Goal: Complete application form: Complete application form

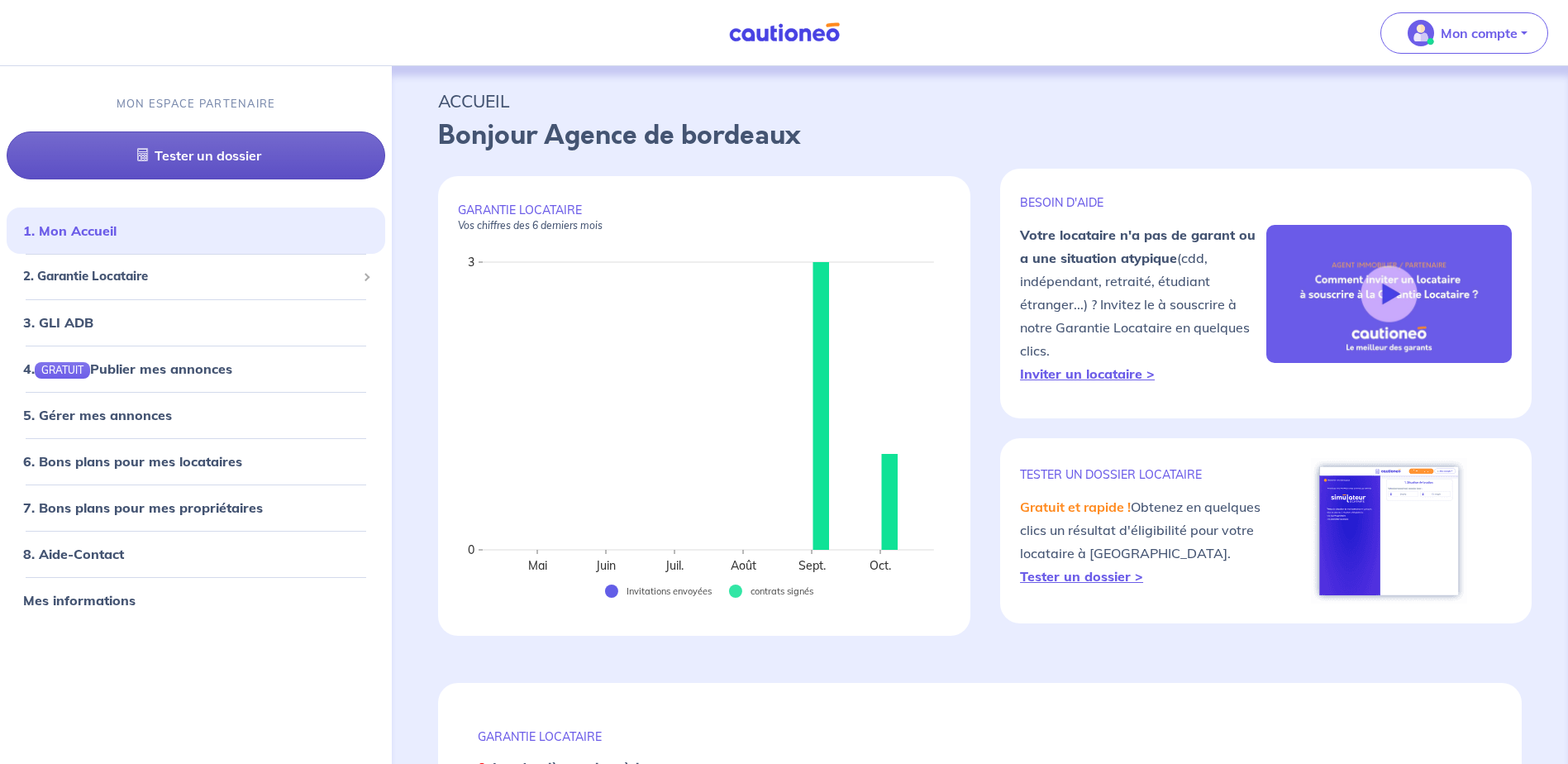
click at [175, 155] on link "Tester un dossier" at bounding box center [196, 156] width 379 height 48
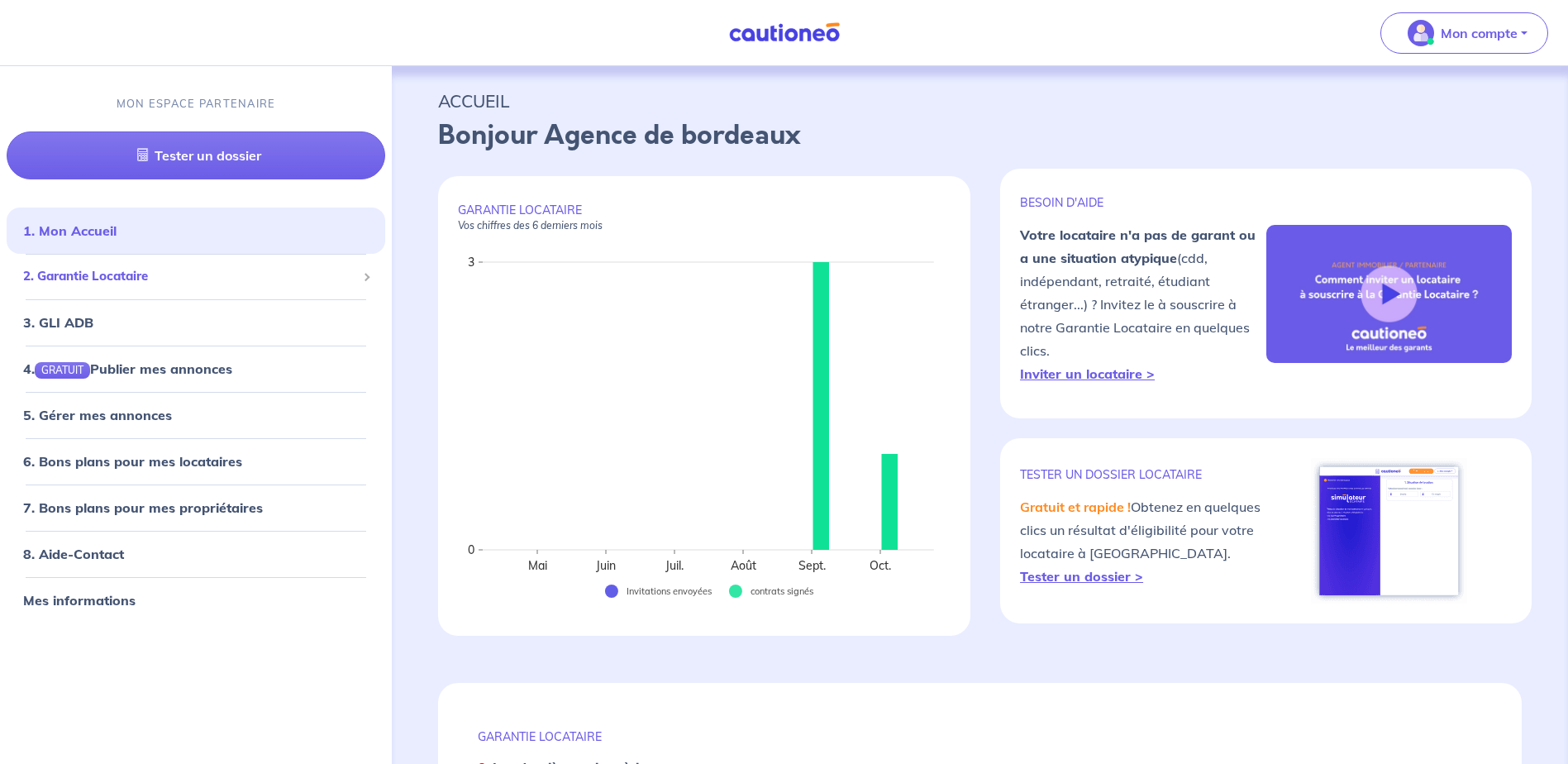
click at [85, 275] on span "2. Garantie Locataire" at bounding box center [189, 277] width 333 height 19
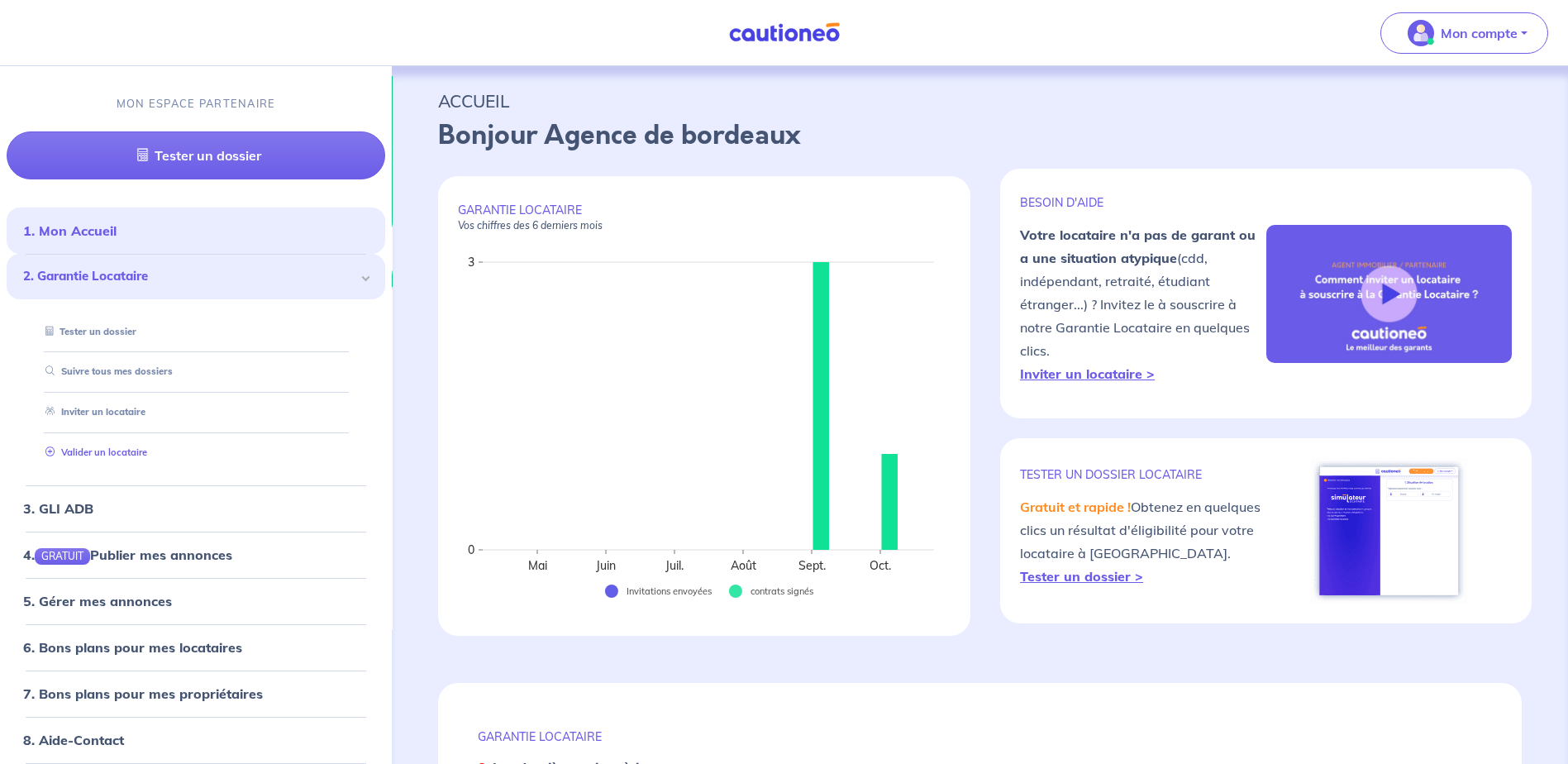
click at [121, 450] on link "Valider un locataire" at bounding box center [93, 452] width 108 height 12
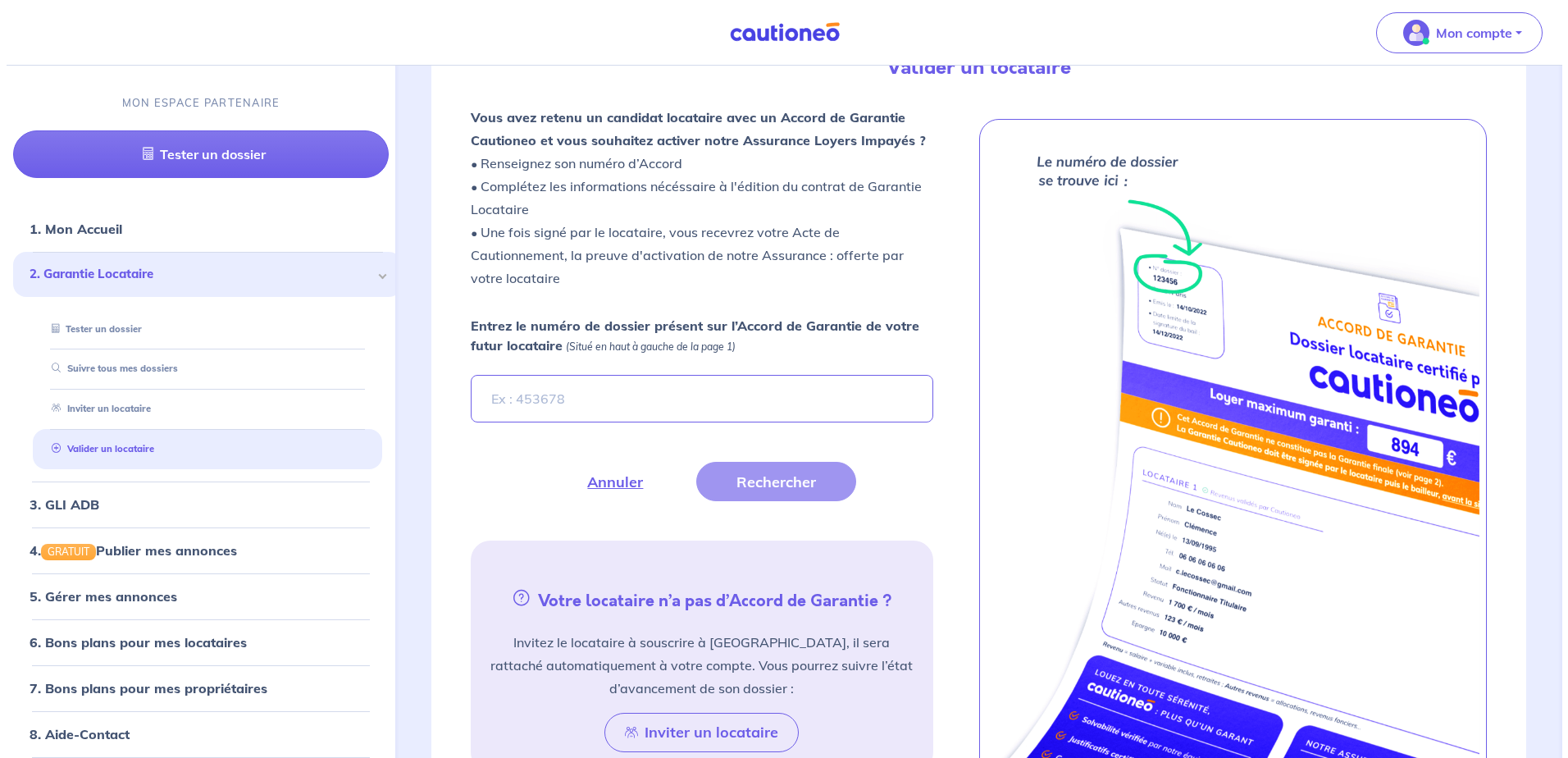
scroll to position [451, 0]
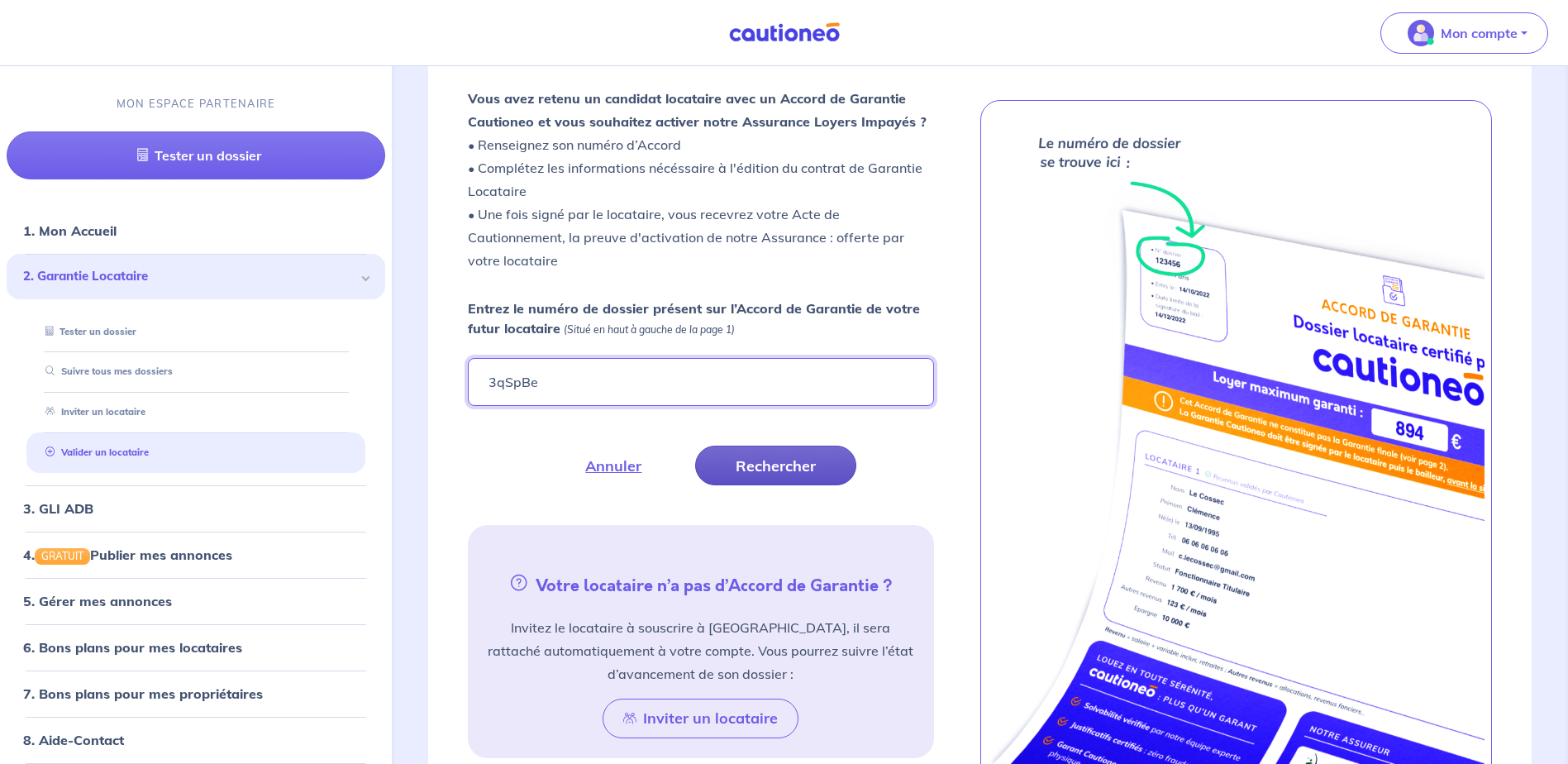
type input "3qSpBe"
click at [789, 470] on button "Rechercher" at bounding box center [775, 465] width 161 height 40
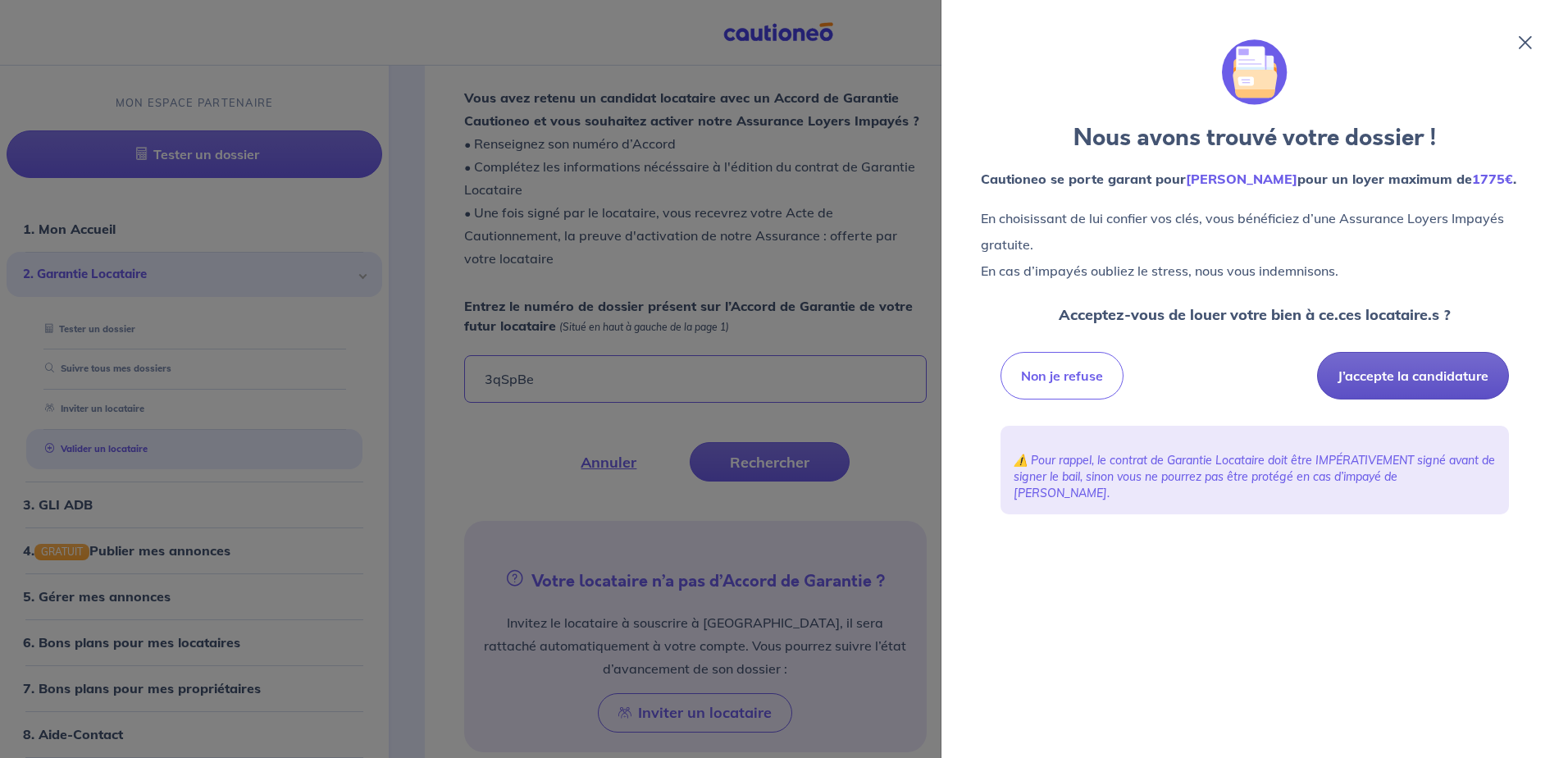
click at [1379, 380] on button "J’accepte la candidature" at bounding box center [1412, 376] width 192 height 47
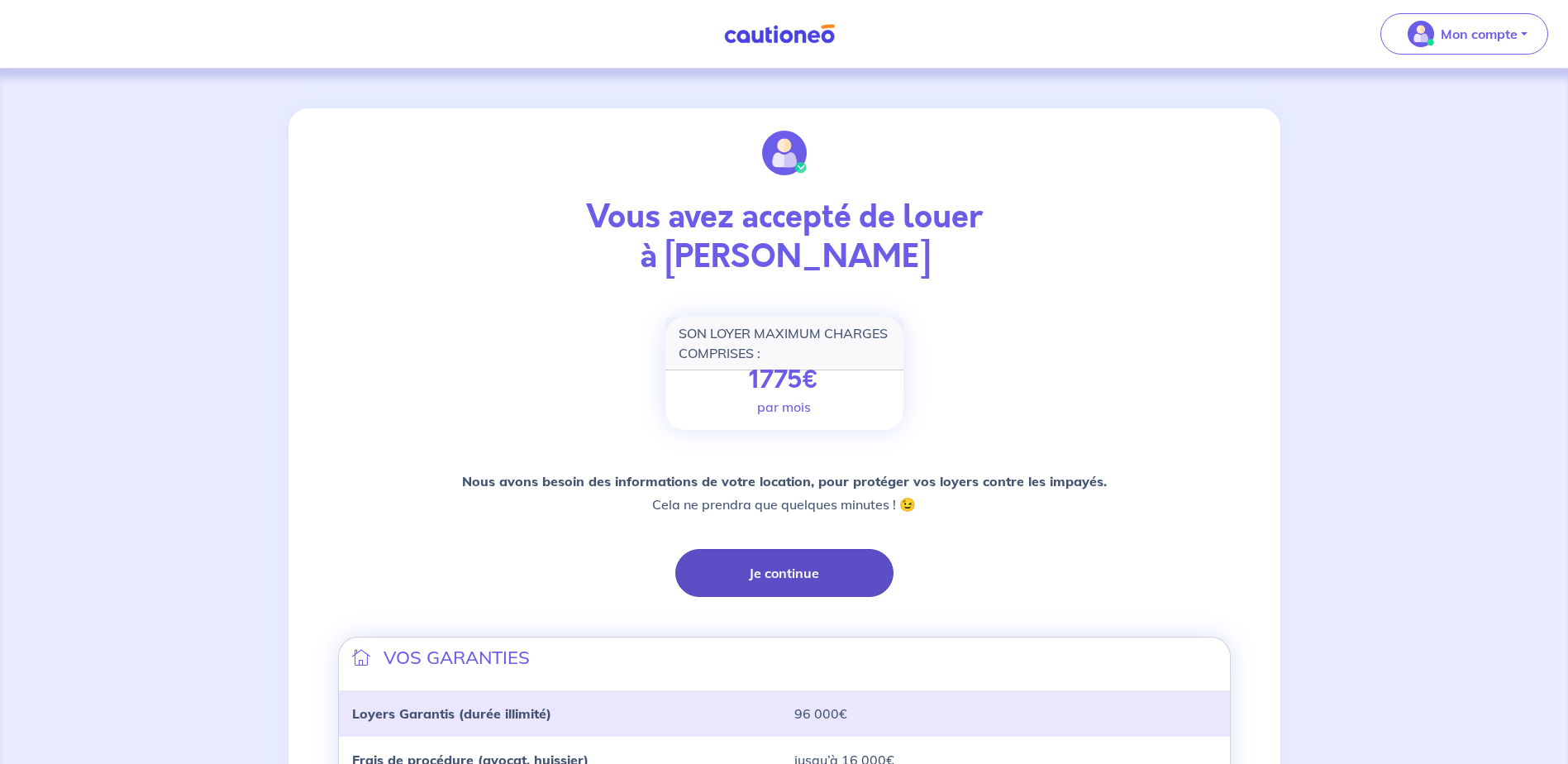
click at [771, 575] on button "Je continue" at bounding box center [784, 573] width 218 height 48
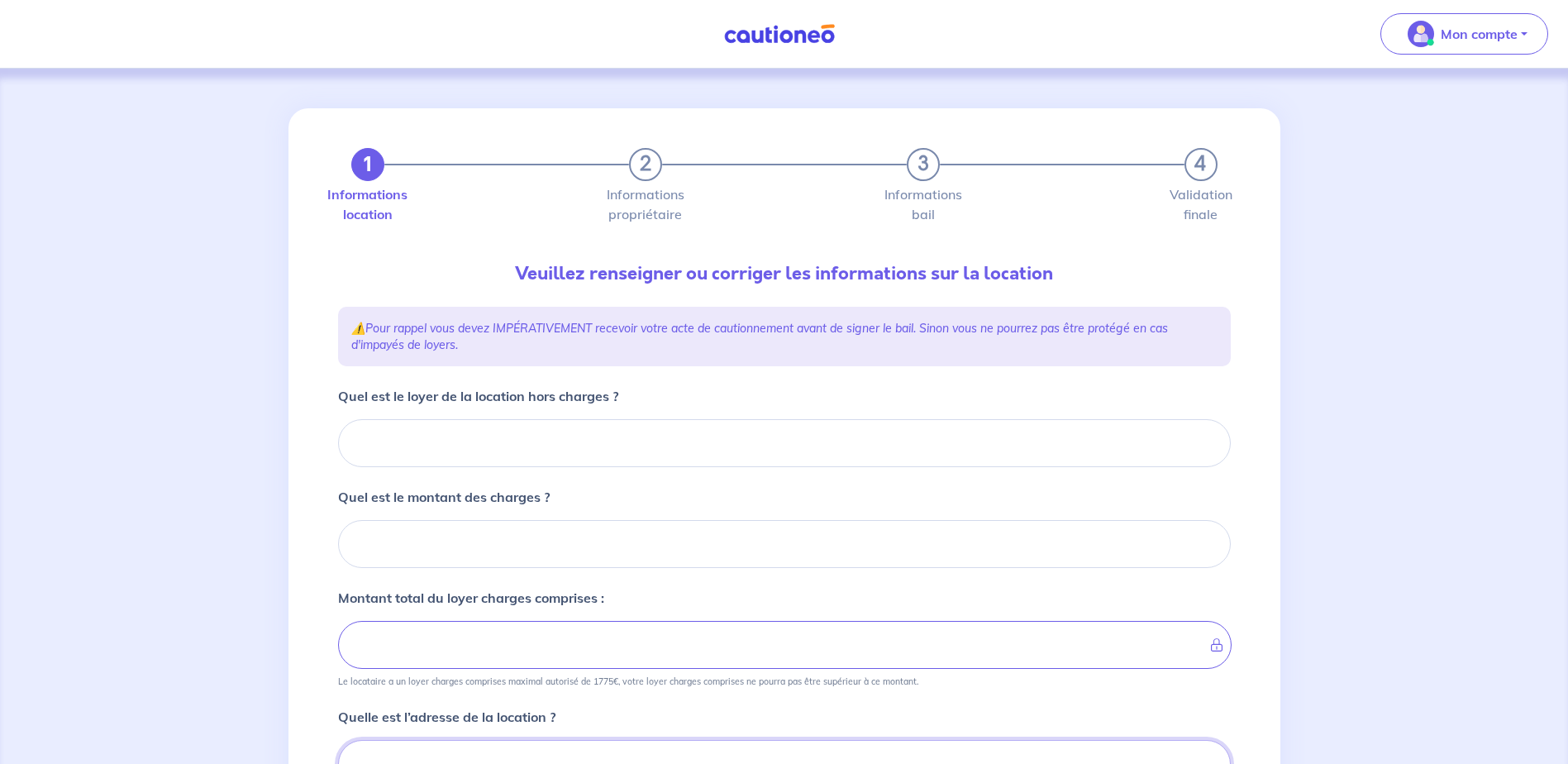
scroll to position [9, 0]
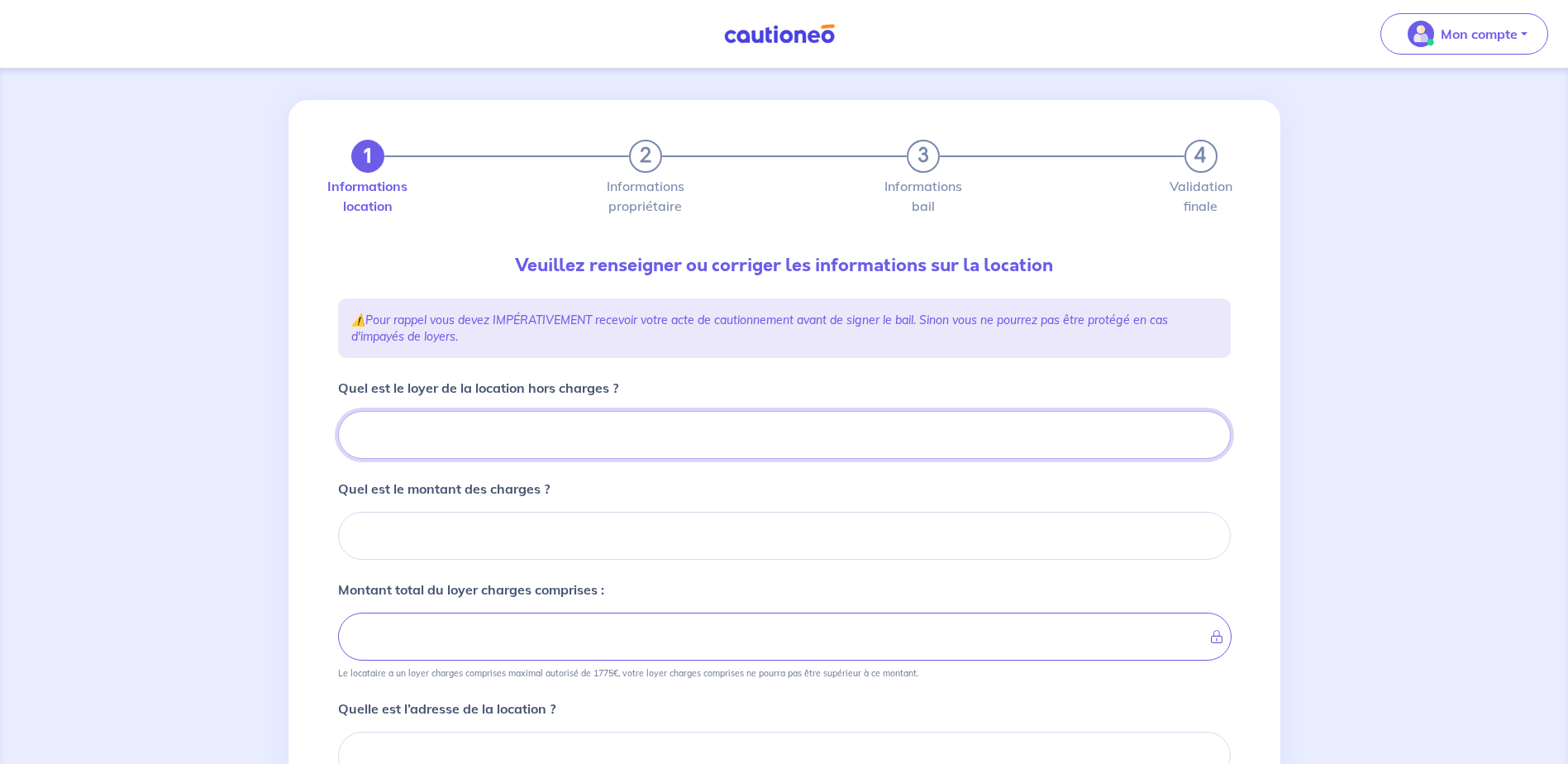
click at [480, 421] on input "Quel est le loyer de la location hors charges ?" at bounding box center [784, 435] width 893 height 48
type input "9"
type input "97"
type input "979"
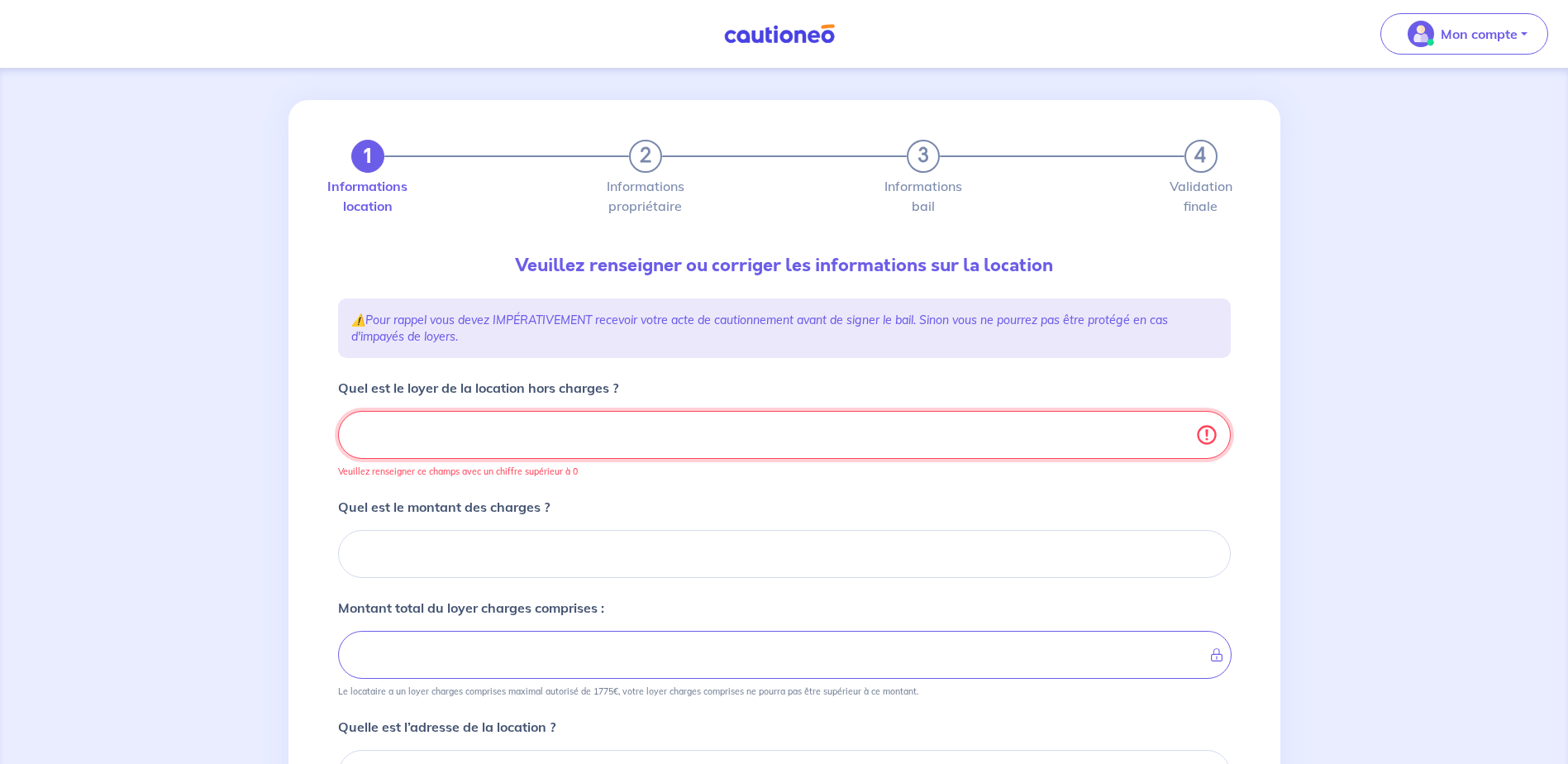
type input "979.8"
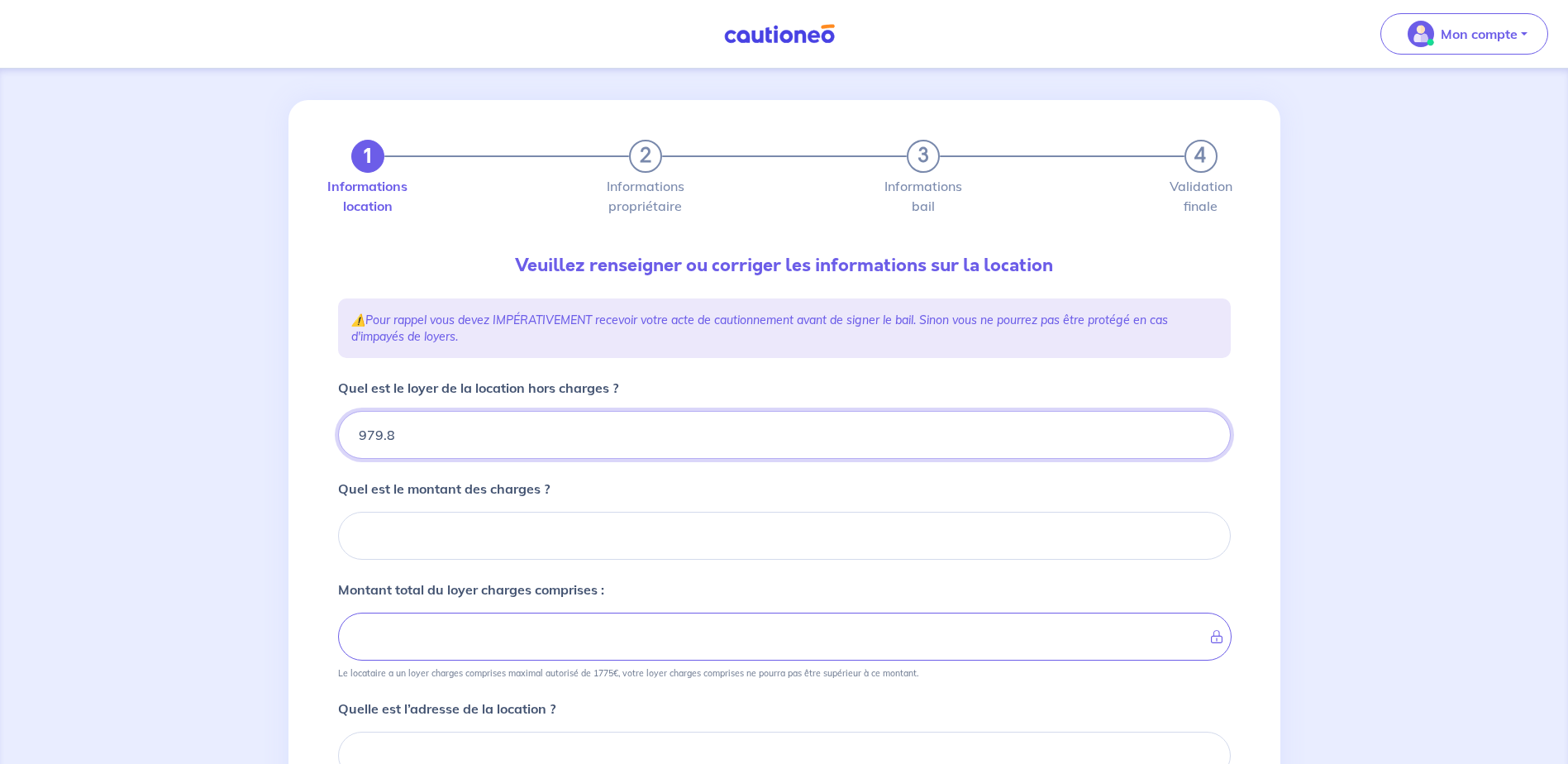
type input "979.84"
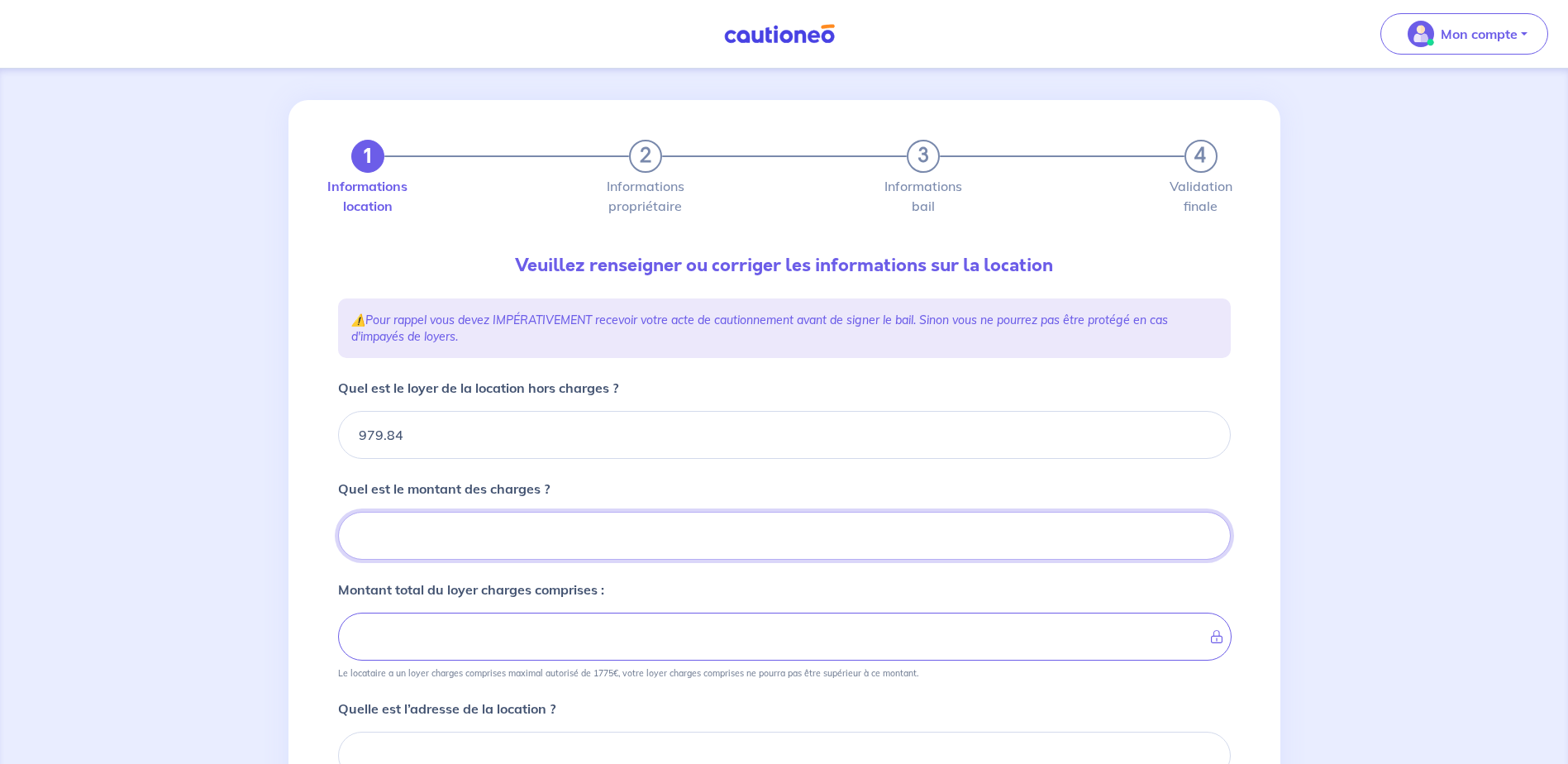
click at [467, 527] on input "Quel est le montant des charges ?" at bounding box center [784, 535] width 893 height 48
type input "16"
type input "980.84"
type input "166"
type input "1145.84"
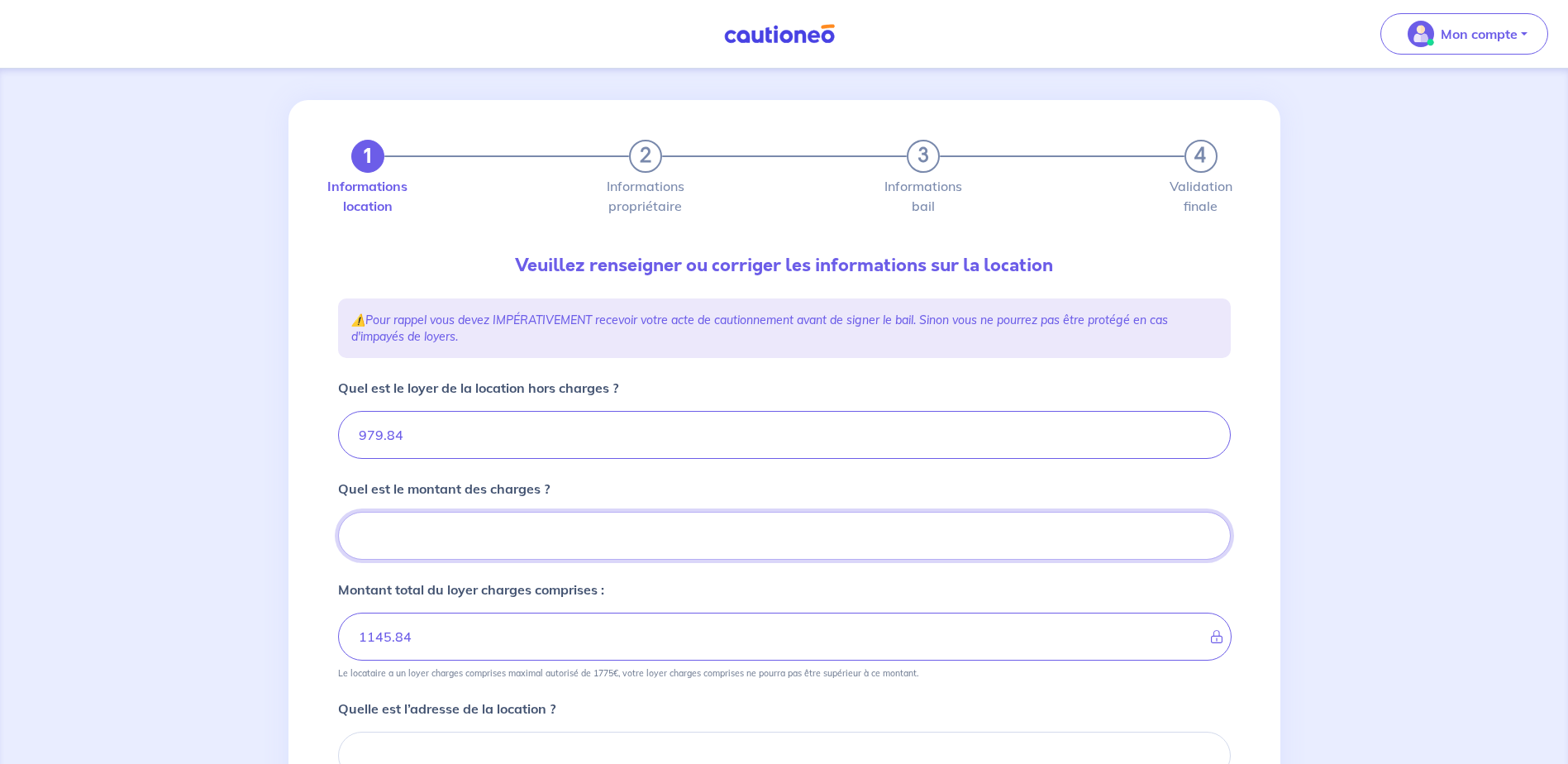
type input "979.84"
type input "166.72"
type input "1146.56"
type input "166.72"
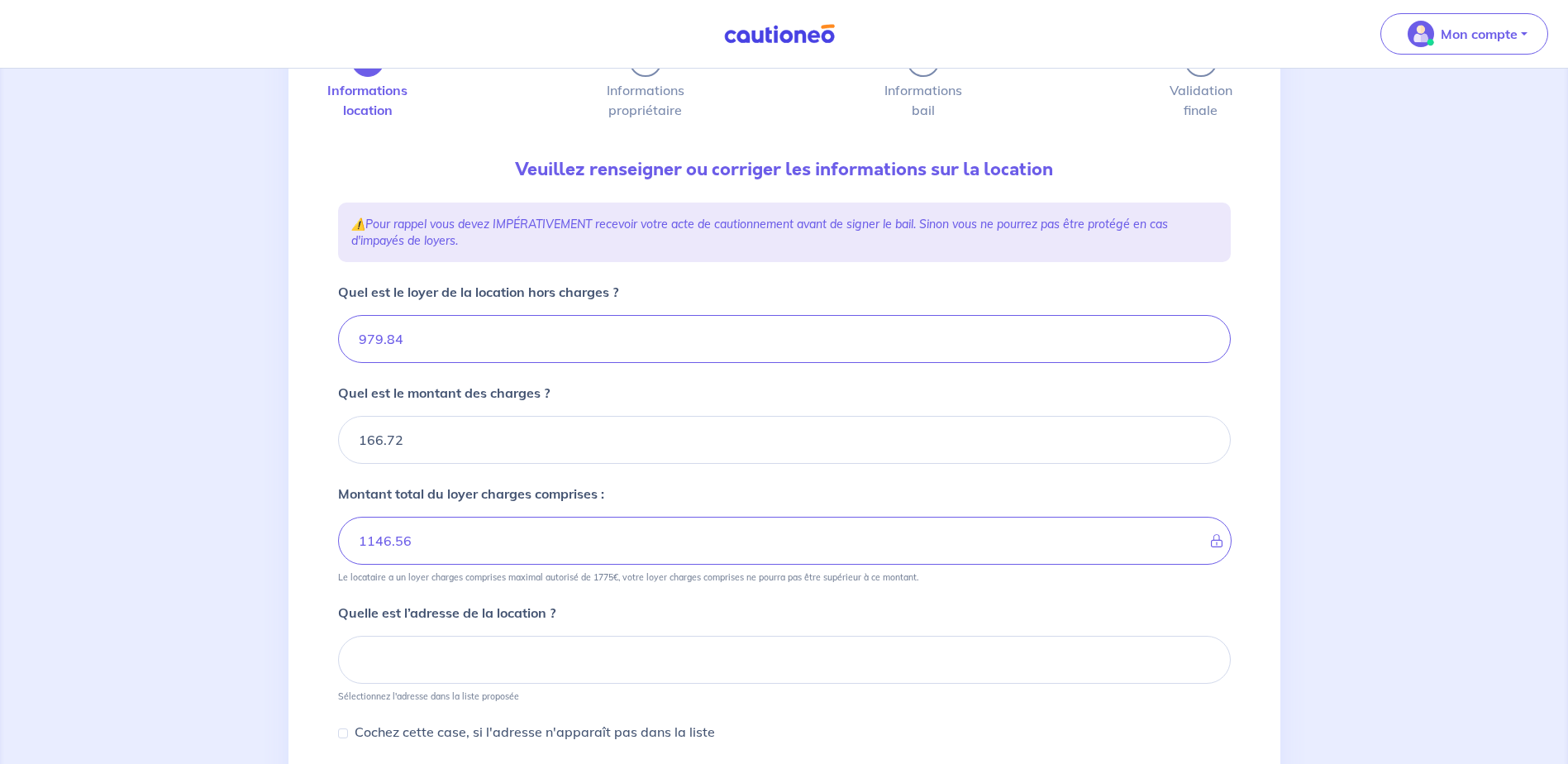
scroll to position [256, 0]
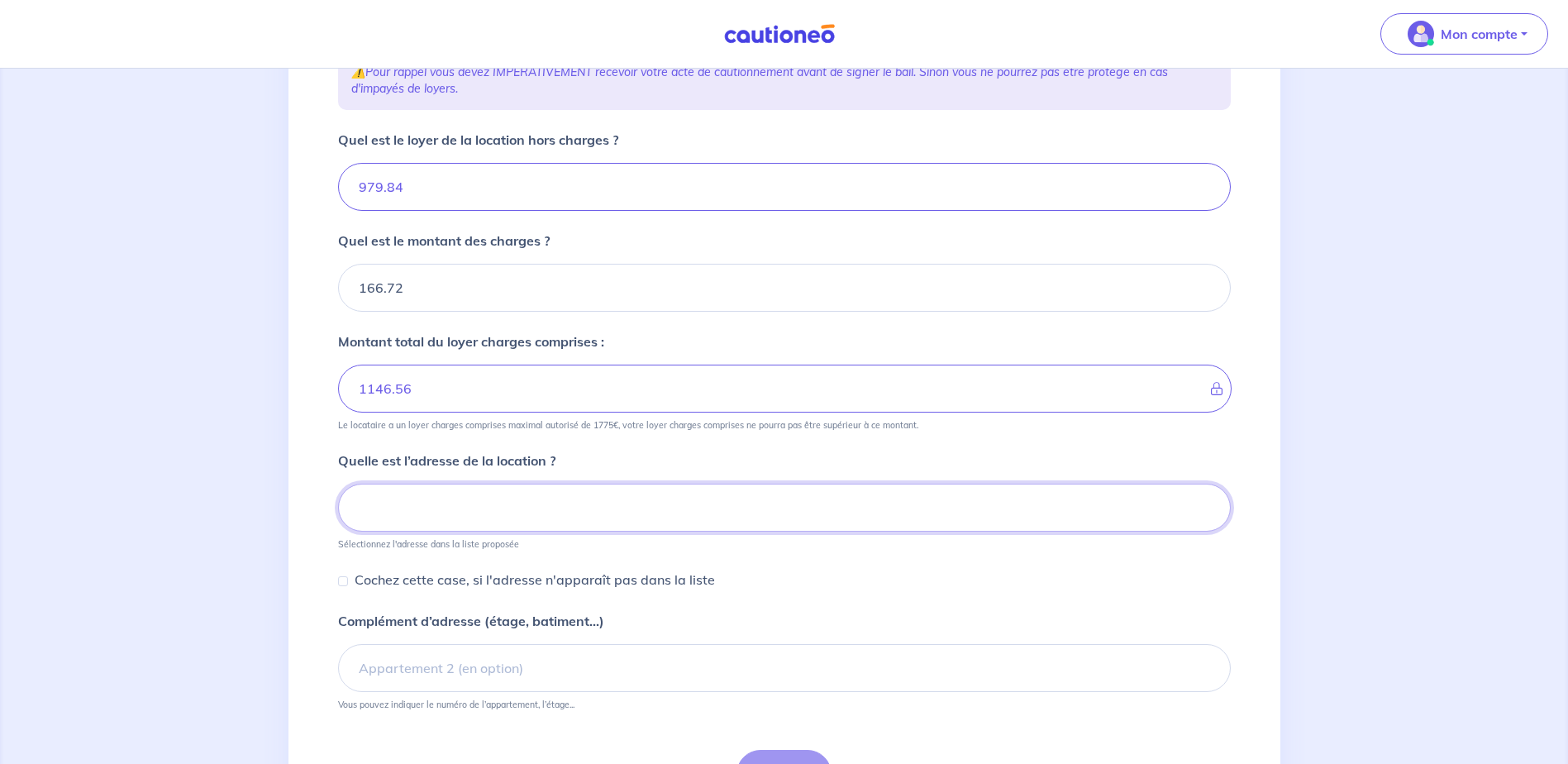
click at [379, 494] on input at bounding box center [784, 507] width 893 height 48
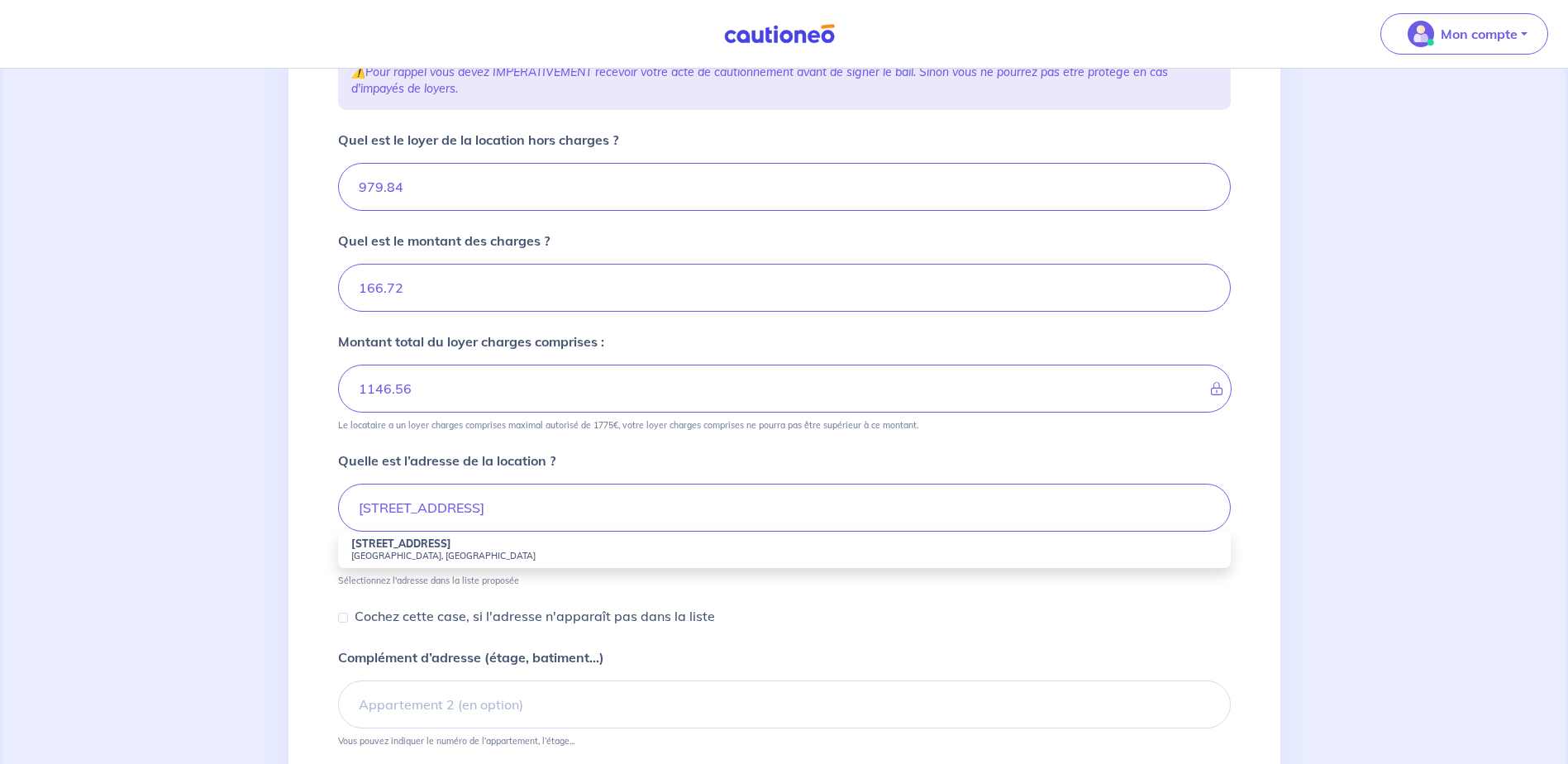
click at [386, 546] on strong "78 Rue de la Compagnie du Midi" at bounding box center [401, 543] width 100 height 13
type input "78 Rue de la Compagnie du Midi, Bordeaux, France"
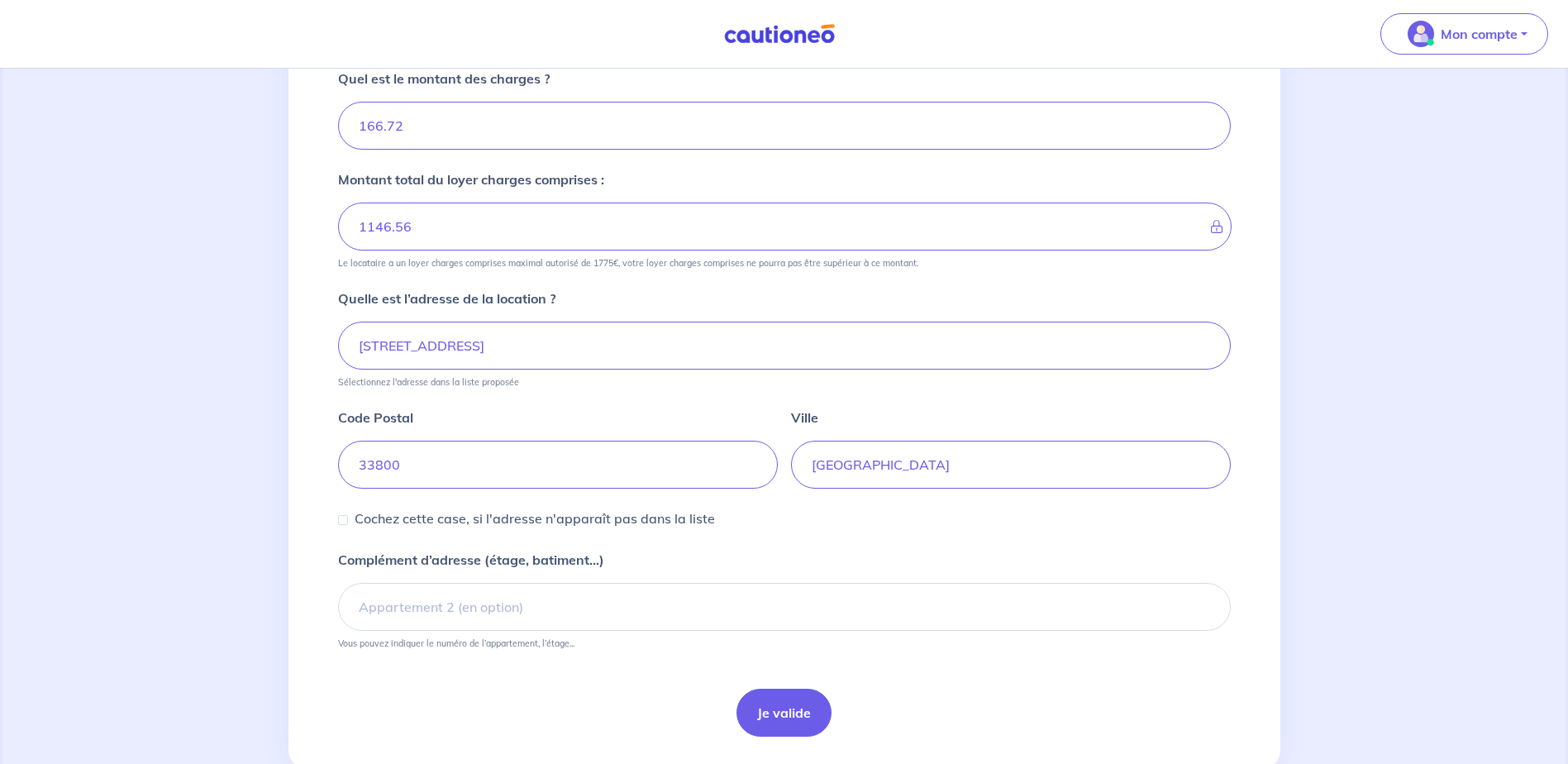
scroll to position [421, 0]
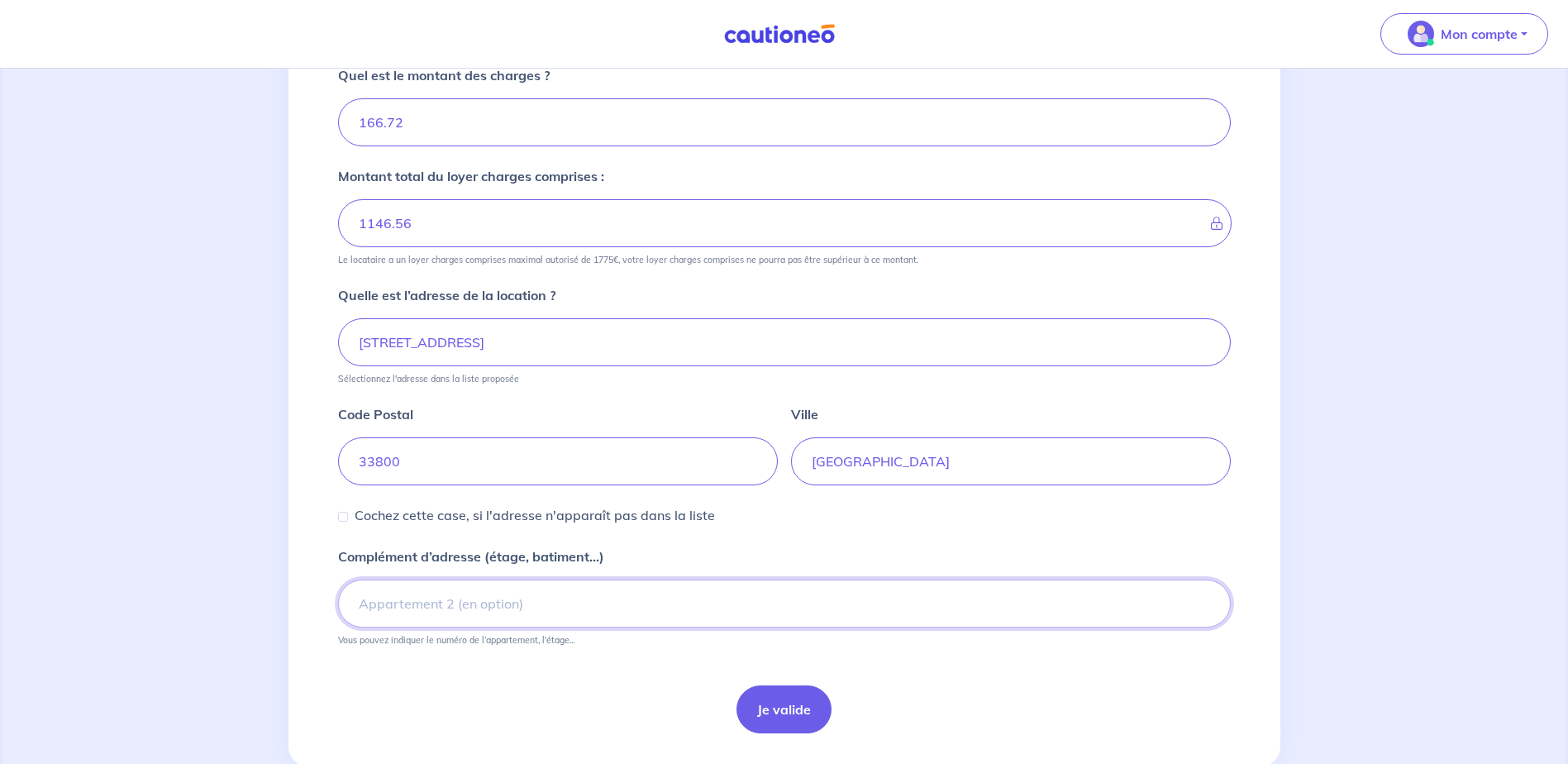
click at [389, 603] on input "Complément d’adresse (étage, batiment...)" at bounding box center [784, 603] width 893 height 48
type input "porte 903"
click at [794, 719] on button "Je valide" at bounding box center [784, 709] width 95 height 48
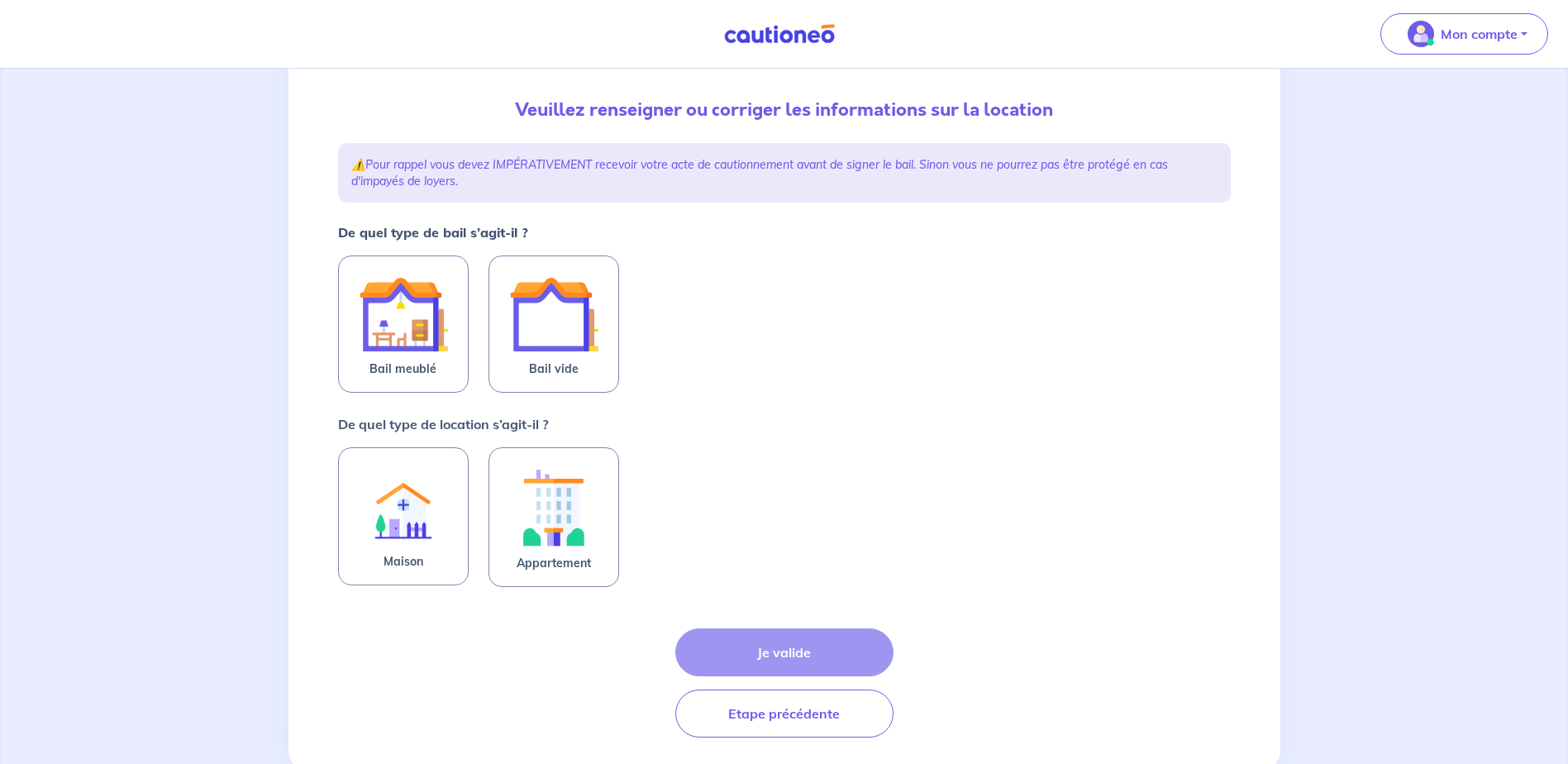
scroll to position [165, 0]
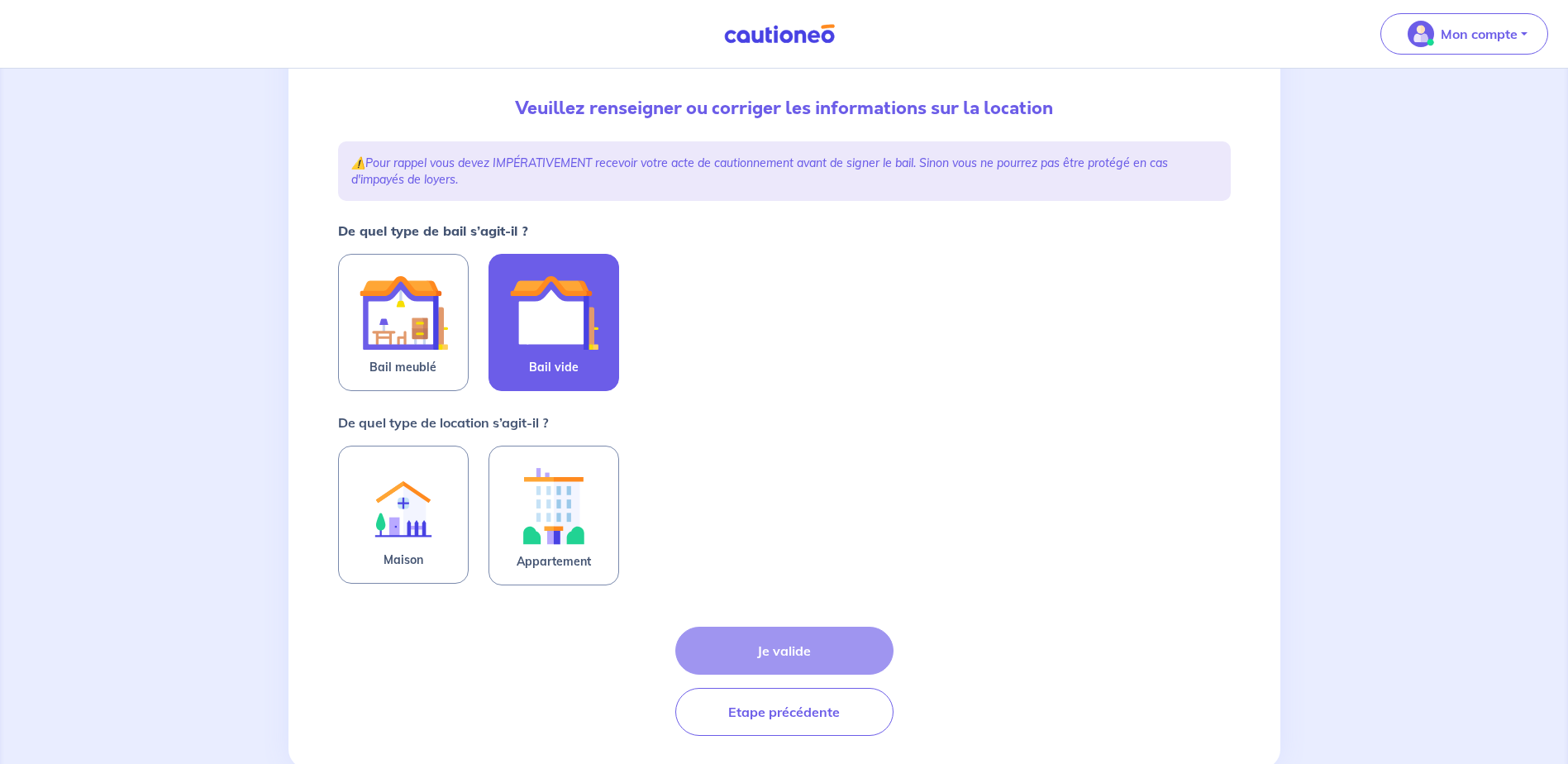
click at [571, 374] on span "Bail vide" at bounding box center [553, 367] width 49 height 20
click at [0, 0] on input "Bail vide" at bounding box center [0, 0] width 0 height 0
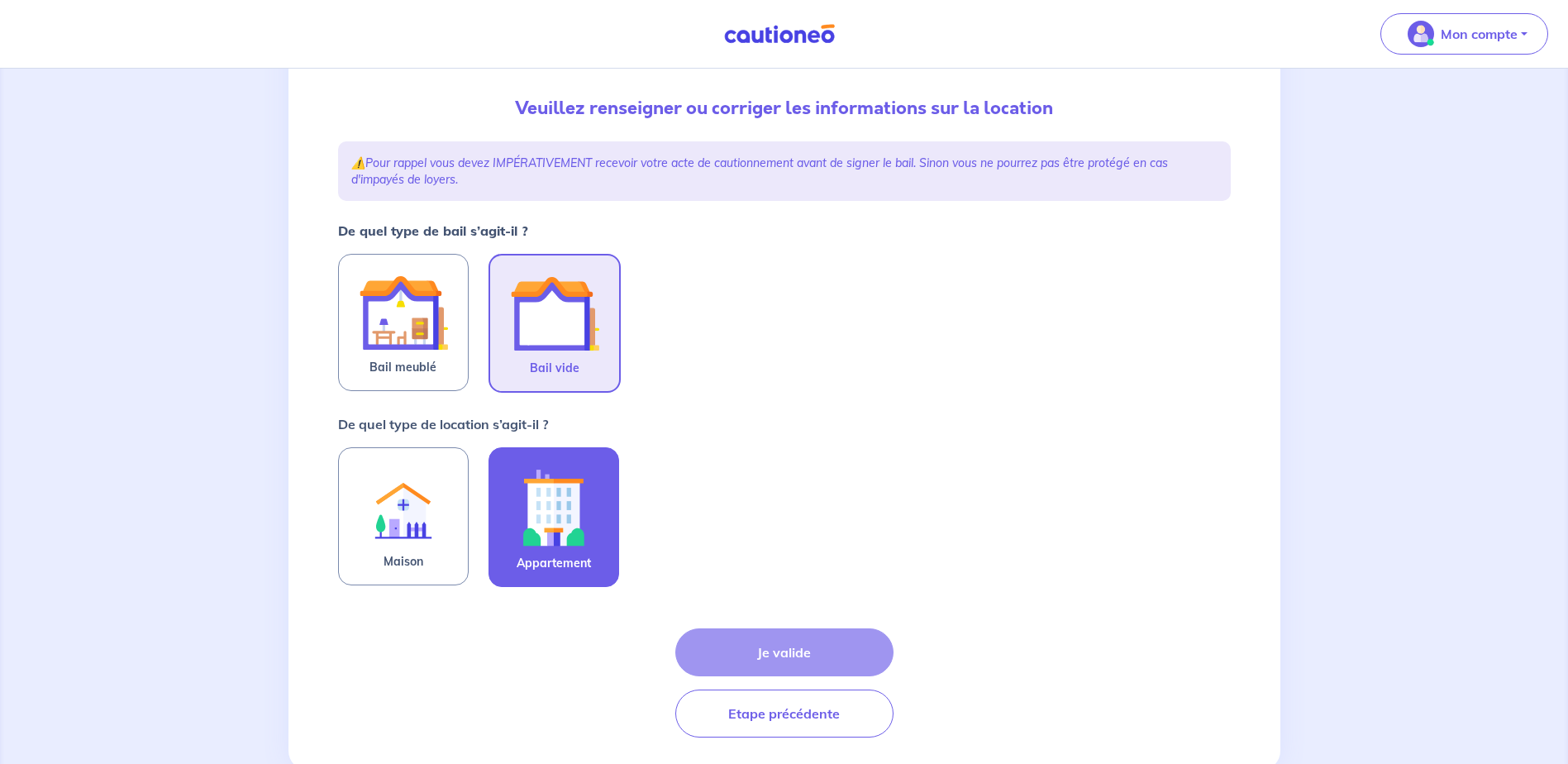
click at [528, 534] on img at bounding box center [553, 507] width 90 height 92
click at [0, 0] on input "Appartement" at bounding box center [0, 0] width 0 height 0
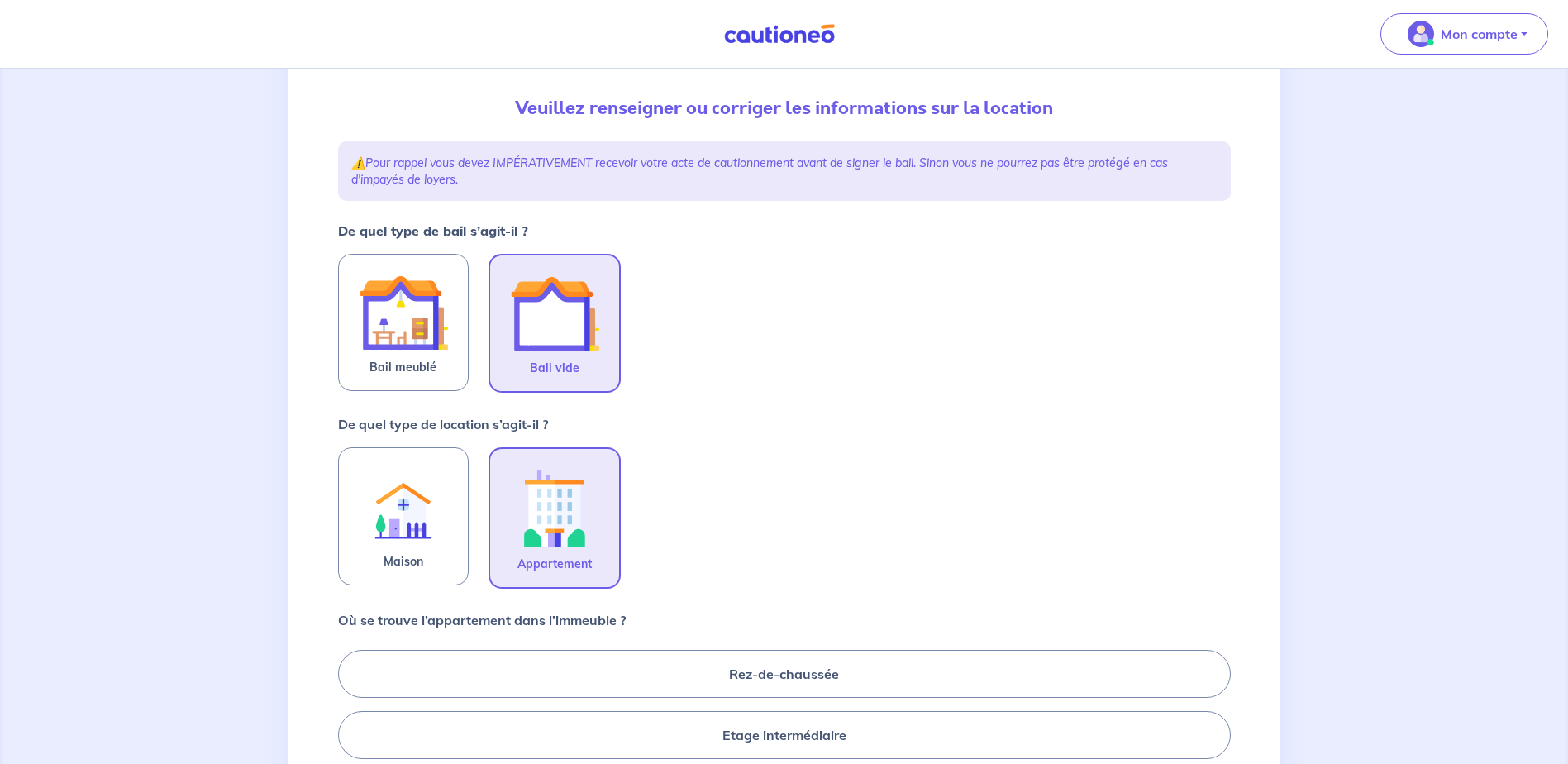
scroll to position [414, 0]
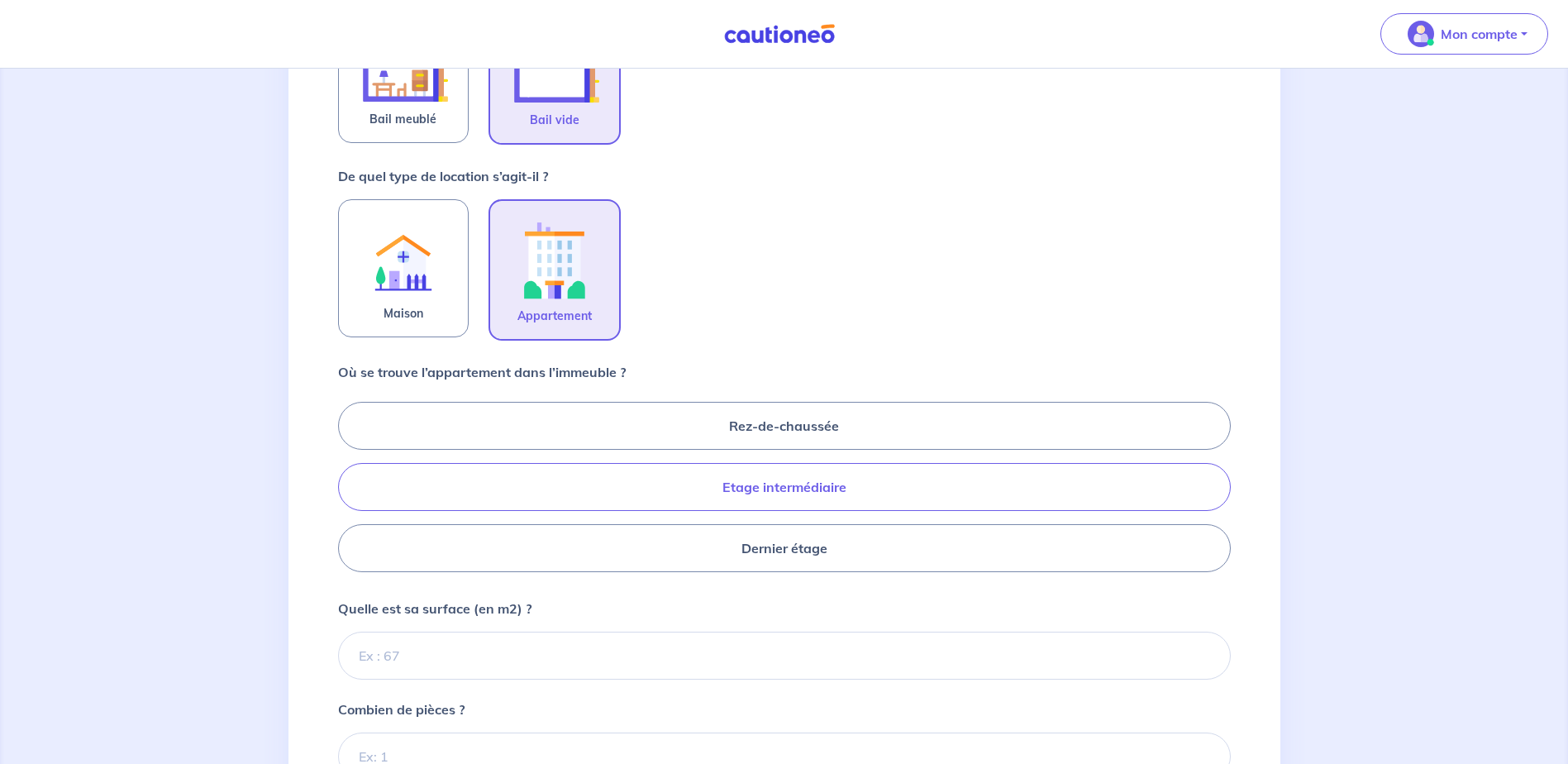
click at [885, 491] on label "Etage intermédiaire" at bounding box center [784, 487] width 893 height 48
click at [349, 491] on input "Etage intermédiaire" at bounding box center [343, 486] width 11 height 11
radio input "true"
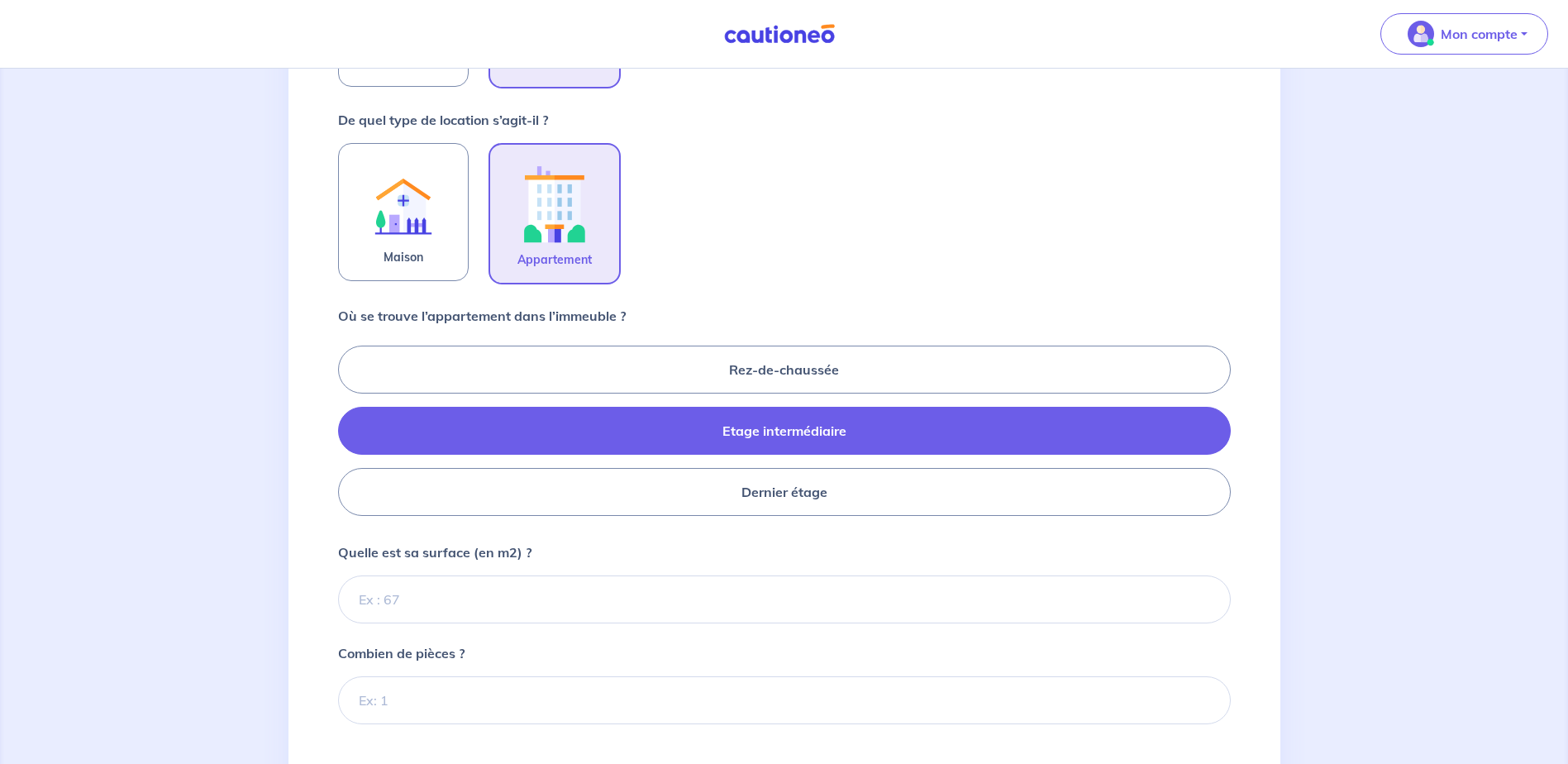
scroll to position [496, 0]
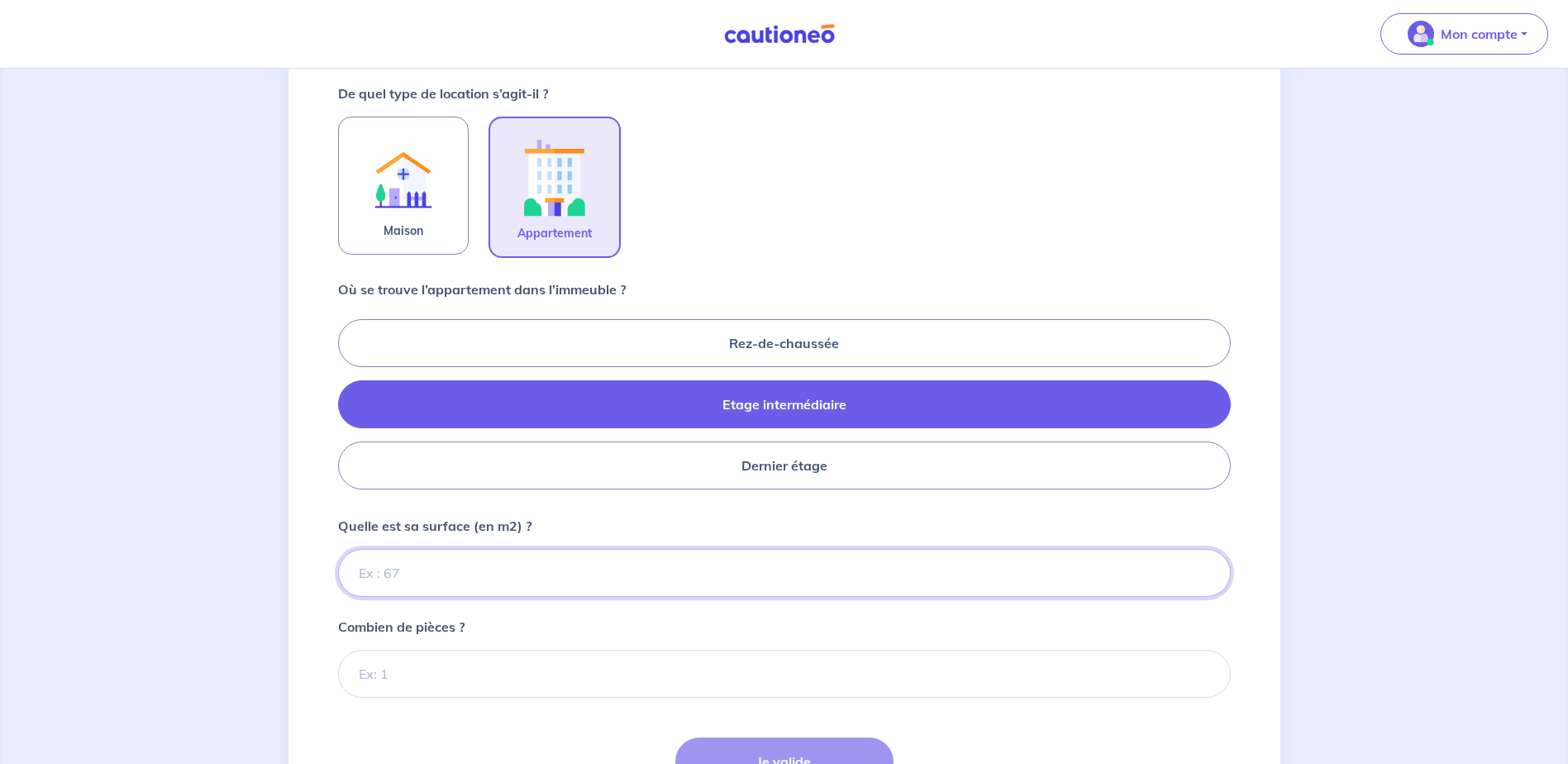
click at [411, 582] on input "Quelle est sa surface (en m2) ?" at bounding box center [784, 573] width 893 height 48
click at [473, 570] on input "Quelle est sa surface (en m2) ?" at bounding box center [784, 573] width 893 height 48
type input "87"
type input "87.90"
click at [473, 672] on input "Combien de pièces ?" at bounding box center [784, 674] width 893 height 48
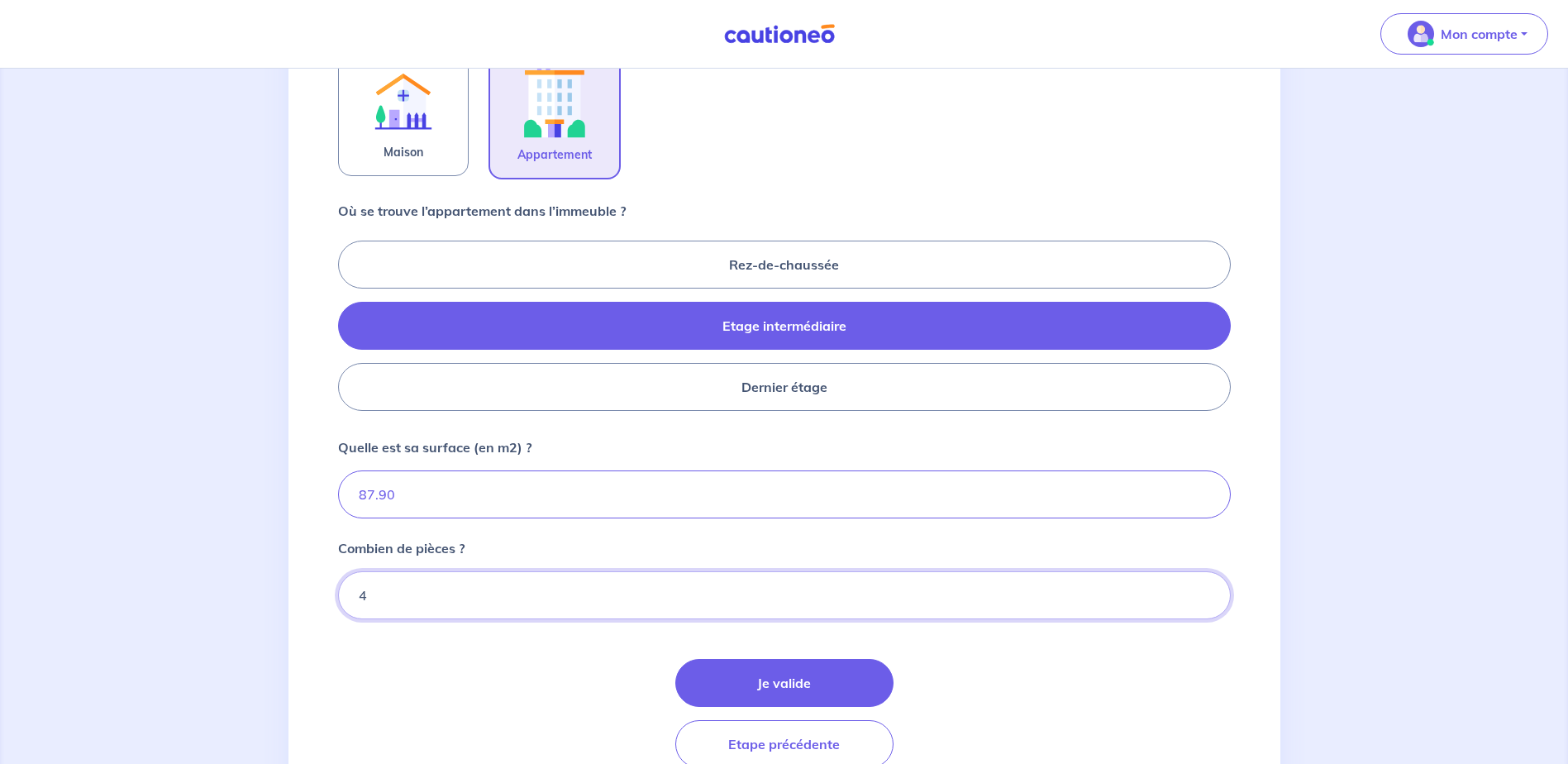
scroll to position [651, 0]
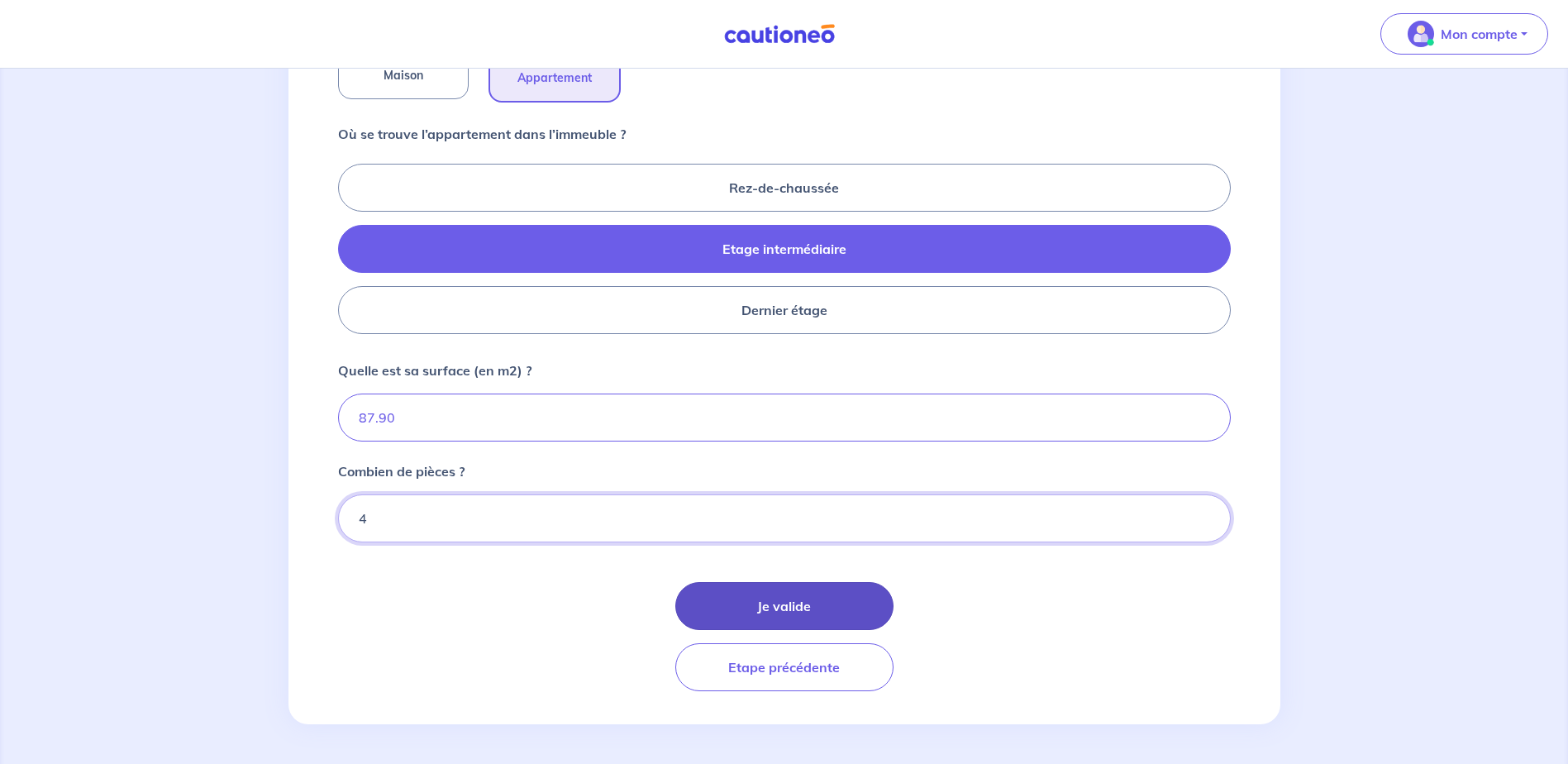
type input "4"
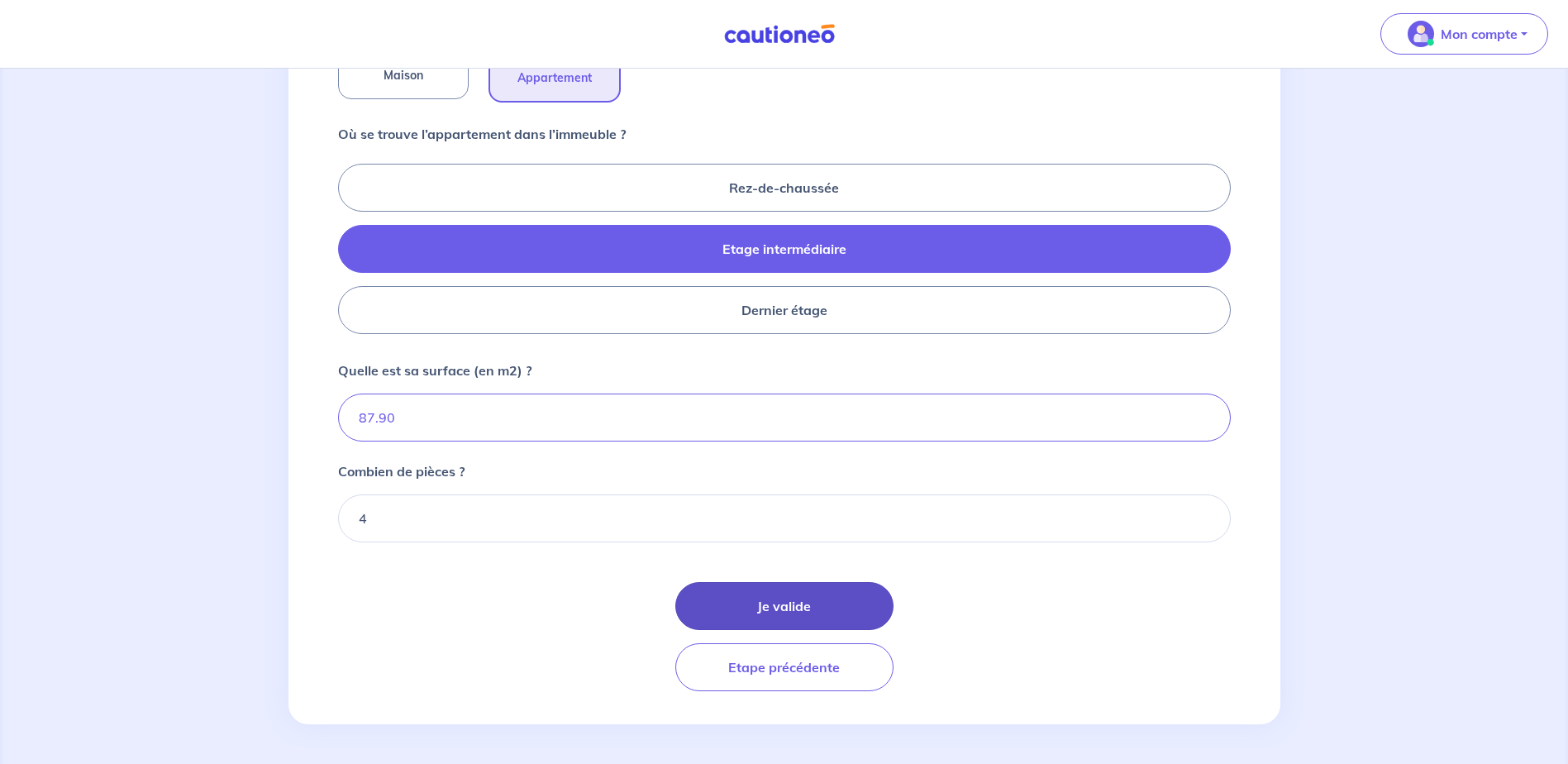
click at [761, 606] on button "Je valide" at bounding box center [784, 605] width 218 height 48
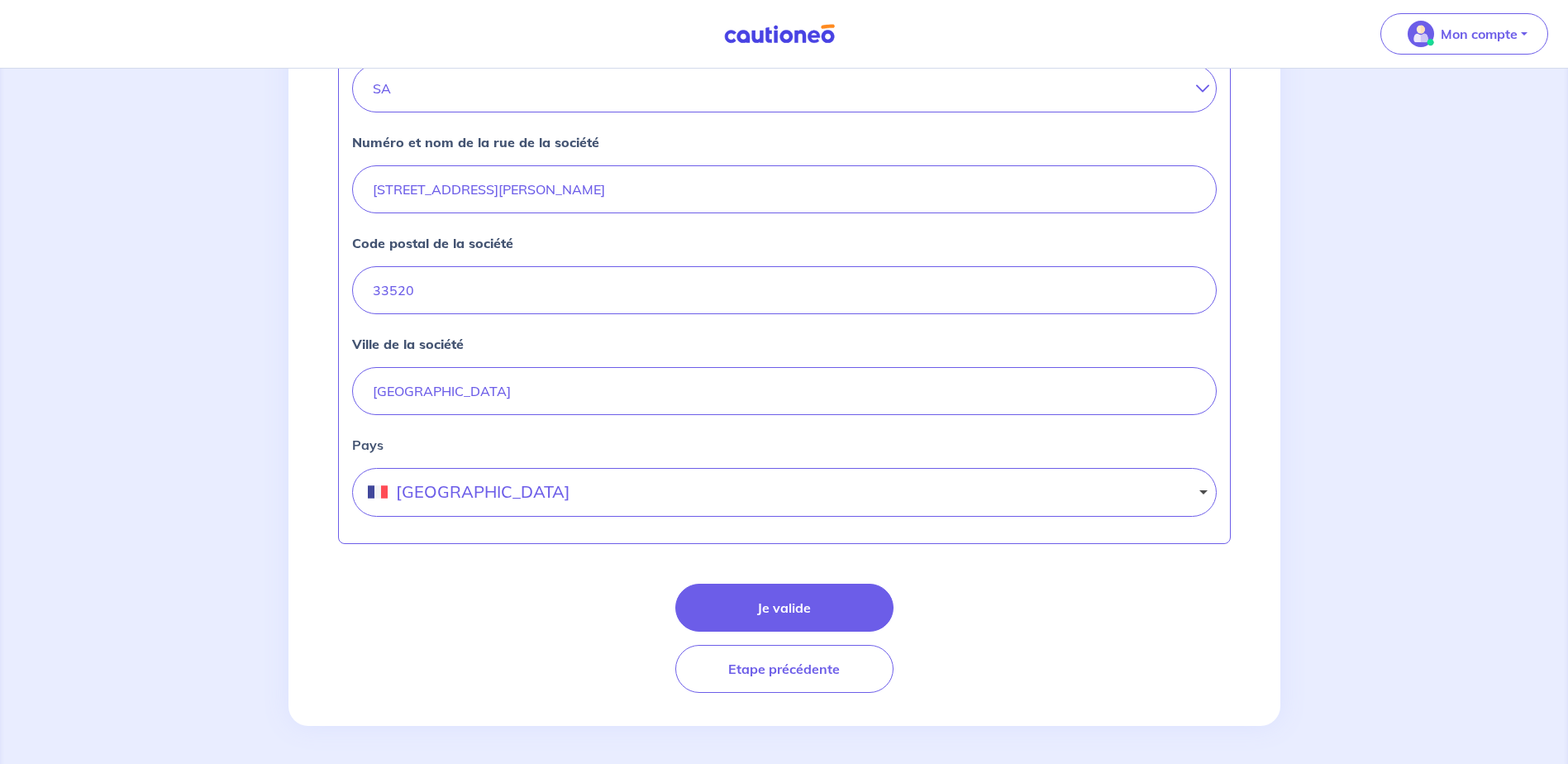
scroll to position [638, 0]
click at [842, 594] on button "Je valide" at bounding box center [784, 605] width 218 height 48
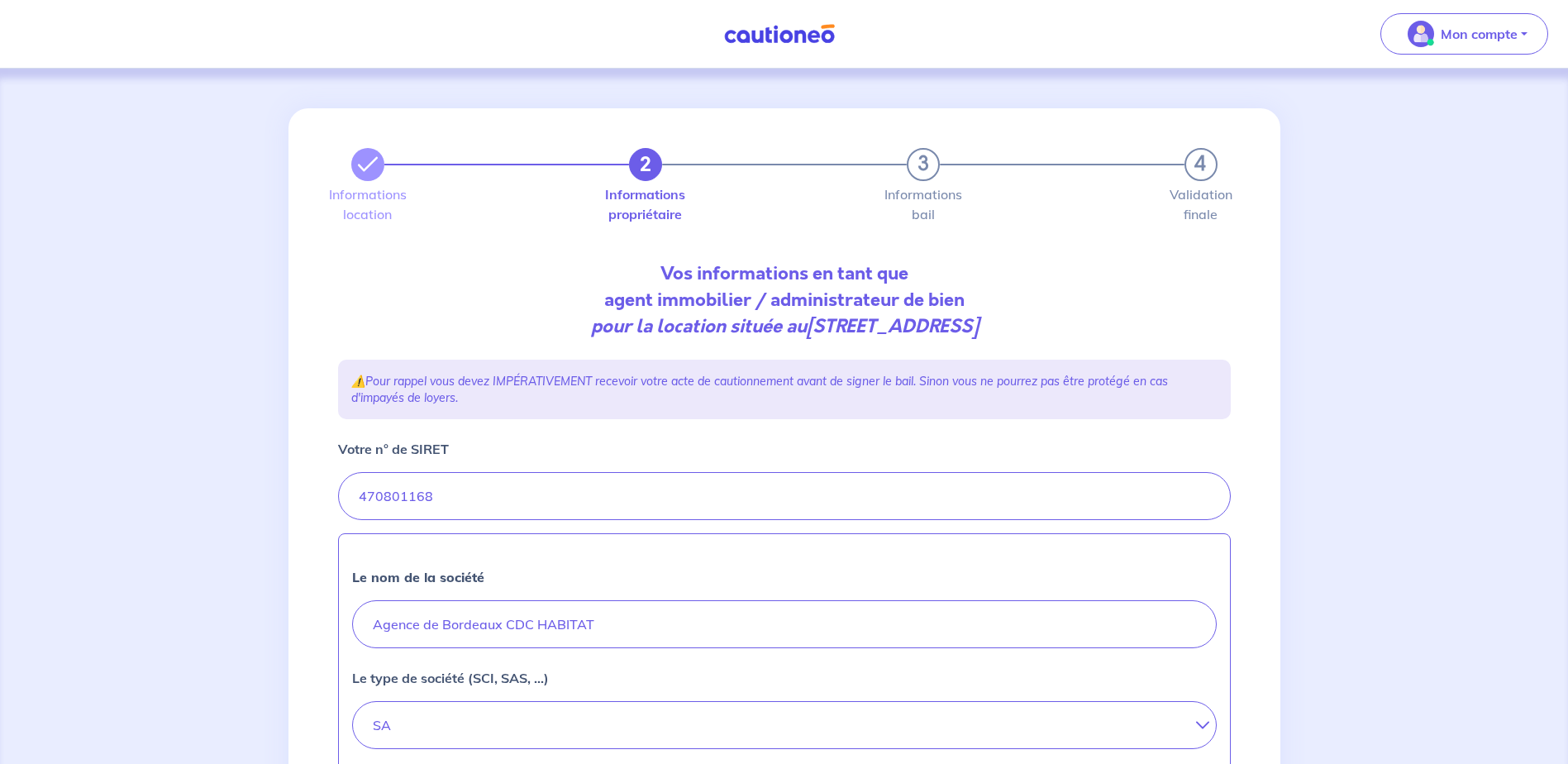
select select "FR"
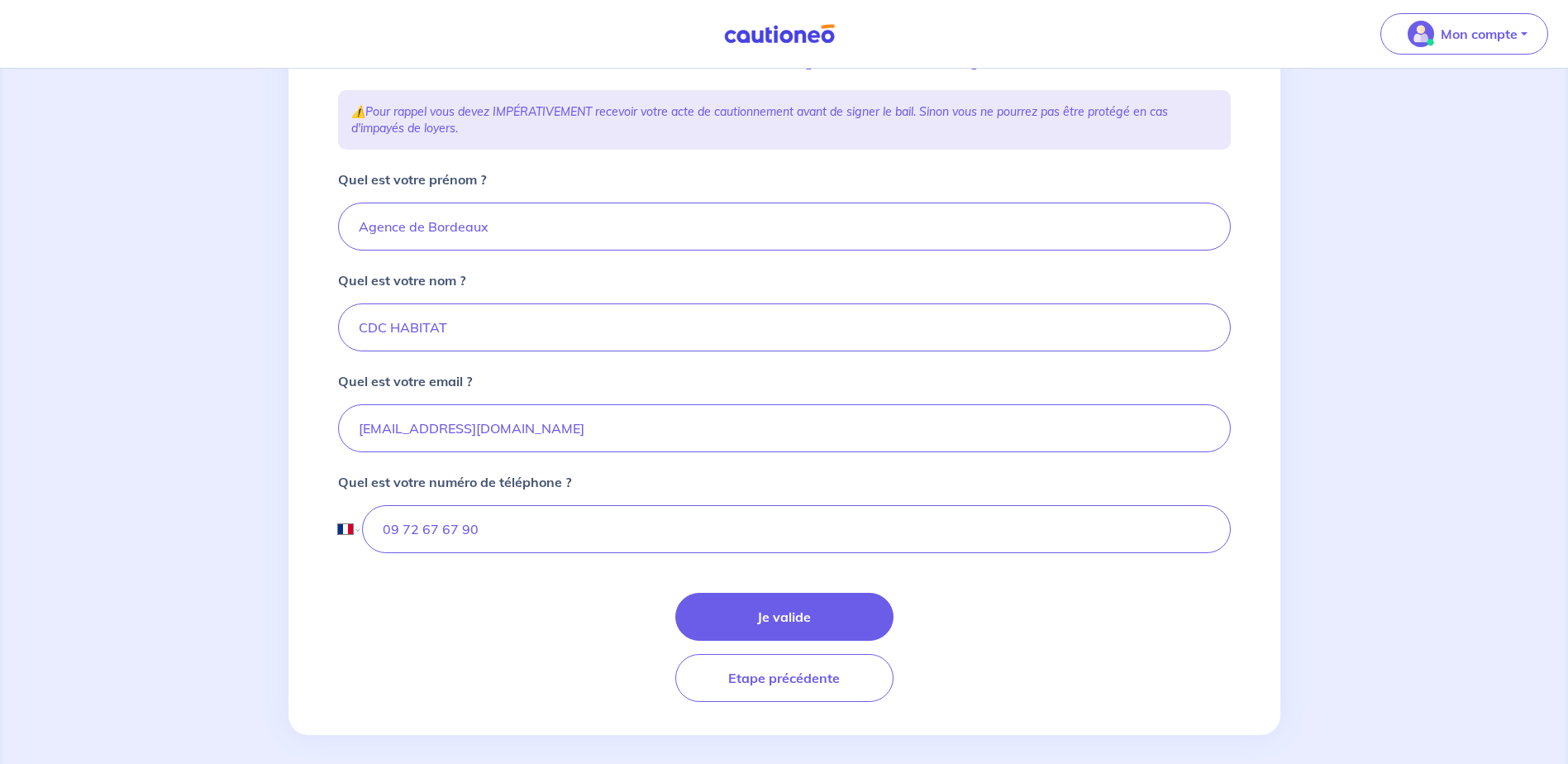
scroll to position [281, 0]
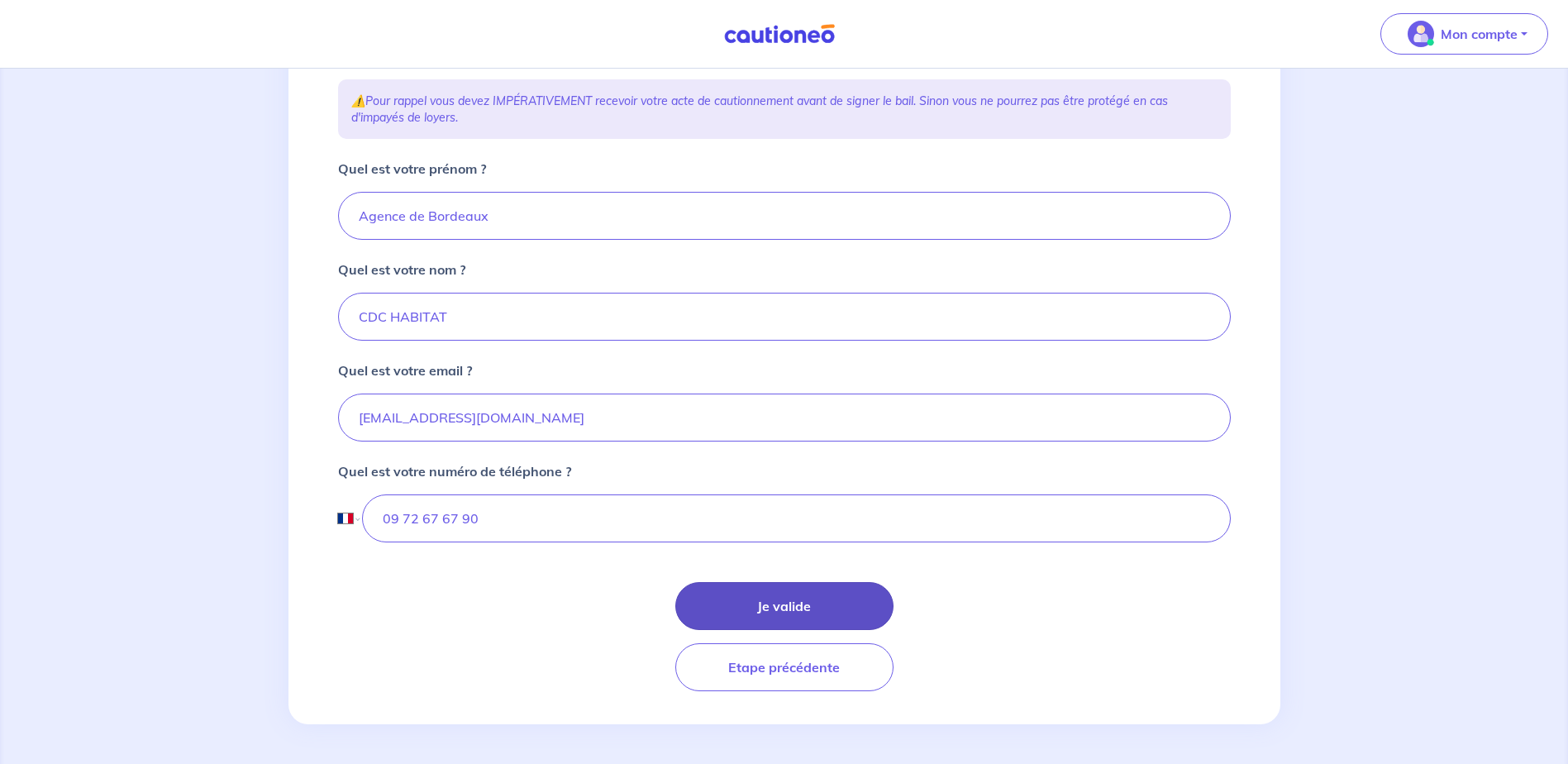
click at [855, 601] on button "Je valide" at bounding box center [784, 605] width 218 height 48
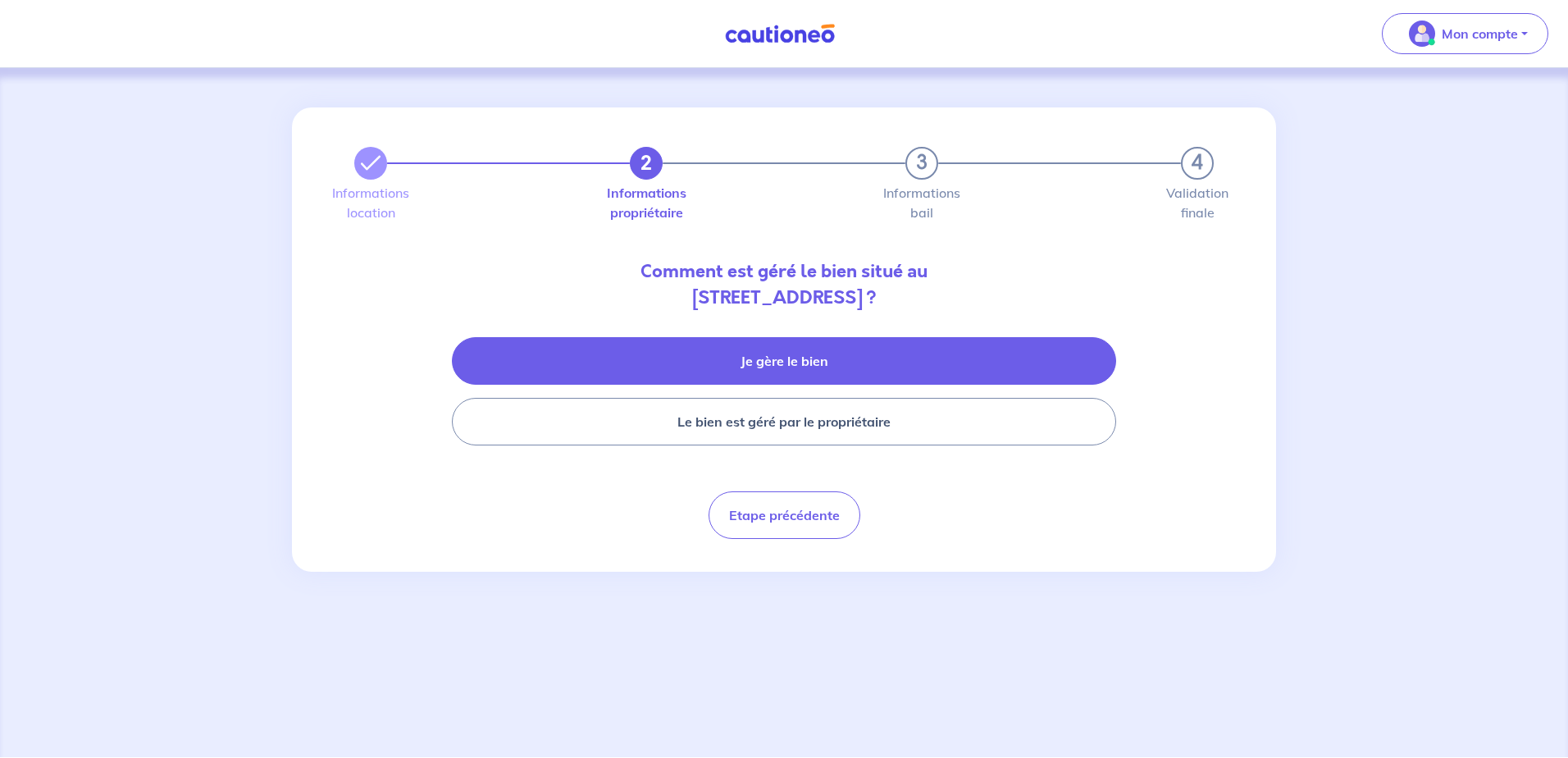
click at [686, 359] on button "Je gère le bien" at bounding box center [784, 360] width 664 height 47
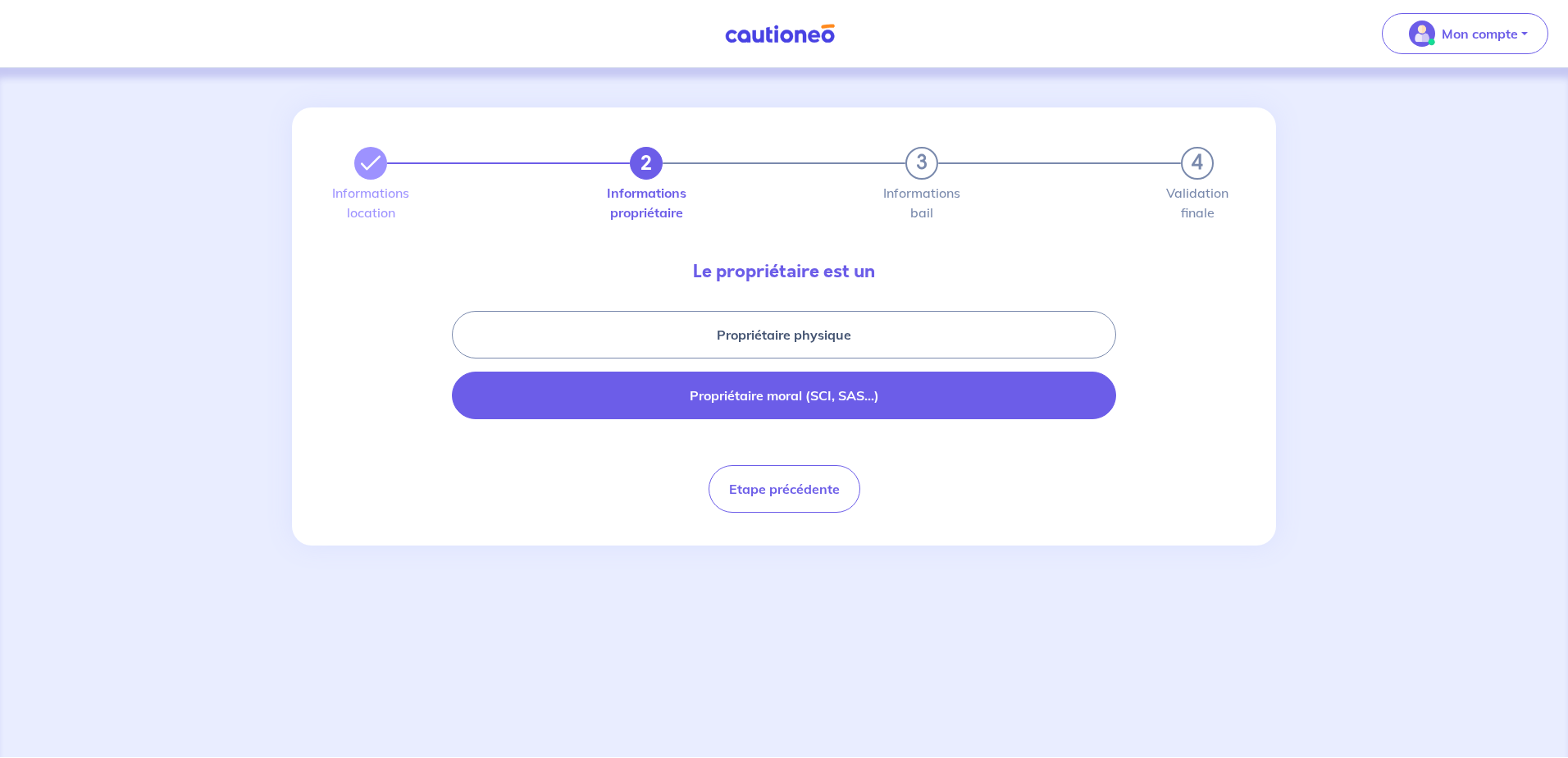
click at [741, 409] on button "Propriétaire moral (SCI, SAS...)" at bounding box center [784, 395] width 664 height 47
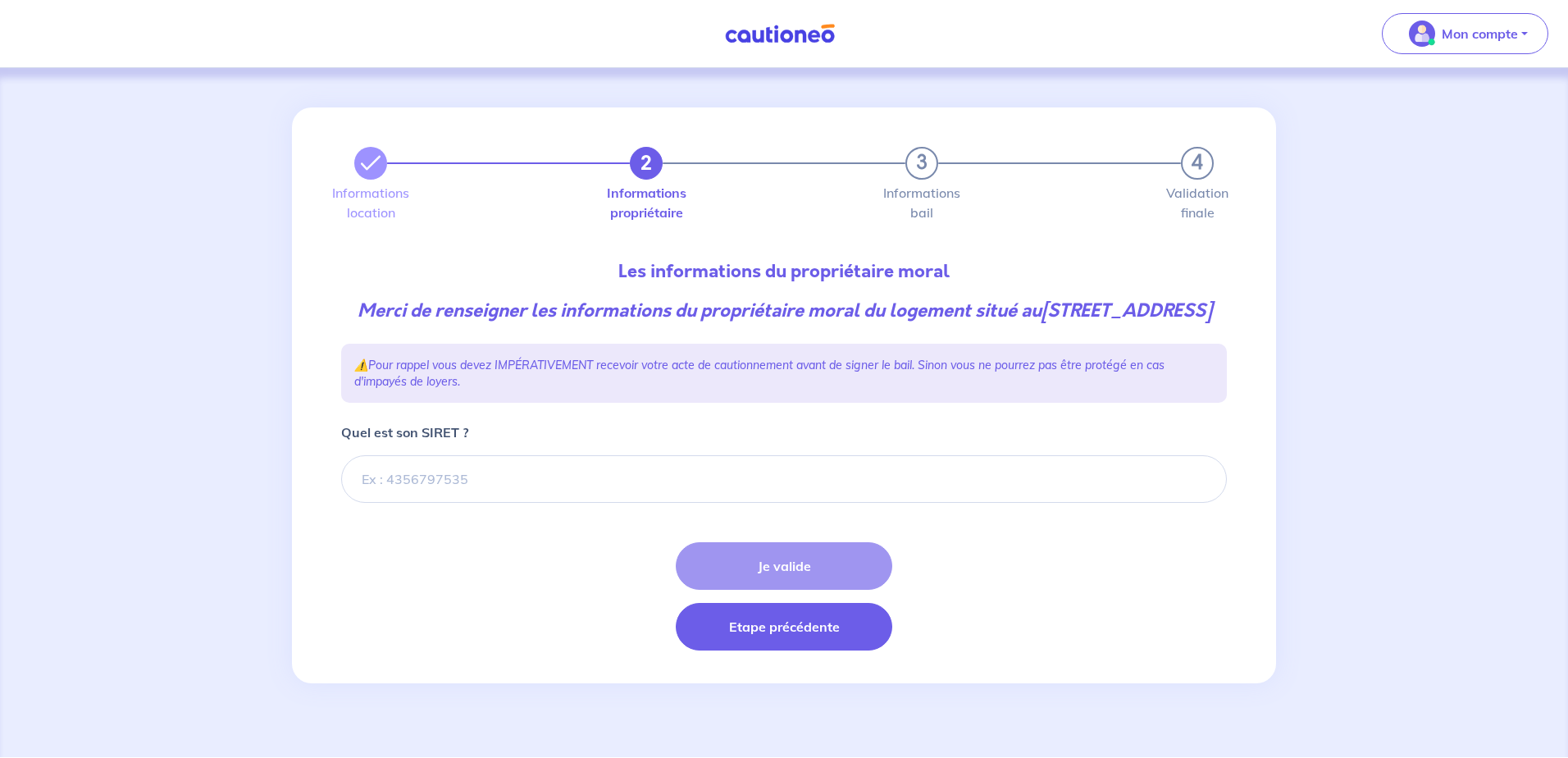
click at [751, 651] on button "Etape précédente" at bounding box center [784, 626] width 217 height 47
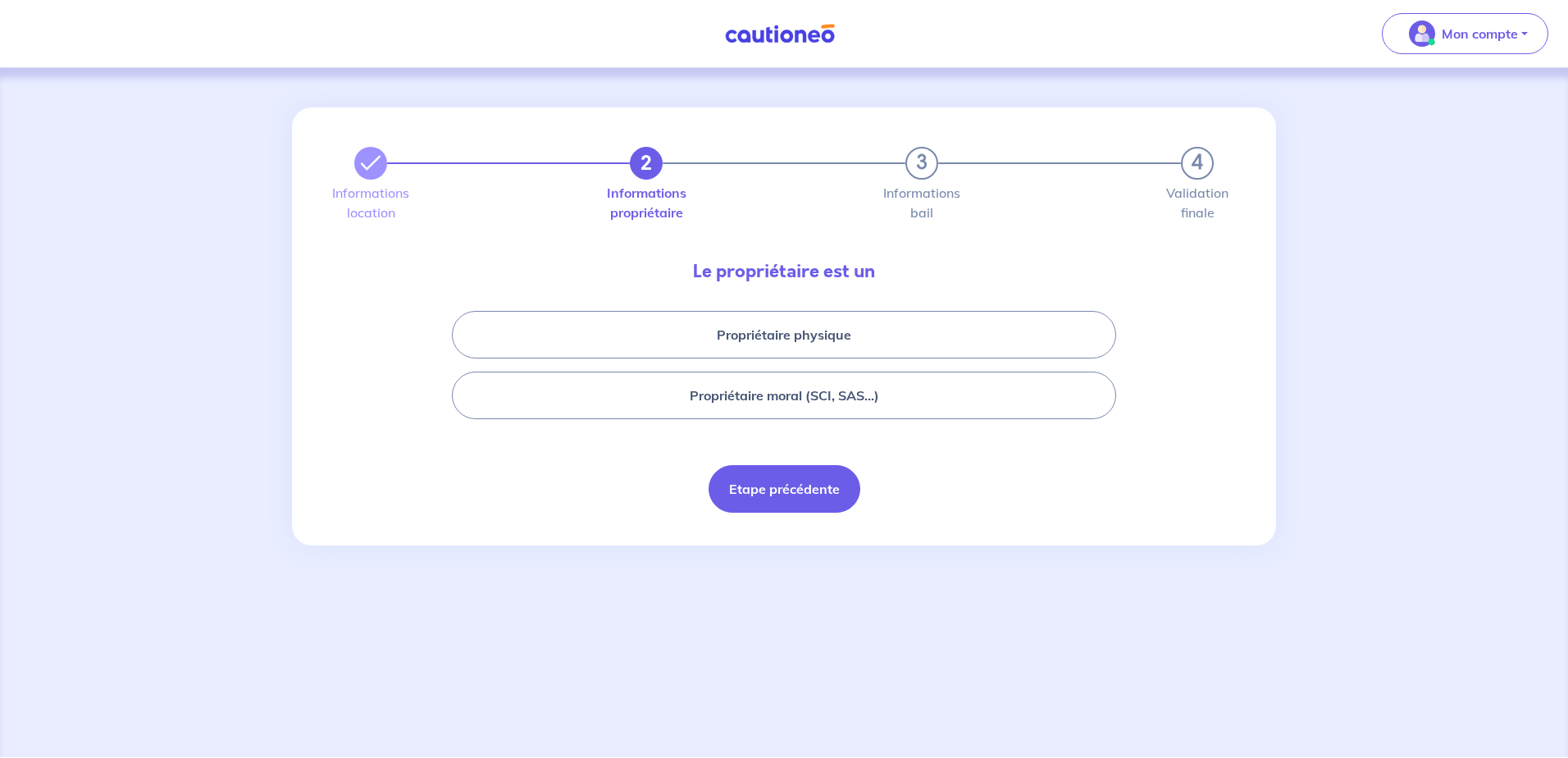
click at [790, 492] on button "Etape précédente" at bounding box center [784, 489] width 151 height 47
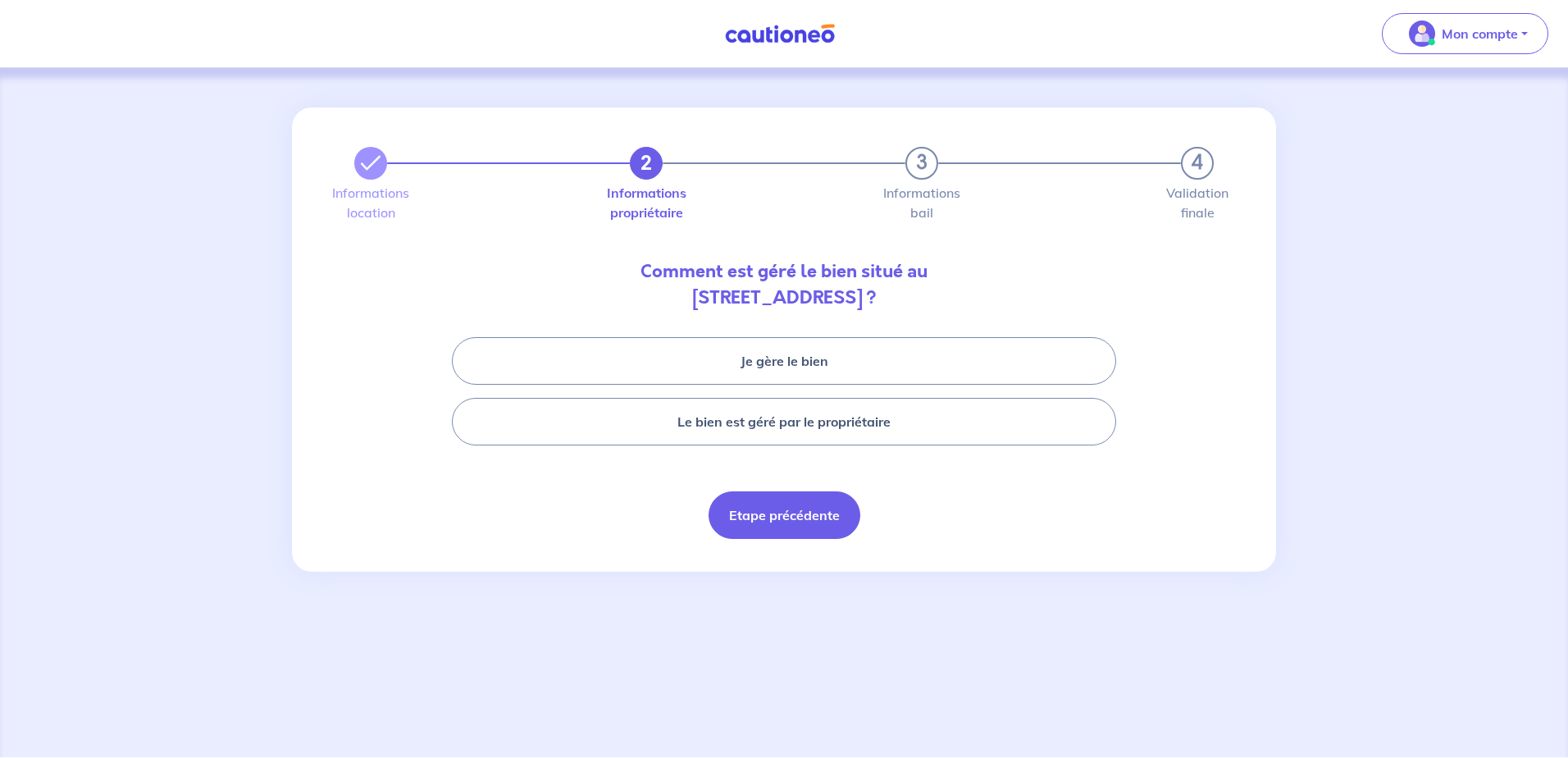
click at [789, 492] on button "Etape précédente" at bounding box center [784, 515] width 151 height 47
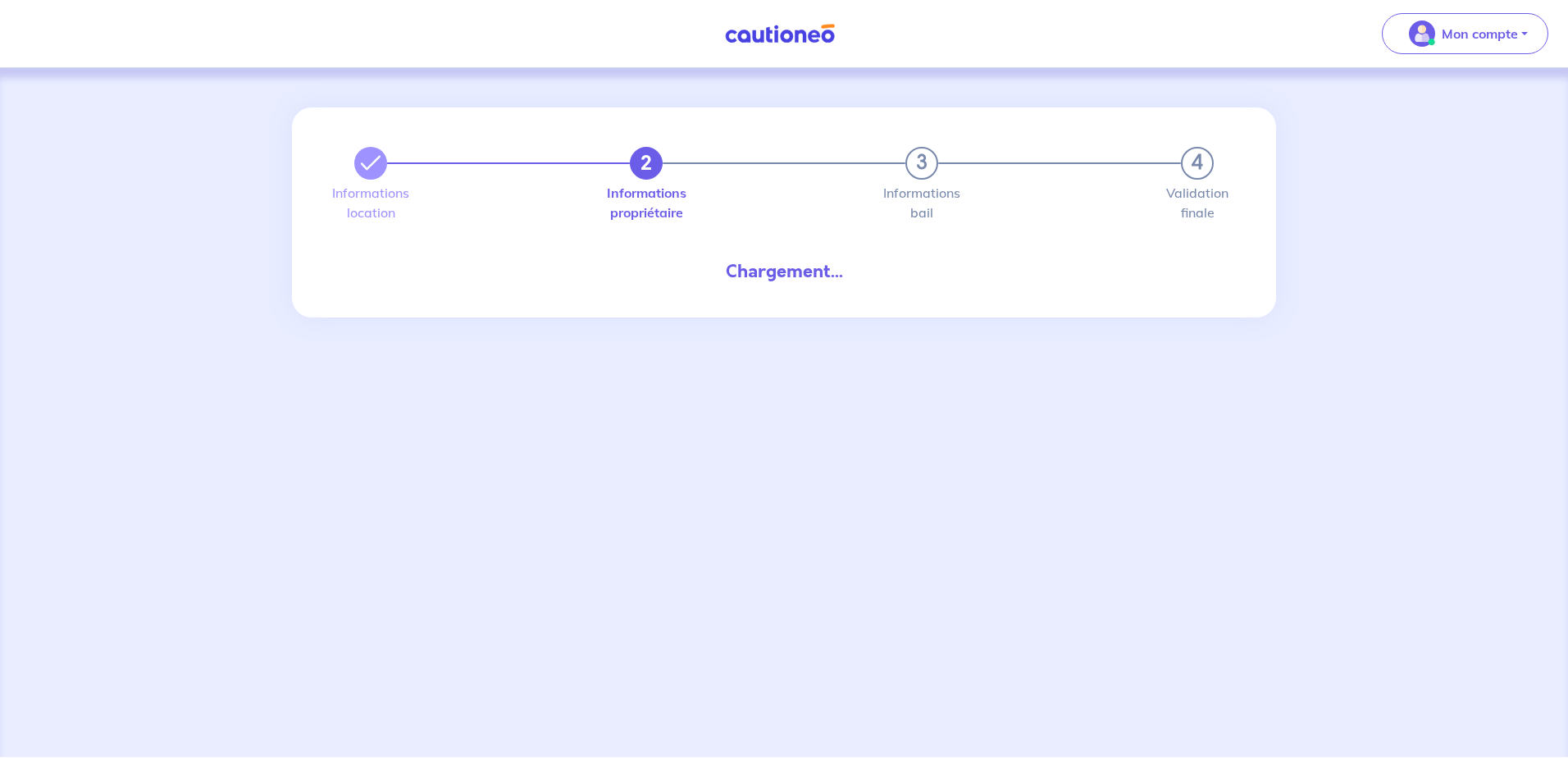
select select "FR"
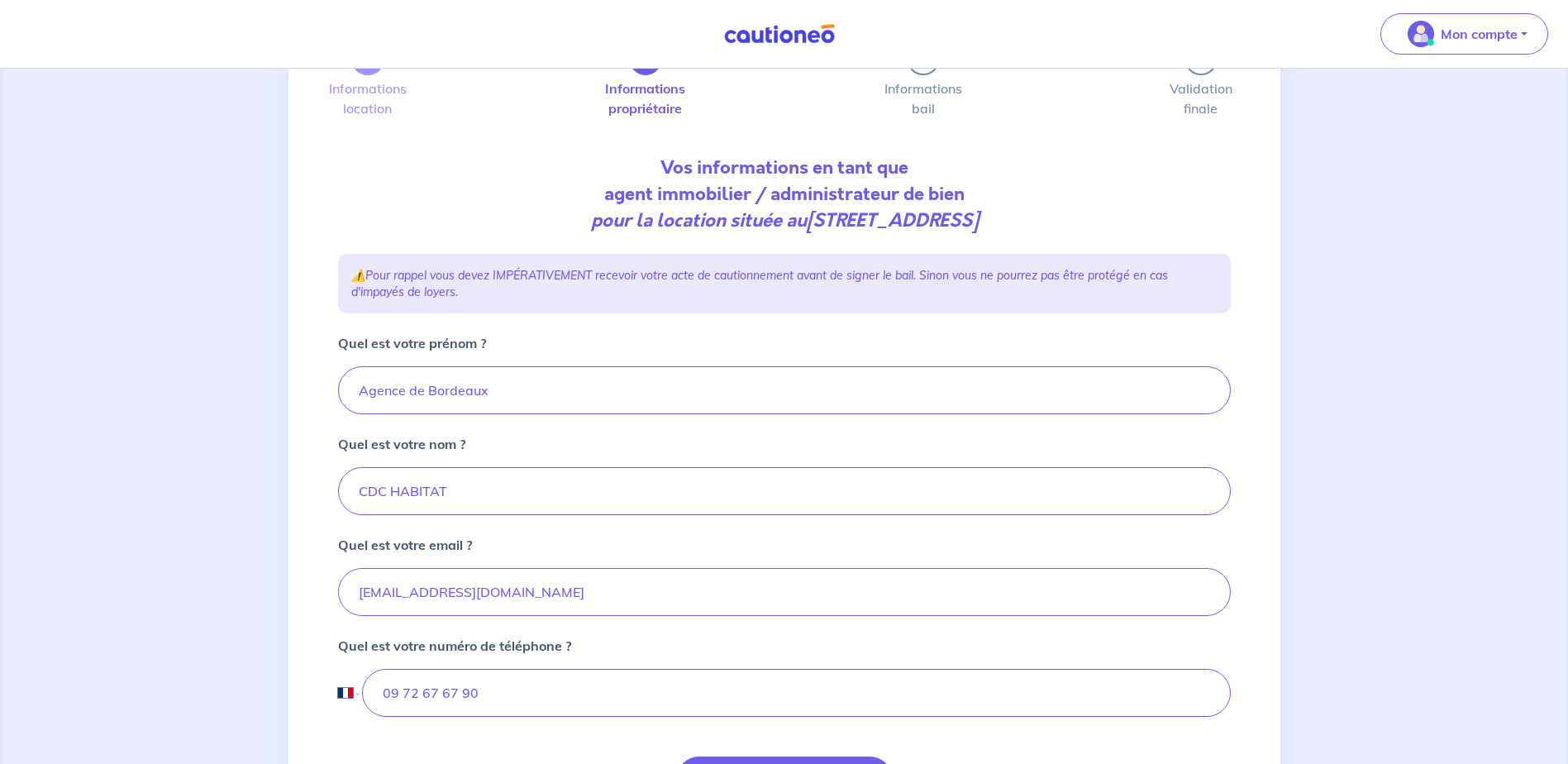
scroll to position [281, 0]
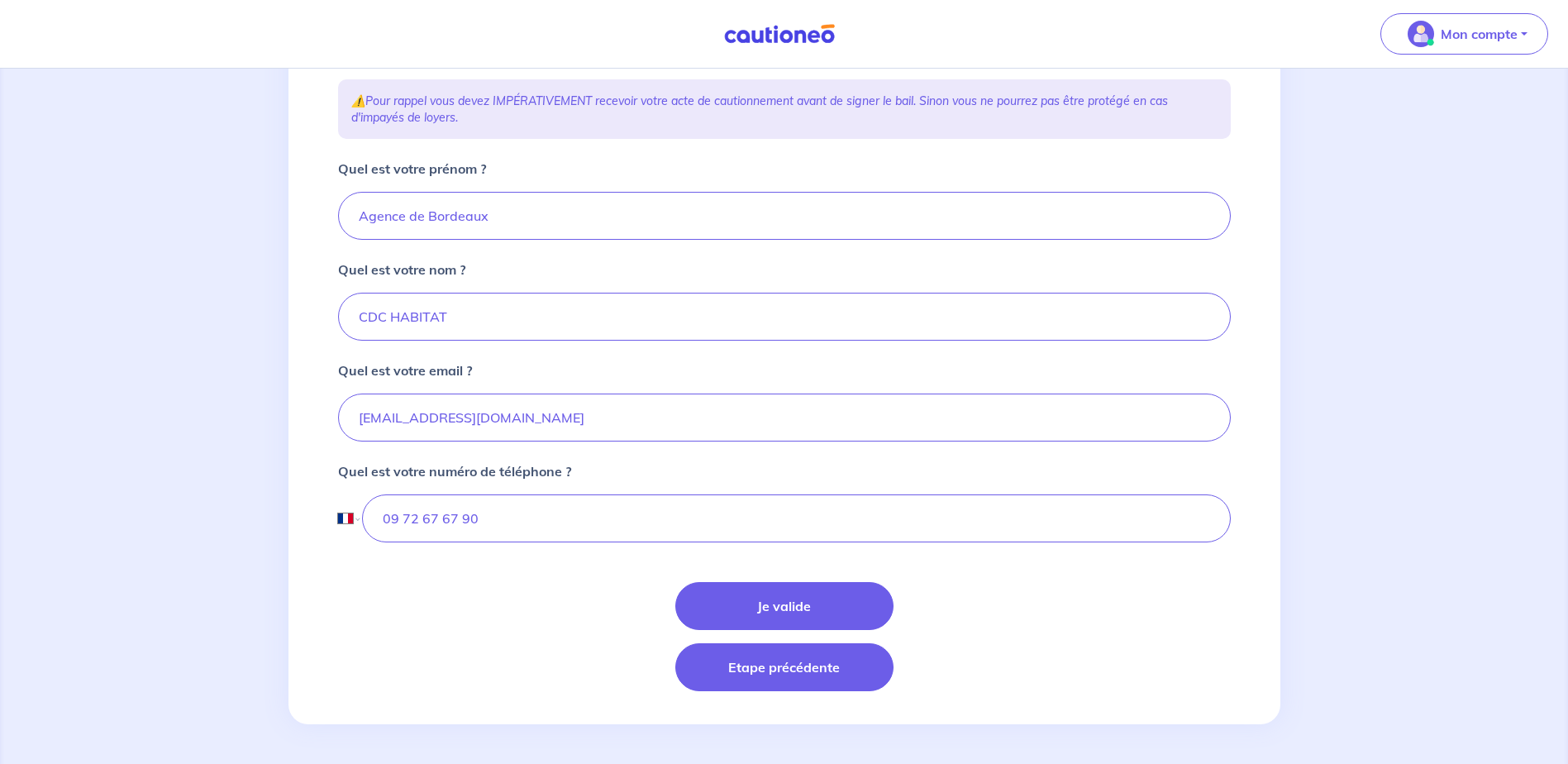
click at [837, 681] on button "Etape précédente" at bounding box center [784, 667] width 218 height 48
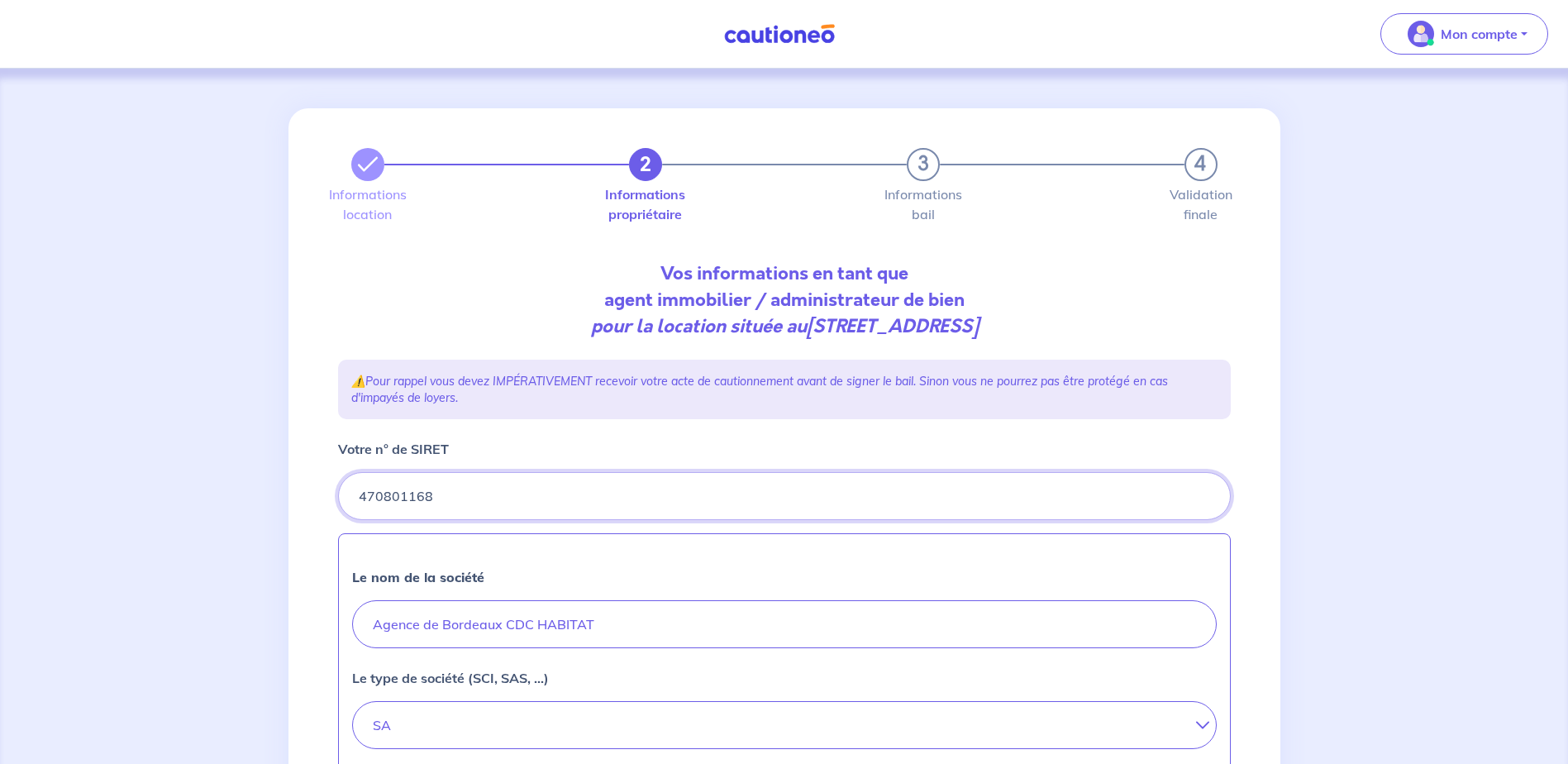
drag, startPoint x: 439, startPoint y: 496, endPoint x: 327, endPoint y: 486, distance: 112.4
click at [327, 486] on div "2 3 4 Informations location Informations propriétaire Informations bail Validat…" at bounding box center [784, 735] width 992 height 1253
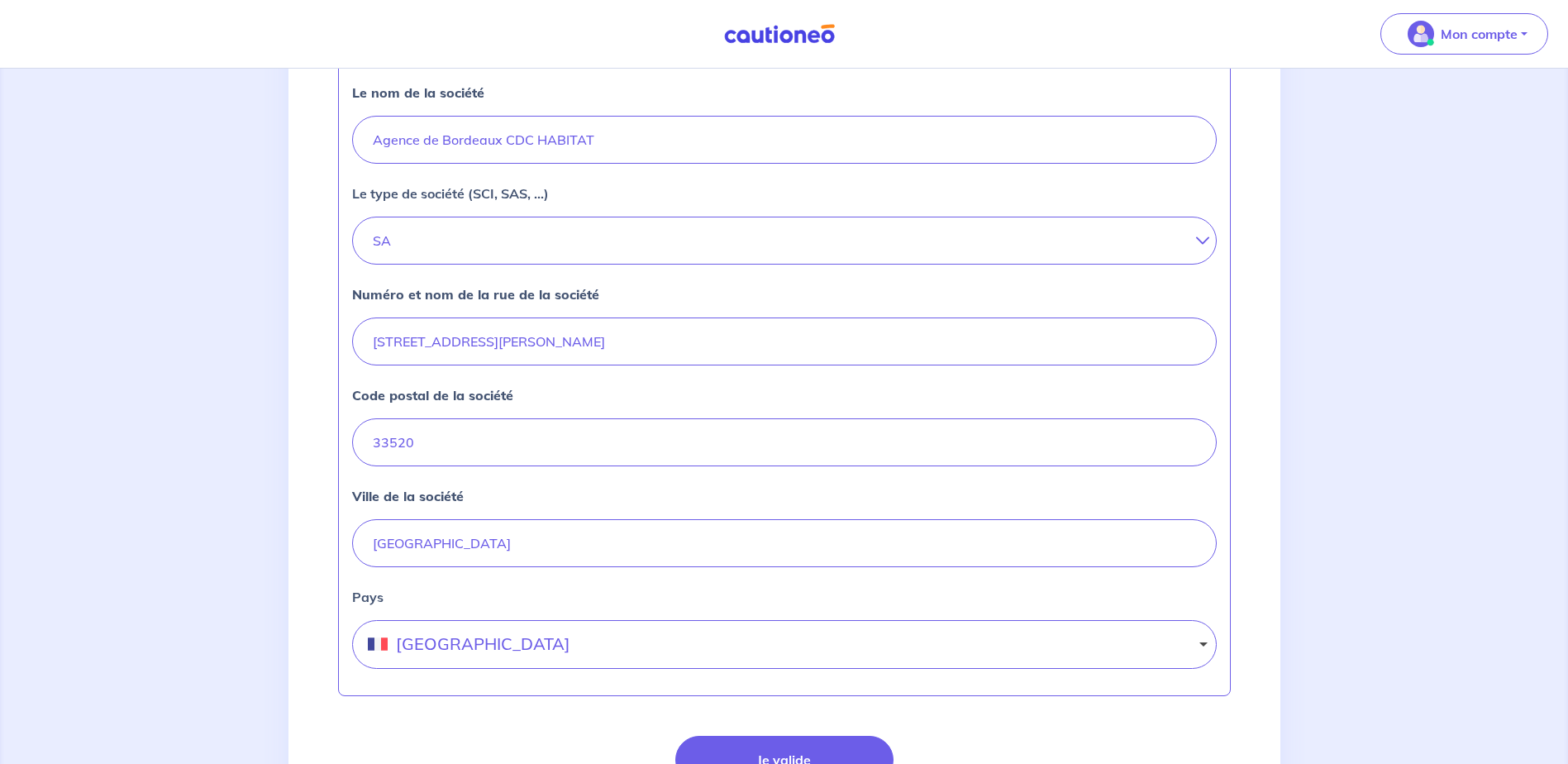
scroll to position [638, 0]
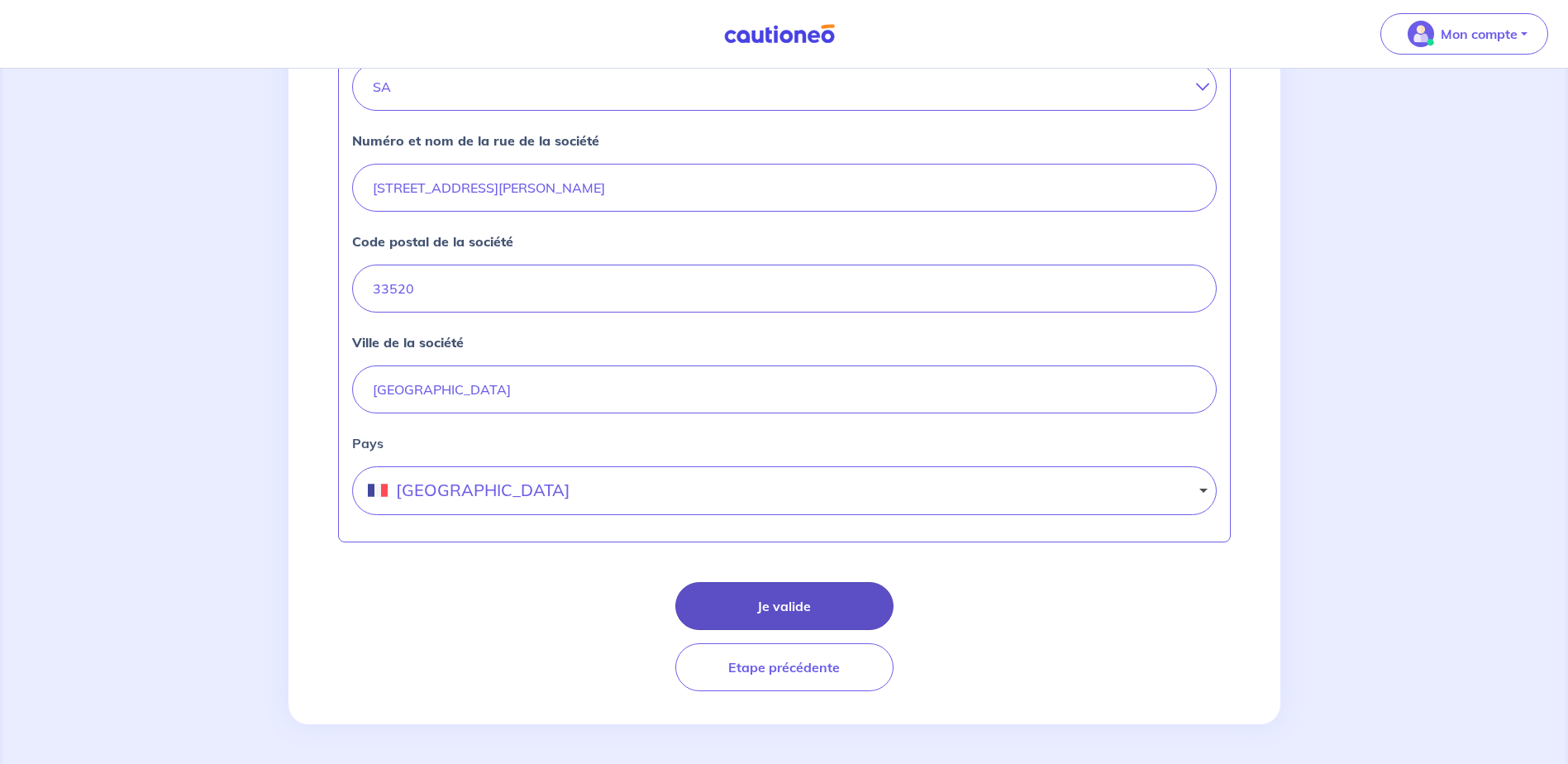
click at [740, 596] on button "Je valide" at bounding box center [784, 605] width 218 height 48
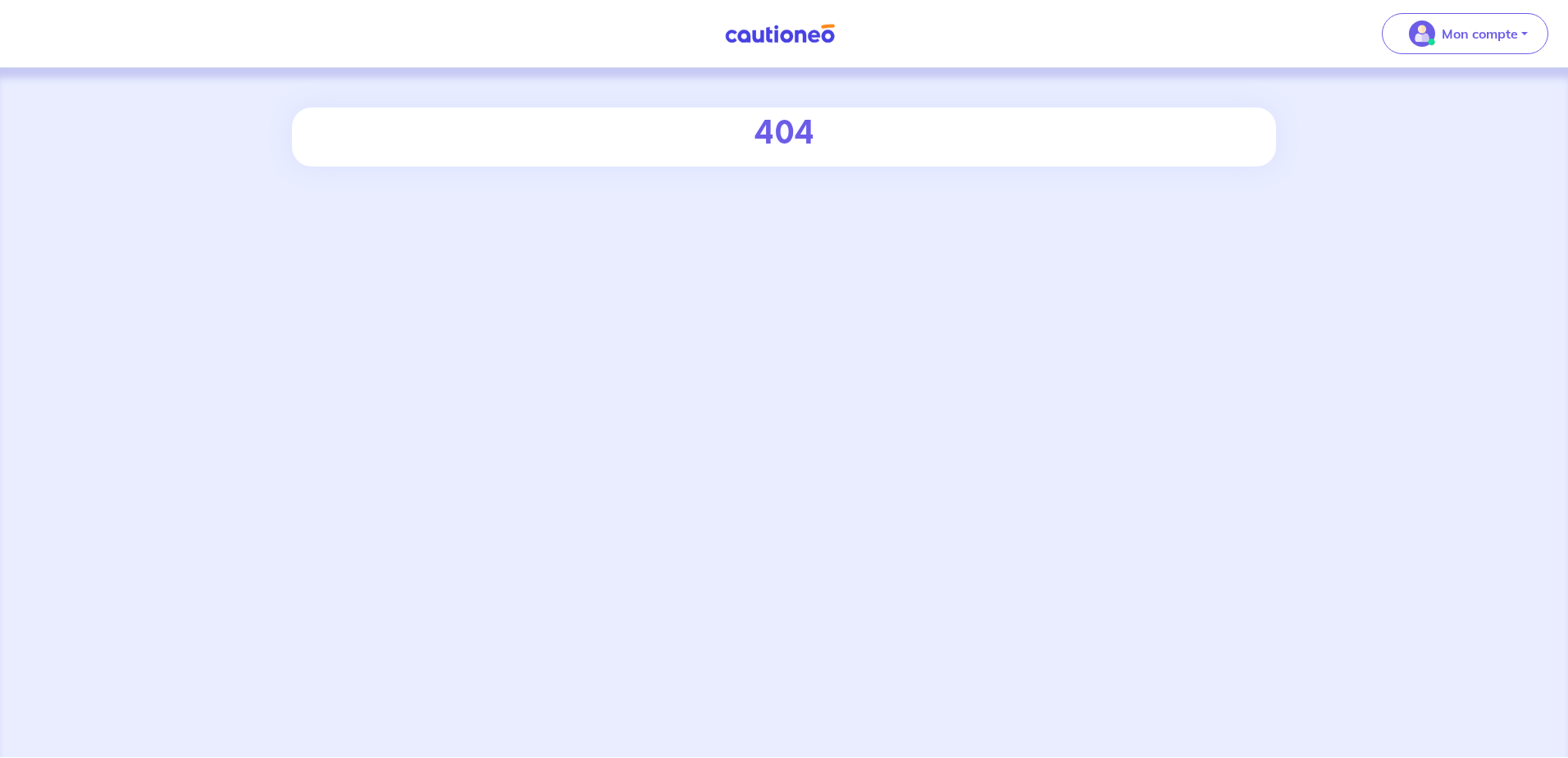
select select "FR"
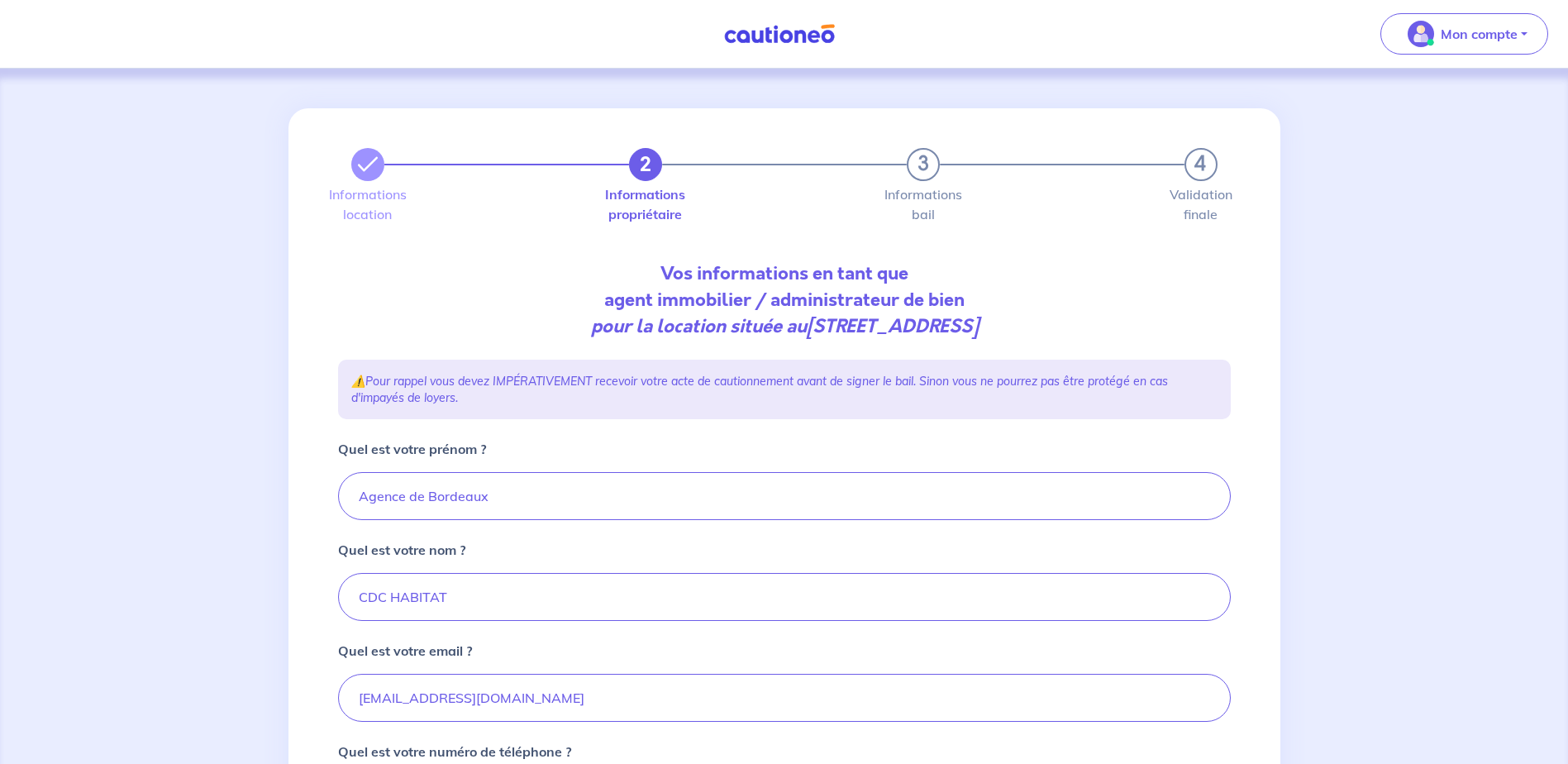
scroll to position [281, 0]
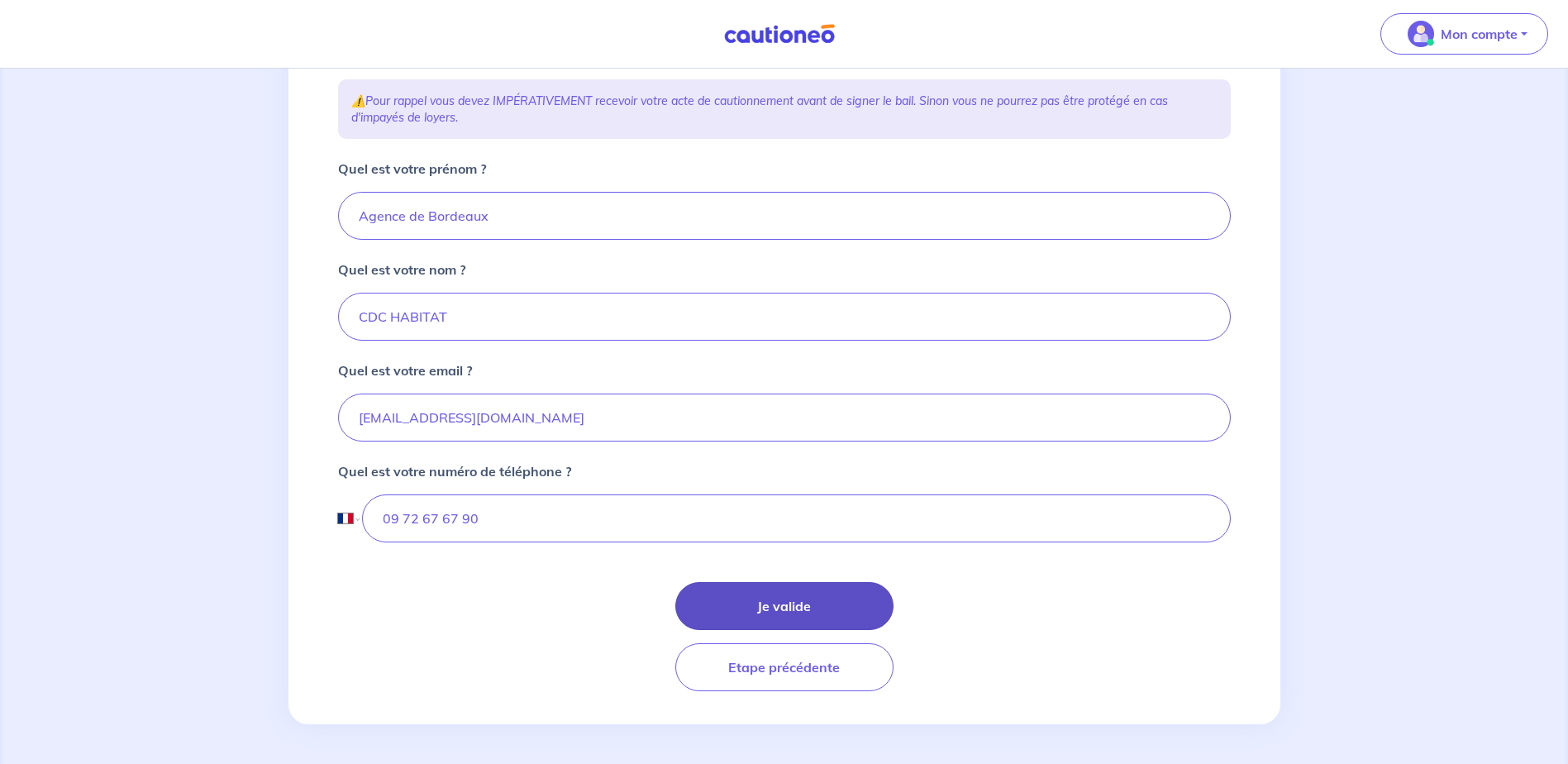
click at [796, 607] on button "Je valide" at bounding box center [784, 605] width 218 height 48
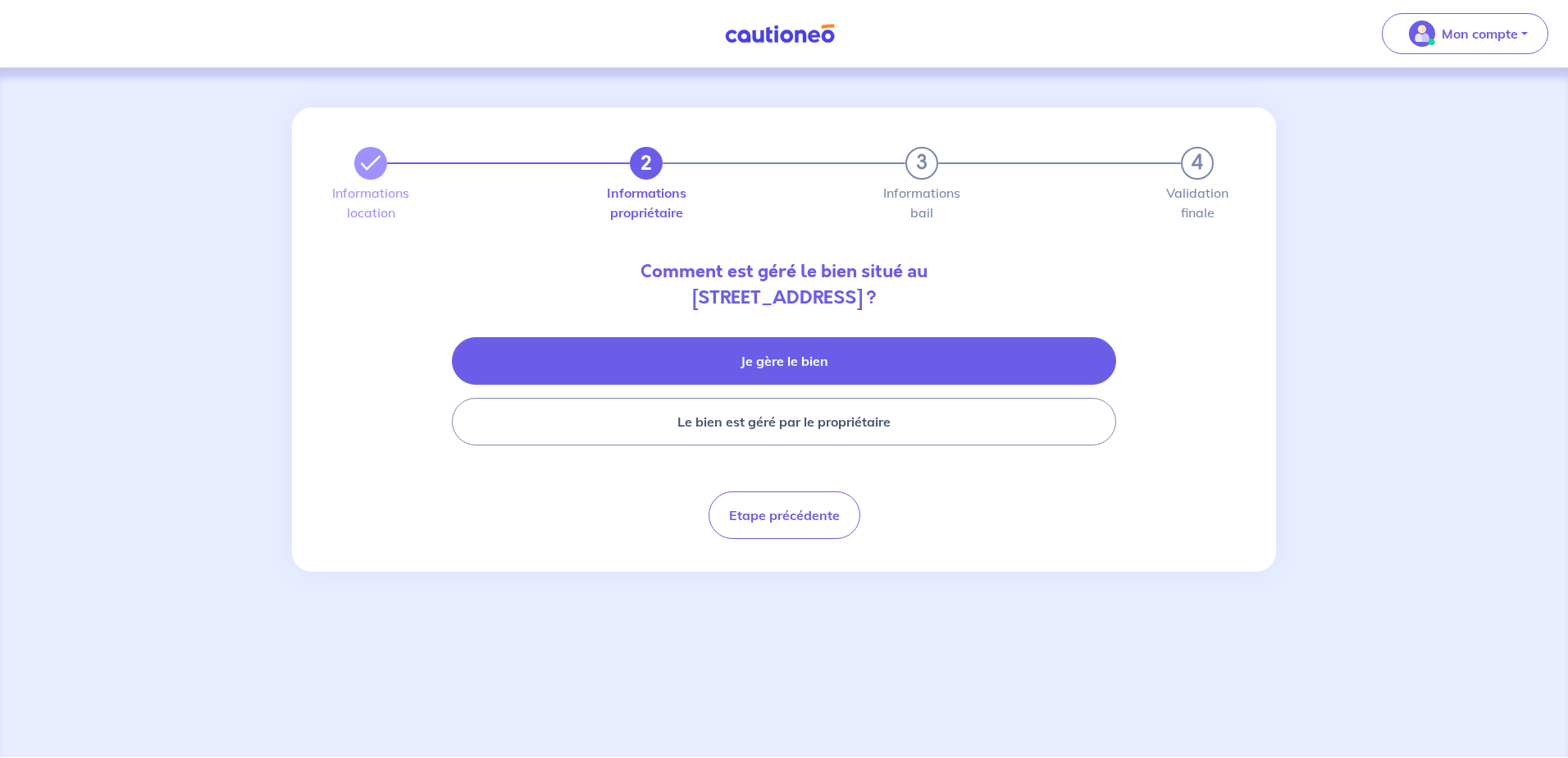
click at [777, 360] on button "Je gère le bien" at bounding box center [784, 360] width 664 height 47
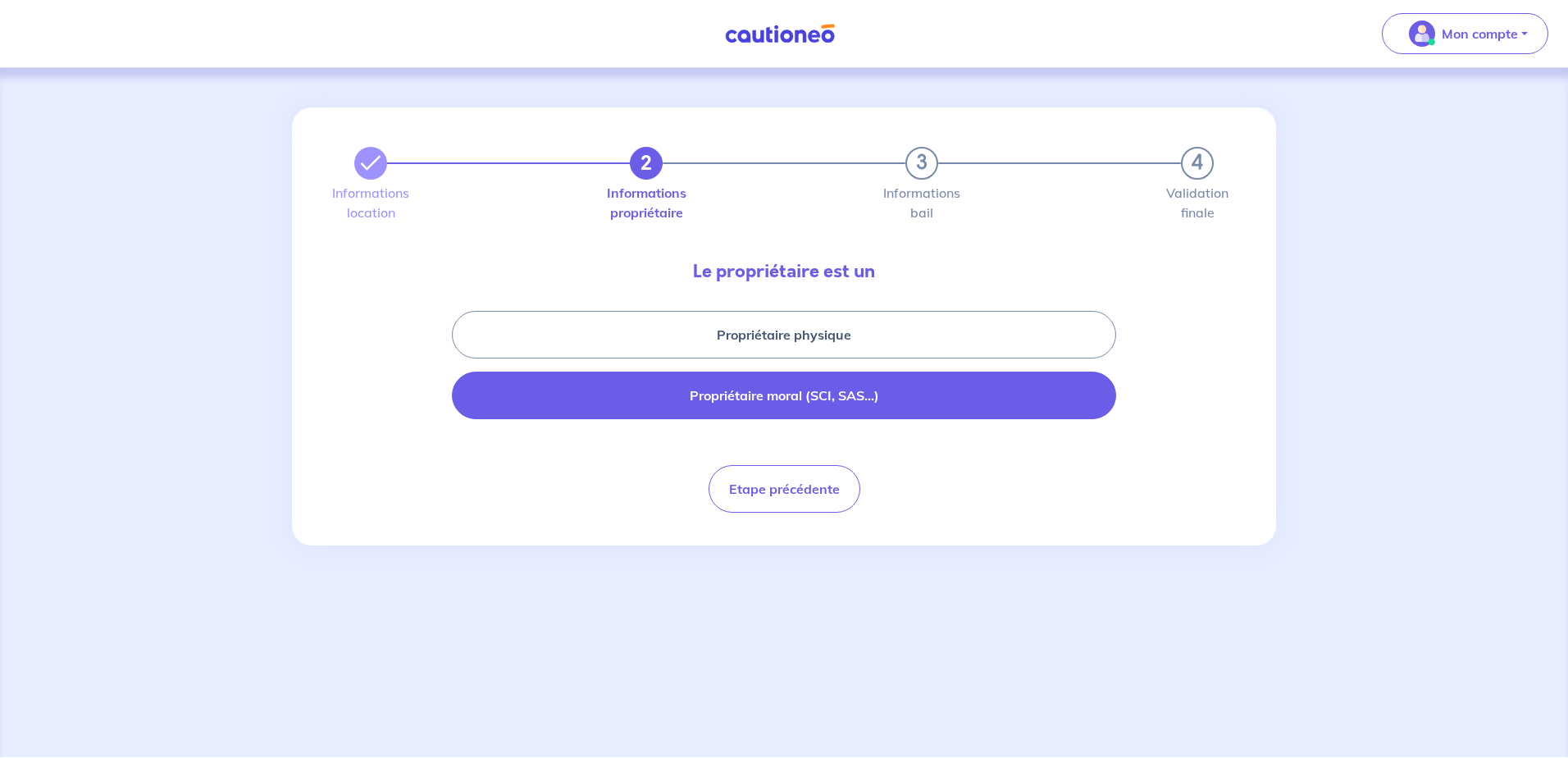
click at [760, 393] on button "Propriétaire moral (SCI, SAS...)" at bounding box center [784, 395] width 664 height 47
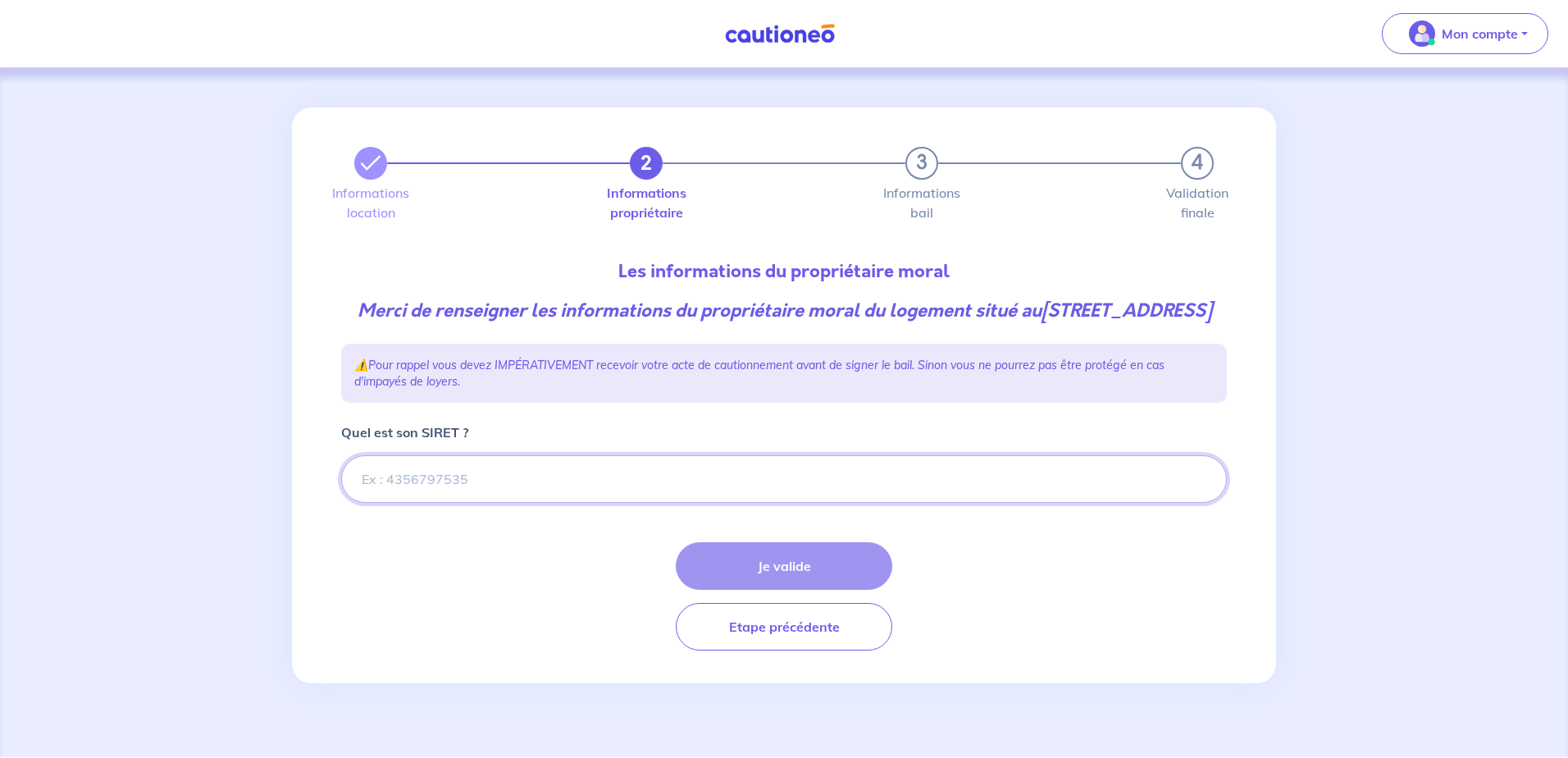
click at [547, 499] on input "Quel est son SIRET ?" at bounding box center [784, 479] width 886 height 47
paste input "470801168"
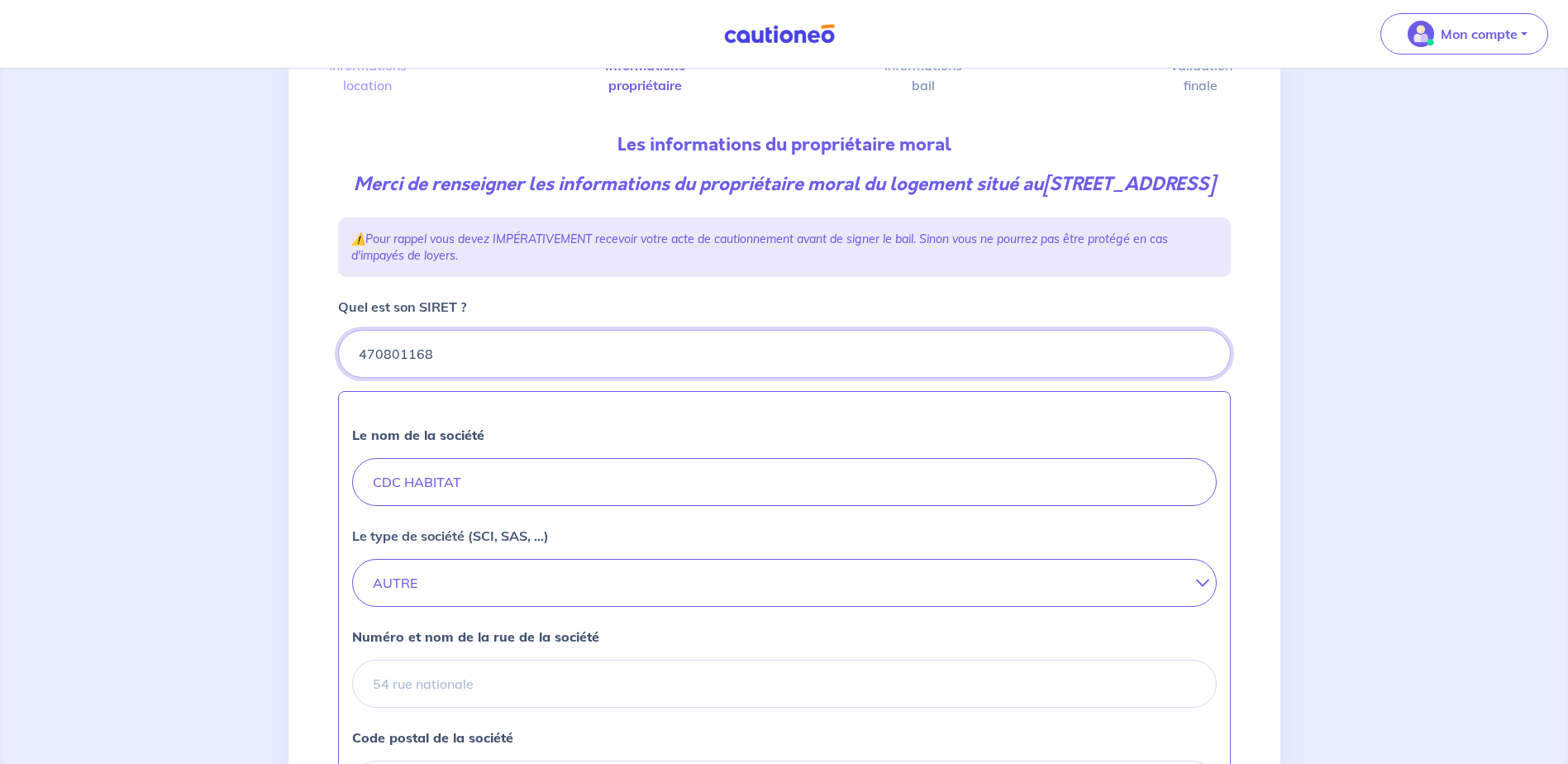
scroll to position [414, 0]
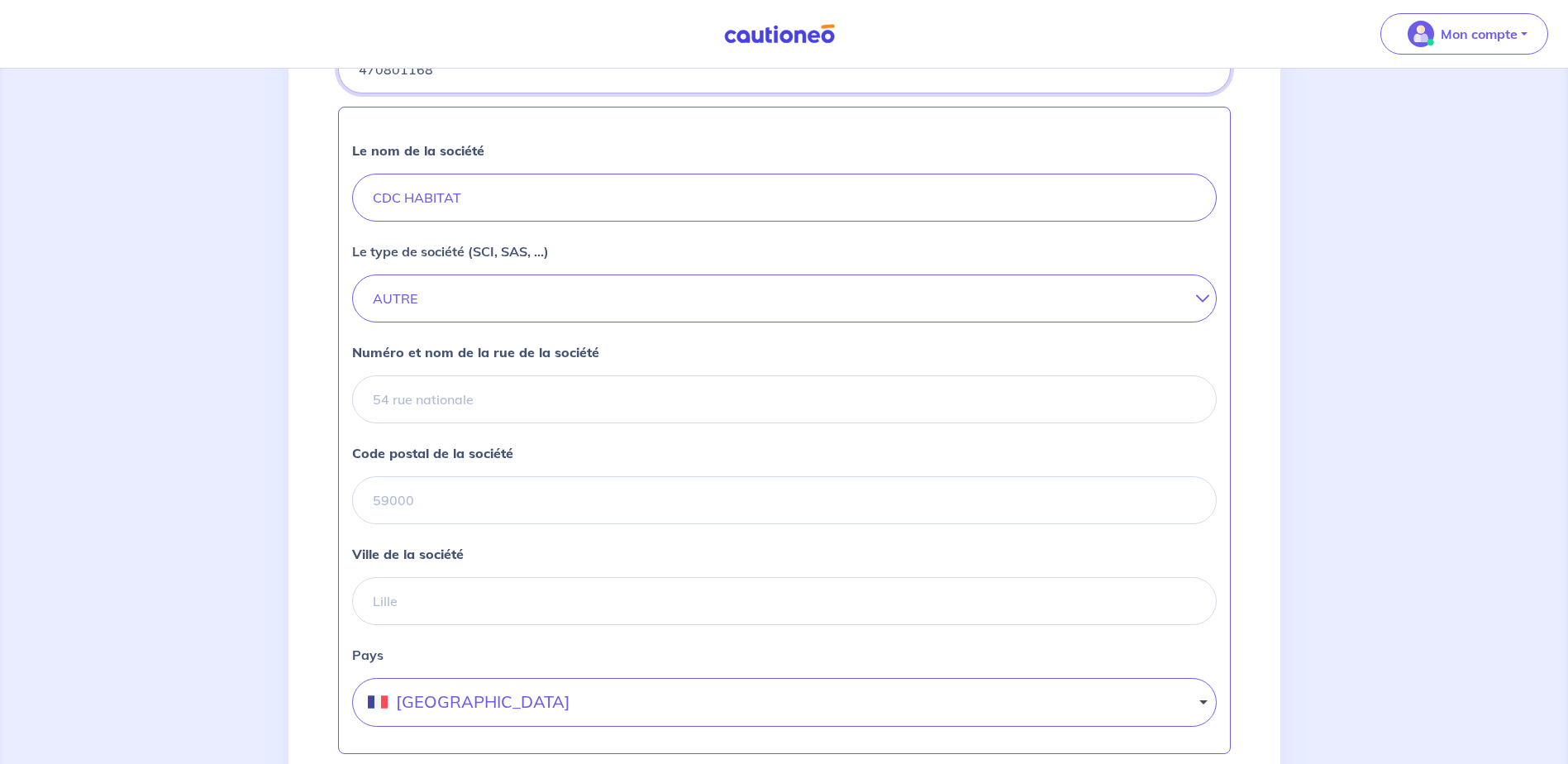
type input "470801168"
click at [504, 423] on input "Numéro et nom de la rue de la société" at bounding box center [784, 399] width 865 height 48
type input "3 Rue Jean Claudeville"
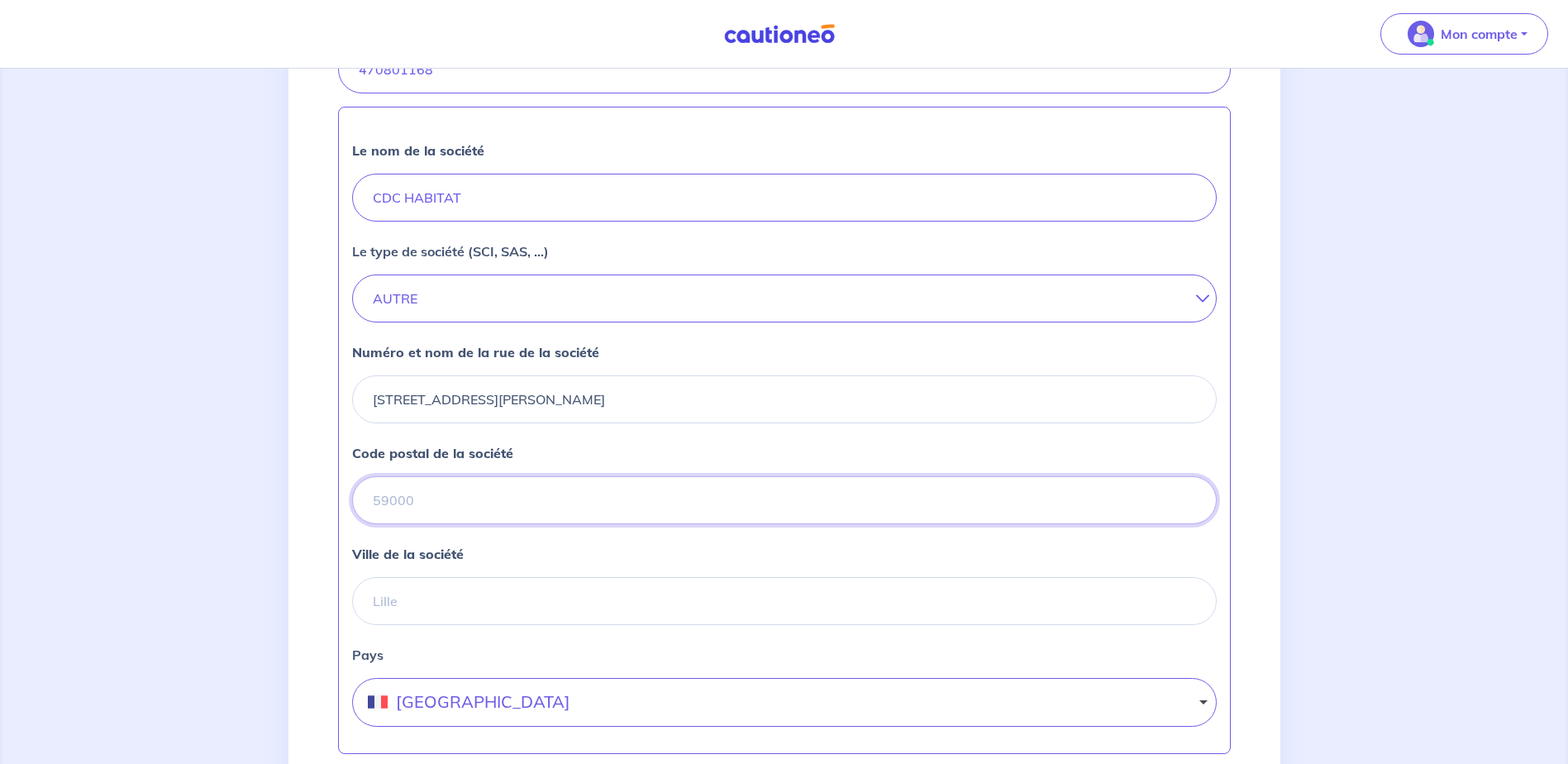
type input "33520"
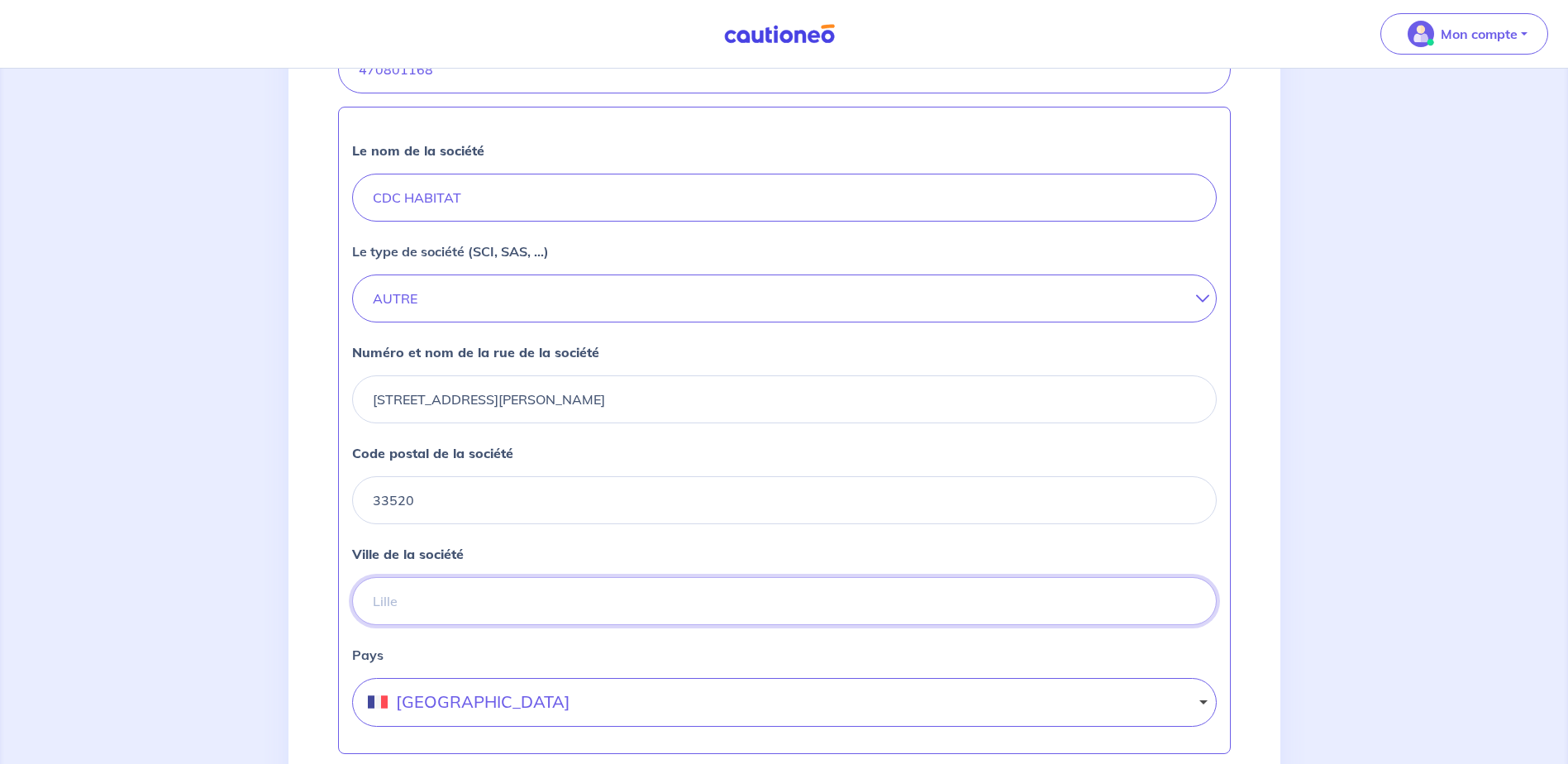
type input "BRUGES"
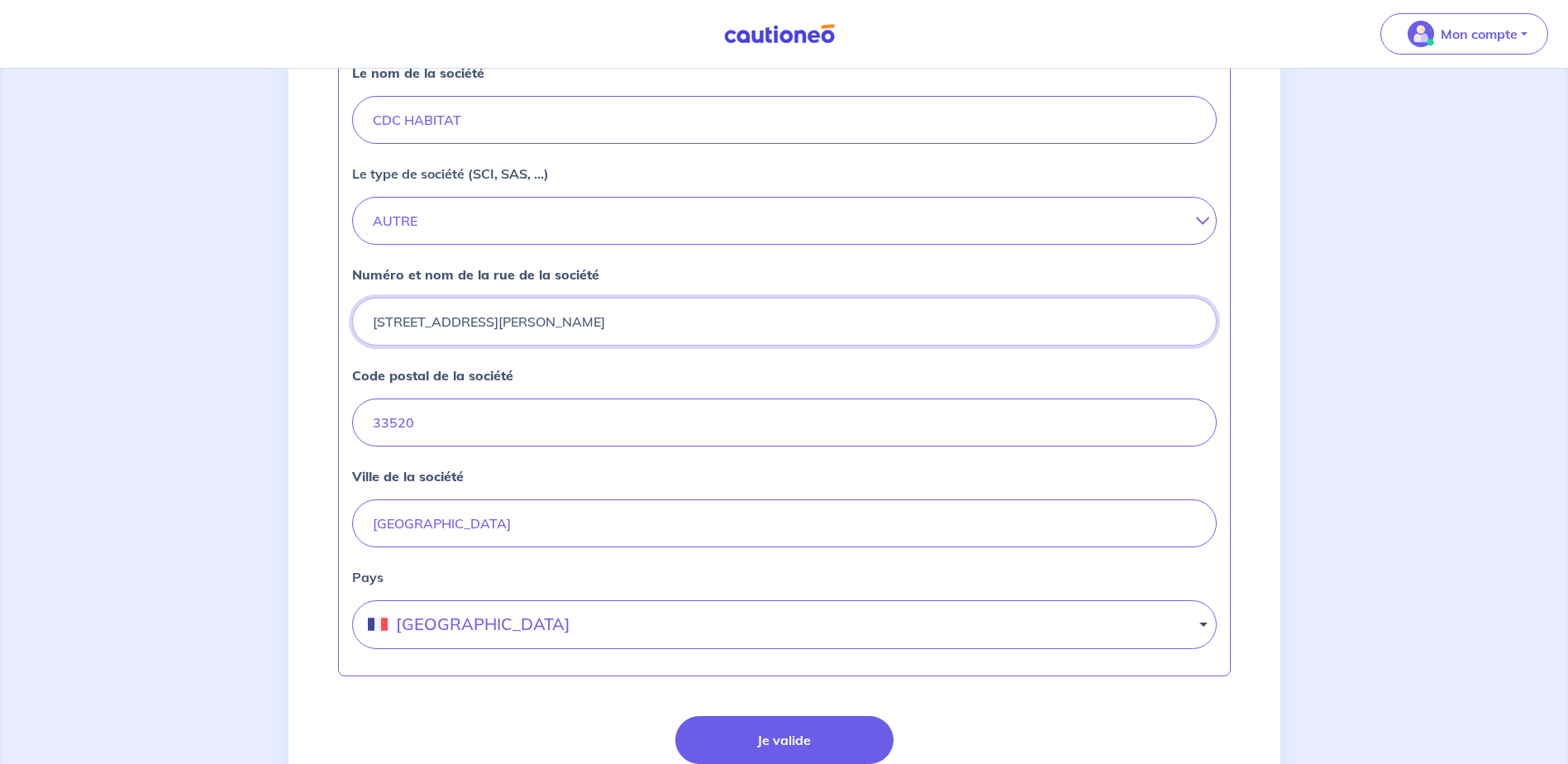
scroll to position [651, 0]
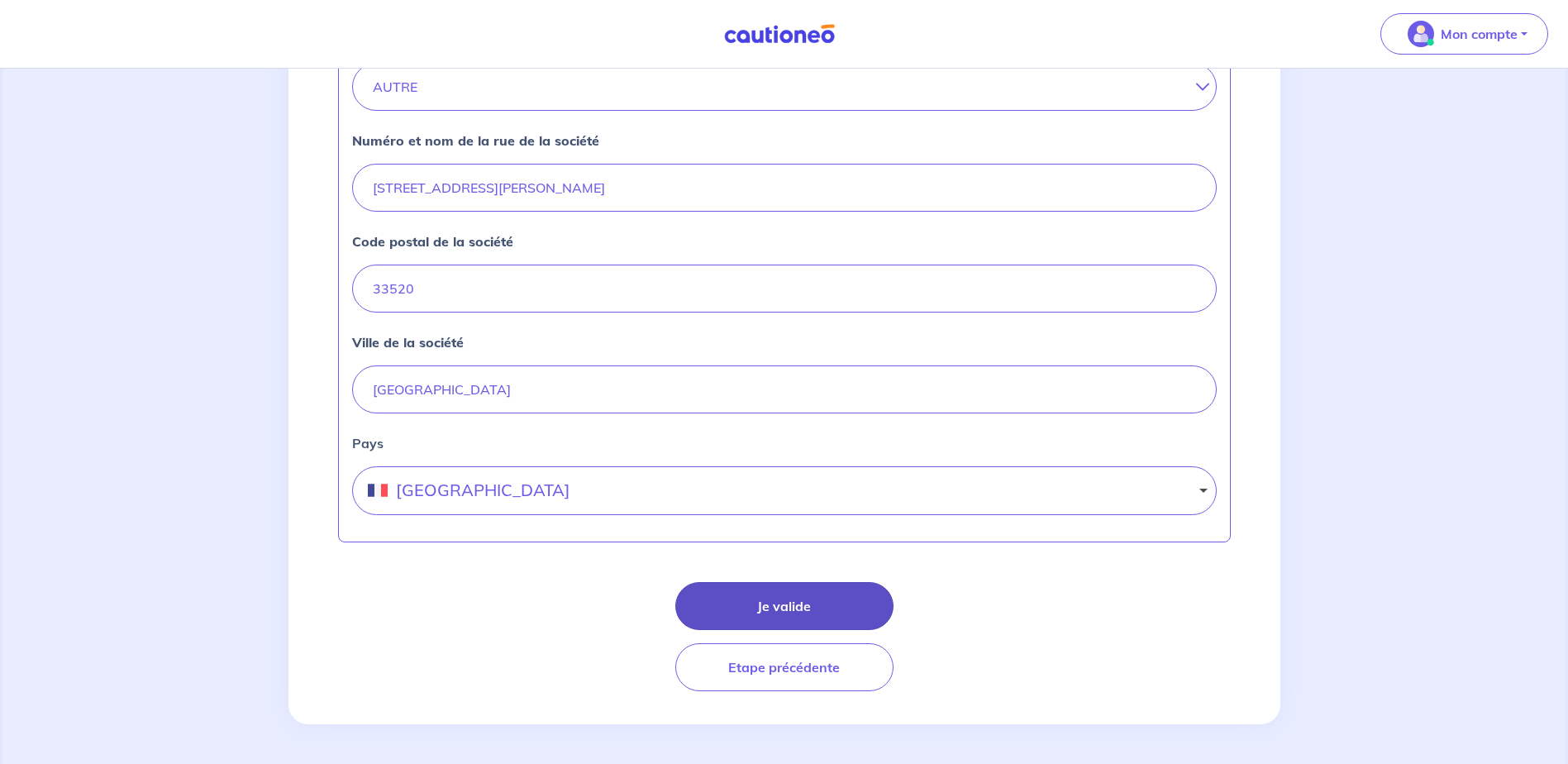
click at [831, 601] on button "Je valide" at bounding box center [784, 605] width 218 height 48
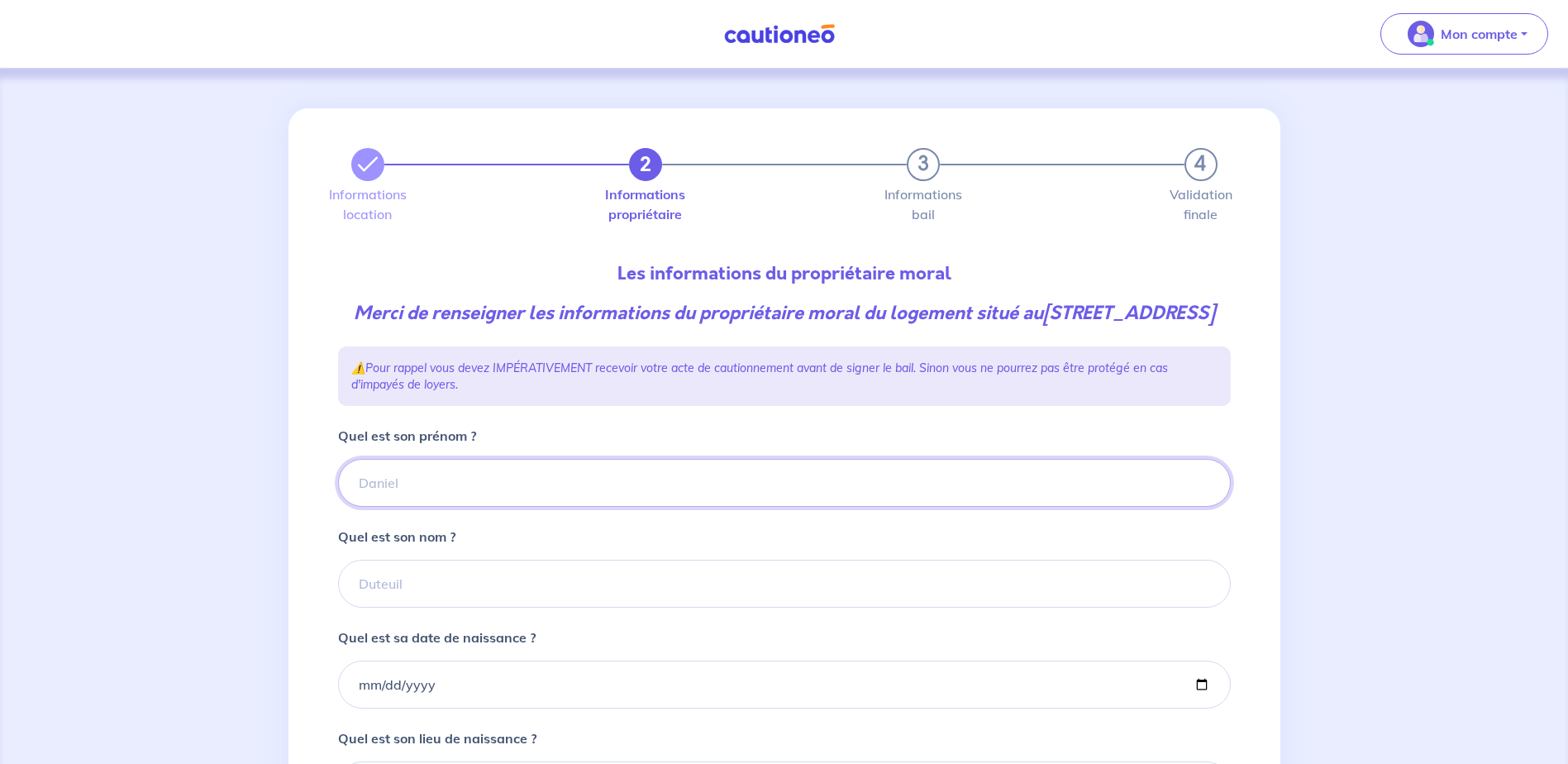
click at [383, 504] on input "Quel est son prénom ?" at bounding box center [784, 483] width 893 height 48
drag, startPoint x: 472, startPoint y: 514, endPoint x: 337, endPoint y: 494, distance: 136.5
click at [338, 494] on div "CDC Habitat" at bounding box center [784, 483] width 893 height 48
type input "CDC Habitat"
click at [398, 607] on input "Quel est son nom ?" at bounding box center [784, 583] width 893 height 48
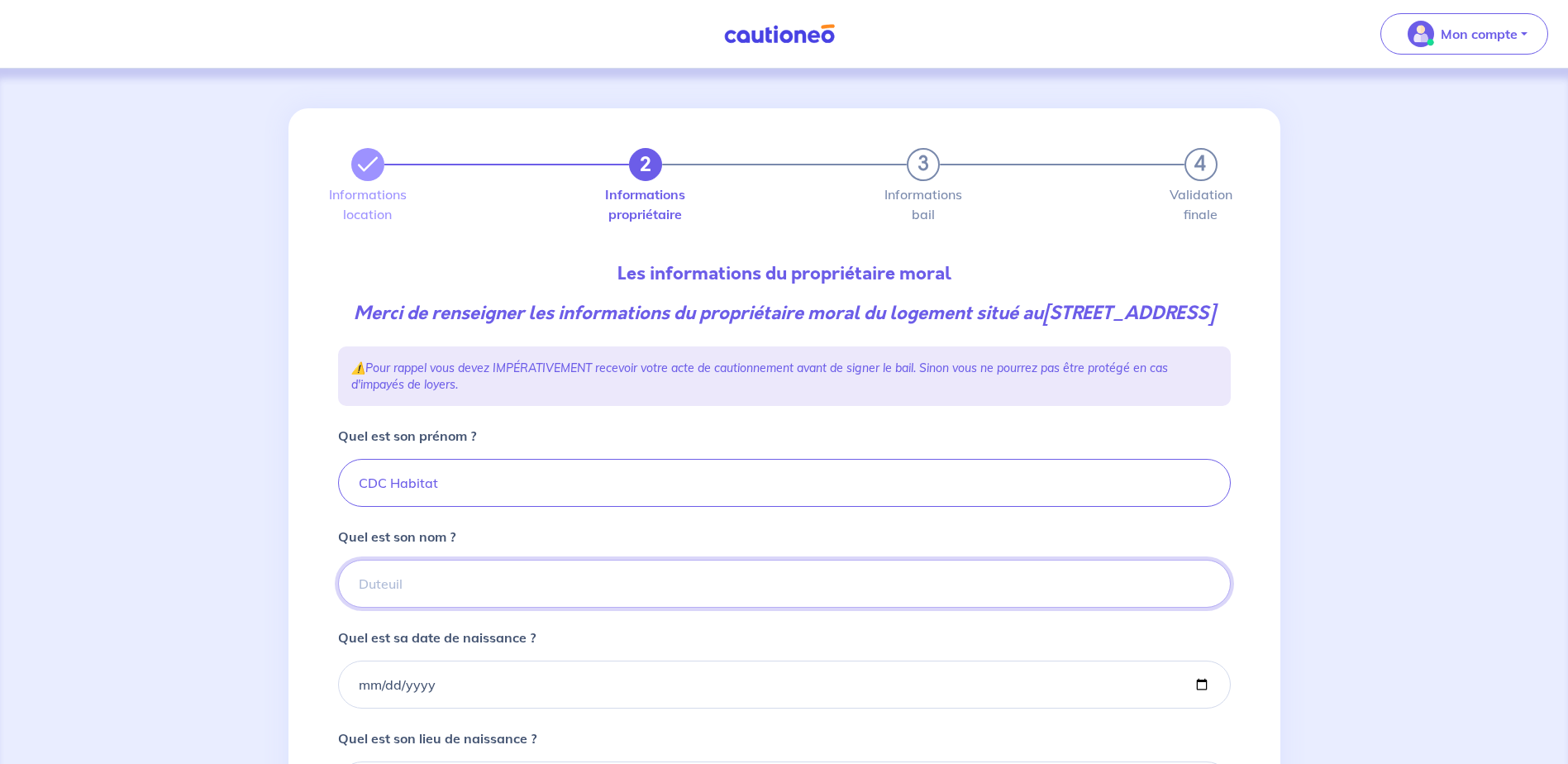
paste input "CDC Habitat"
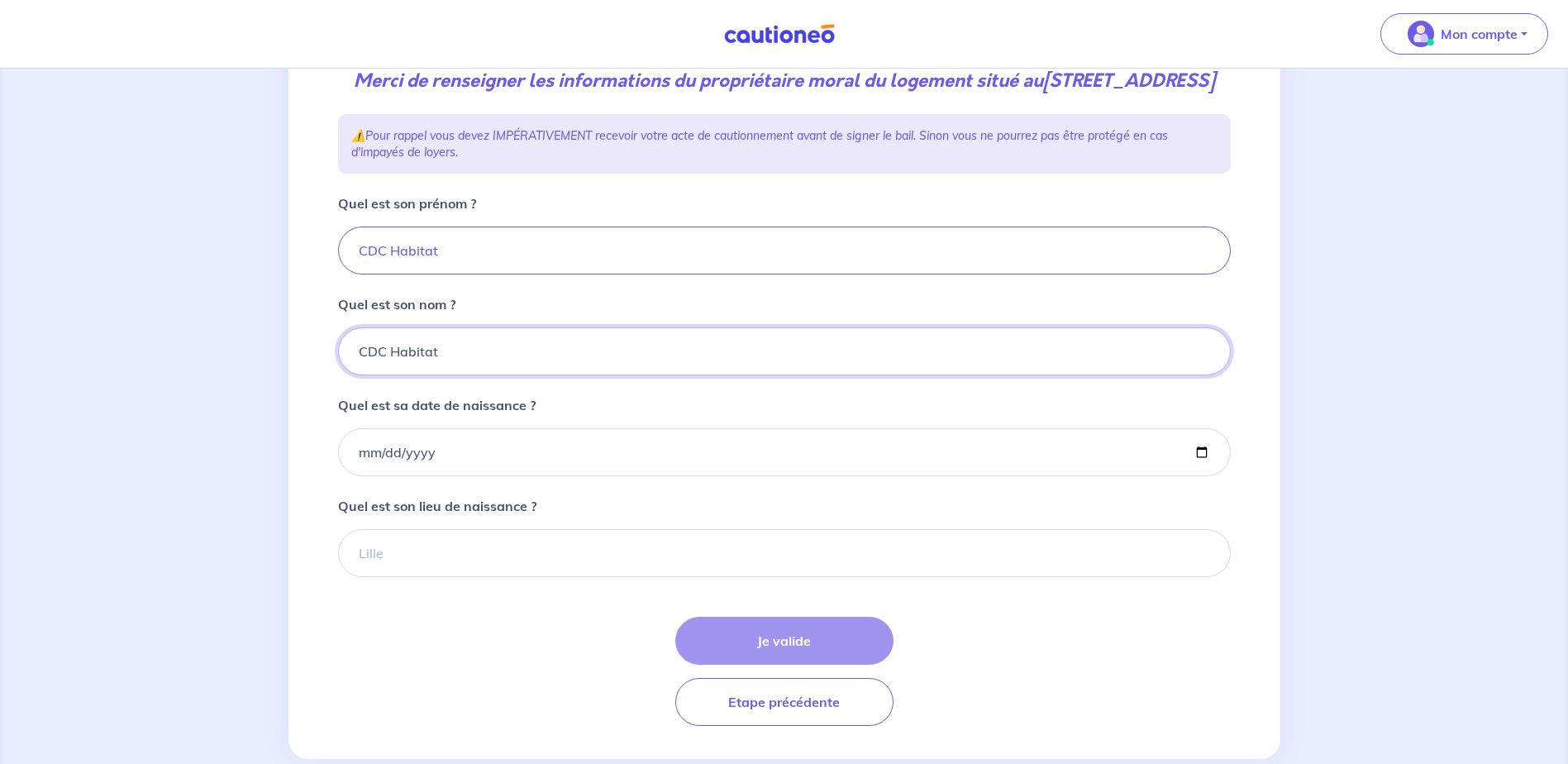
scroll to position [293, 0]
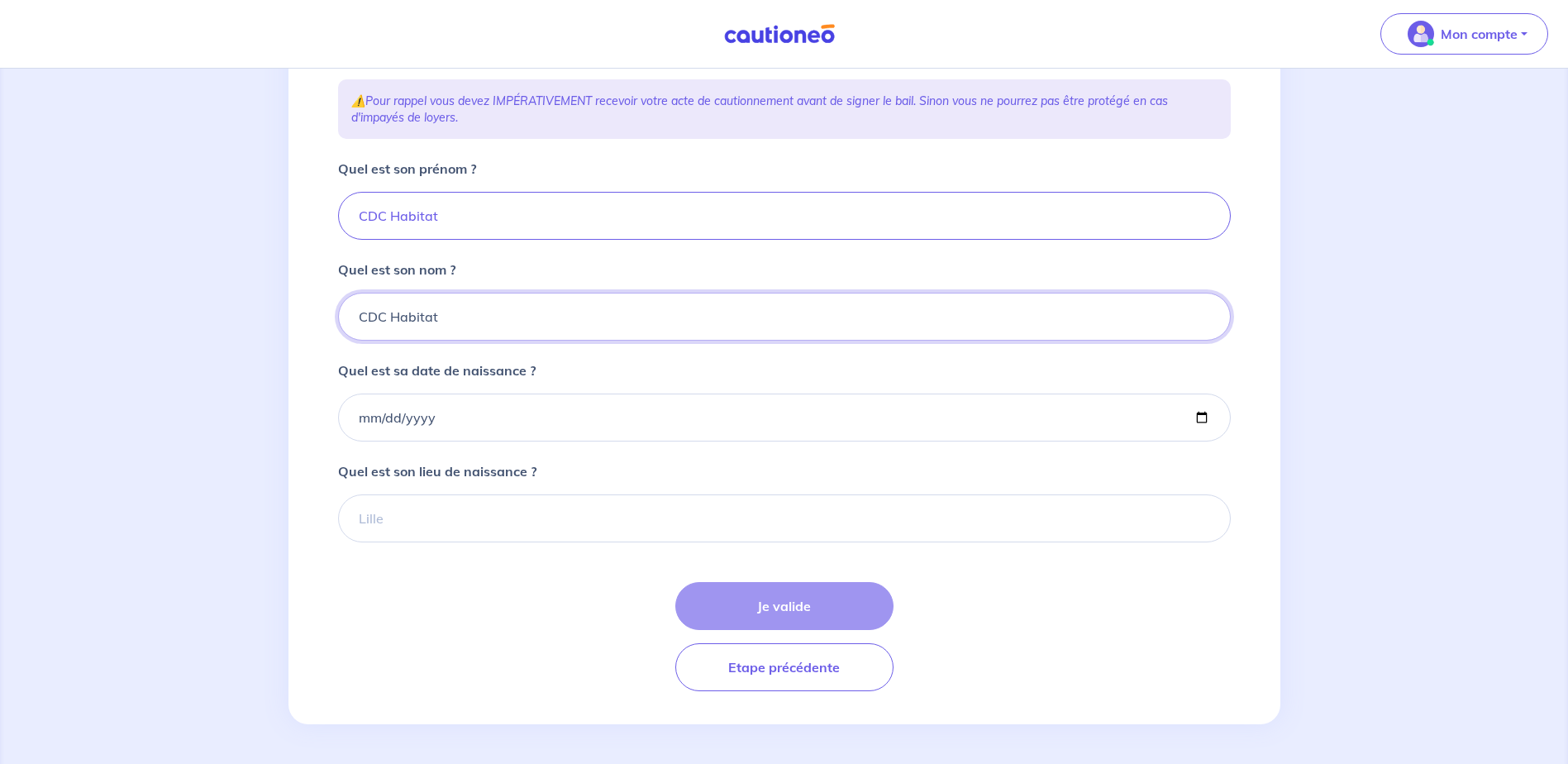
type input "CDC Habitat"
click at [454, 420] on input "Quel est sa date de naissance ?" at bounding box center [784, 417] width 893 height 48
drag, startPoint x: 464, startPoint y: 414, endPoint x: 308, endPoint y: 420, distance: 156.1
click at [308, 420] on div "2 3 4 Informations location Informations propriétaire Informations bail Validat…" at bounding box center [784, 282] width 992 height 883
type input "2000-01-01"
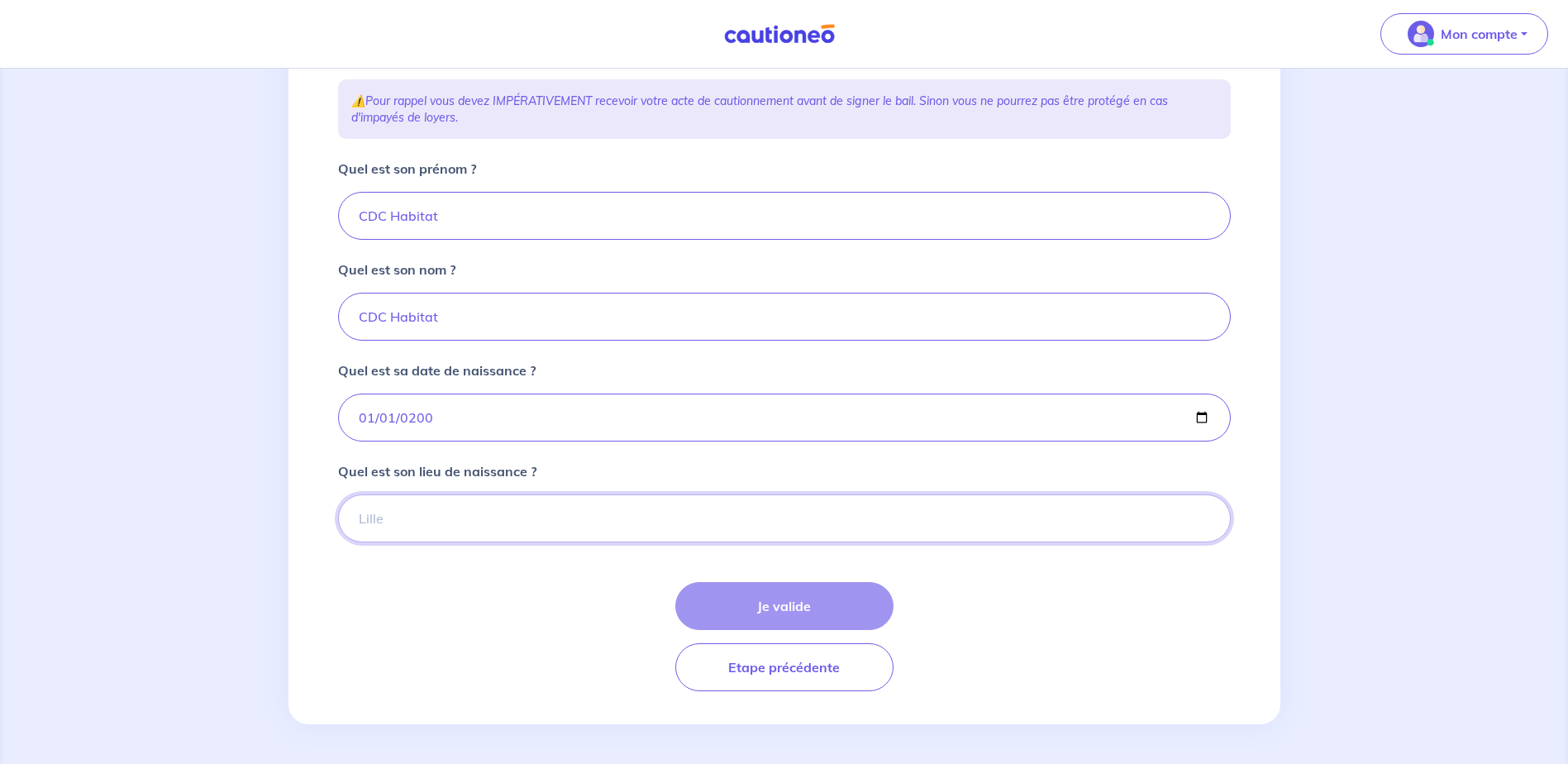
click at [396, 524] on input "Quel est son lieu de naissance ?" at bounding box center [784, 518] width 893 height 48
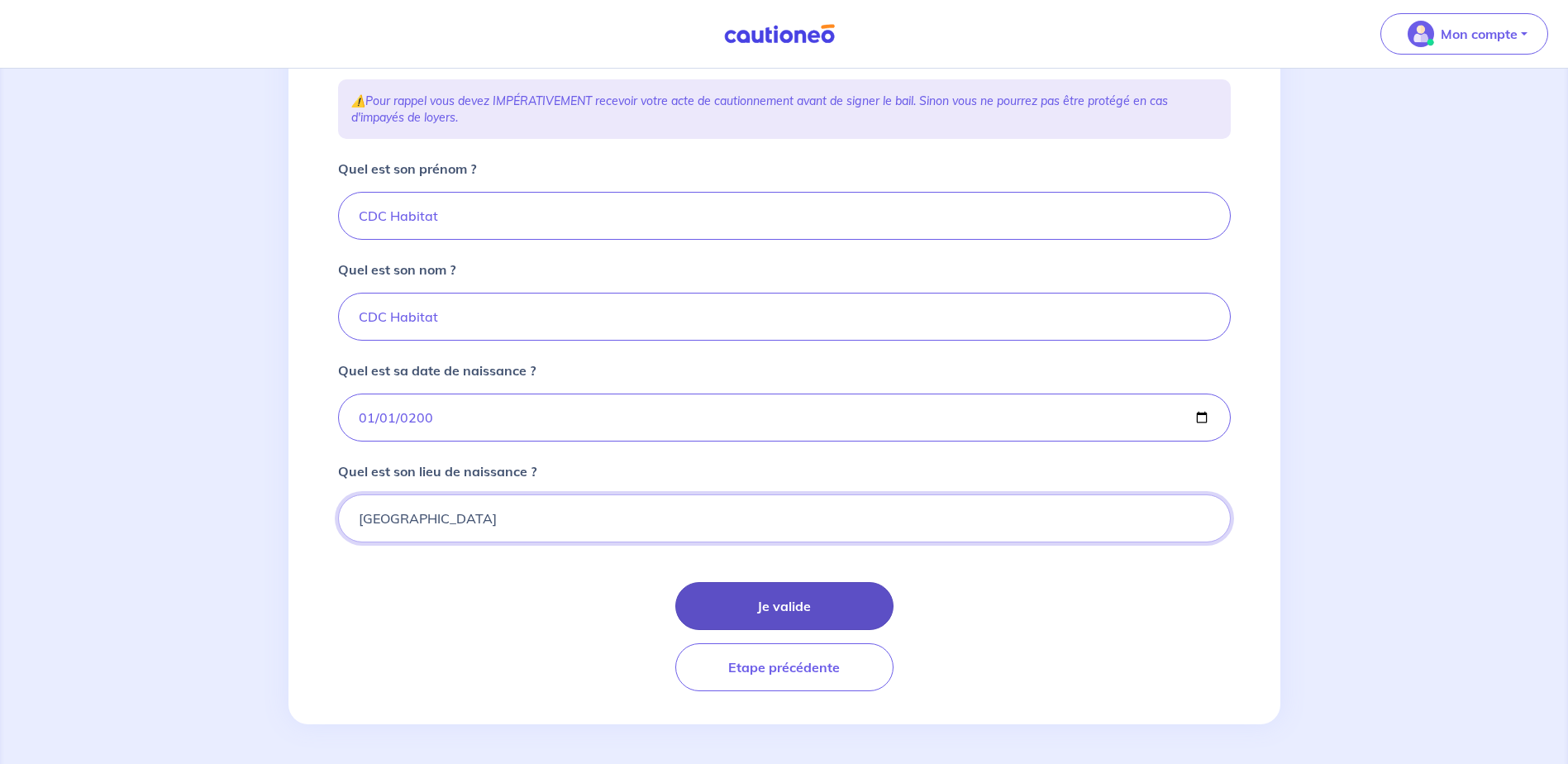
type input "Paris"
click at [847, 603] on button "Je valide" at bounding box center [784, 605] width 218 height 48
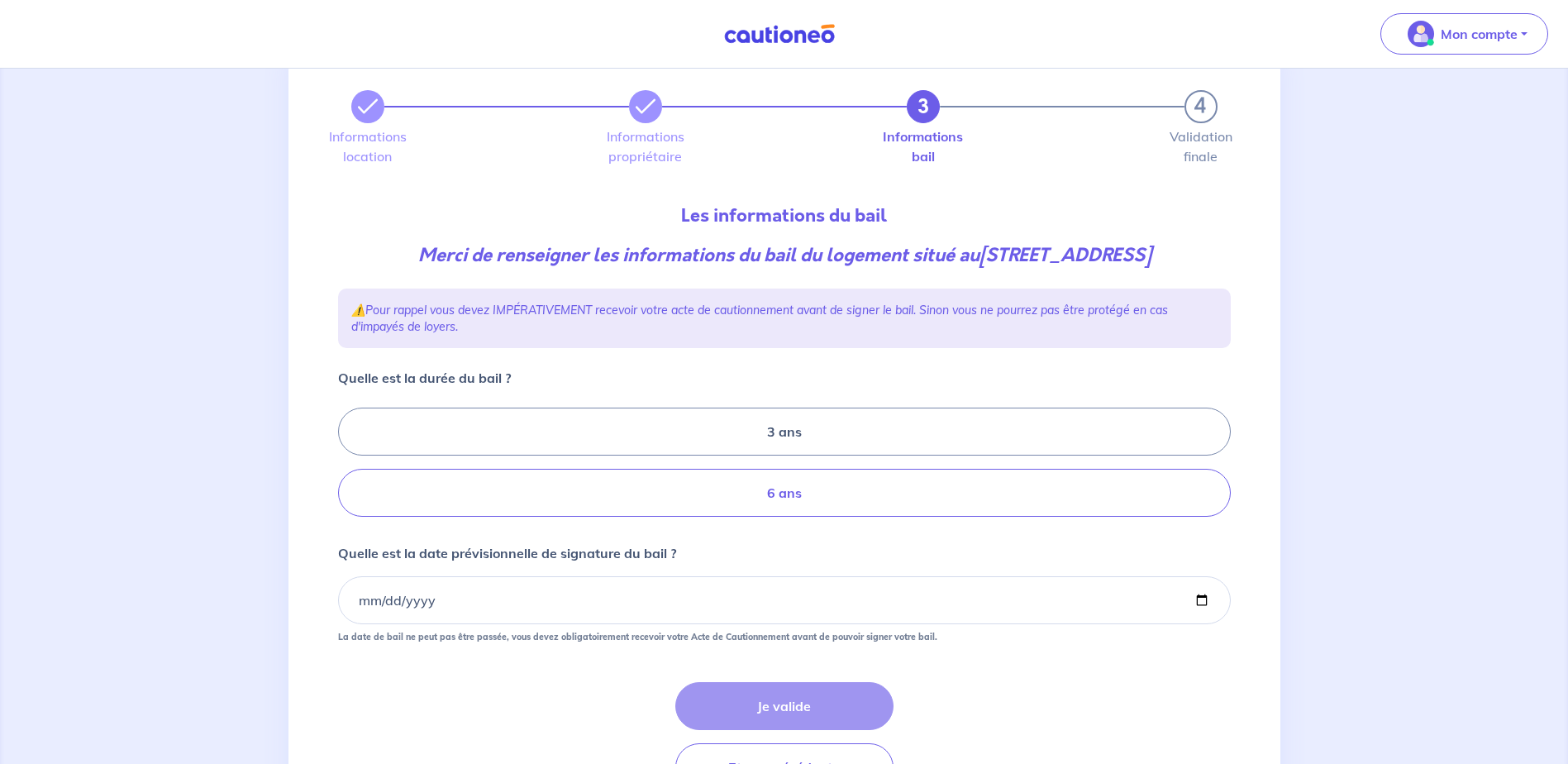
scroll to position [83, 0]
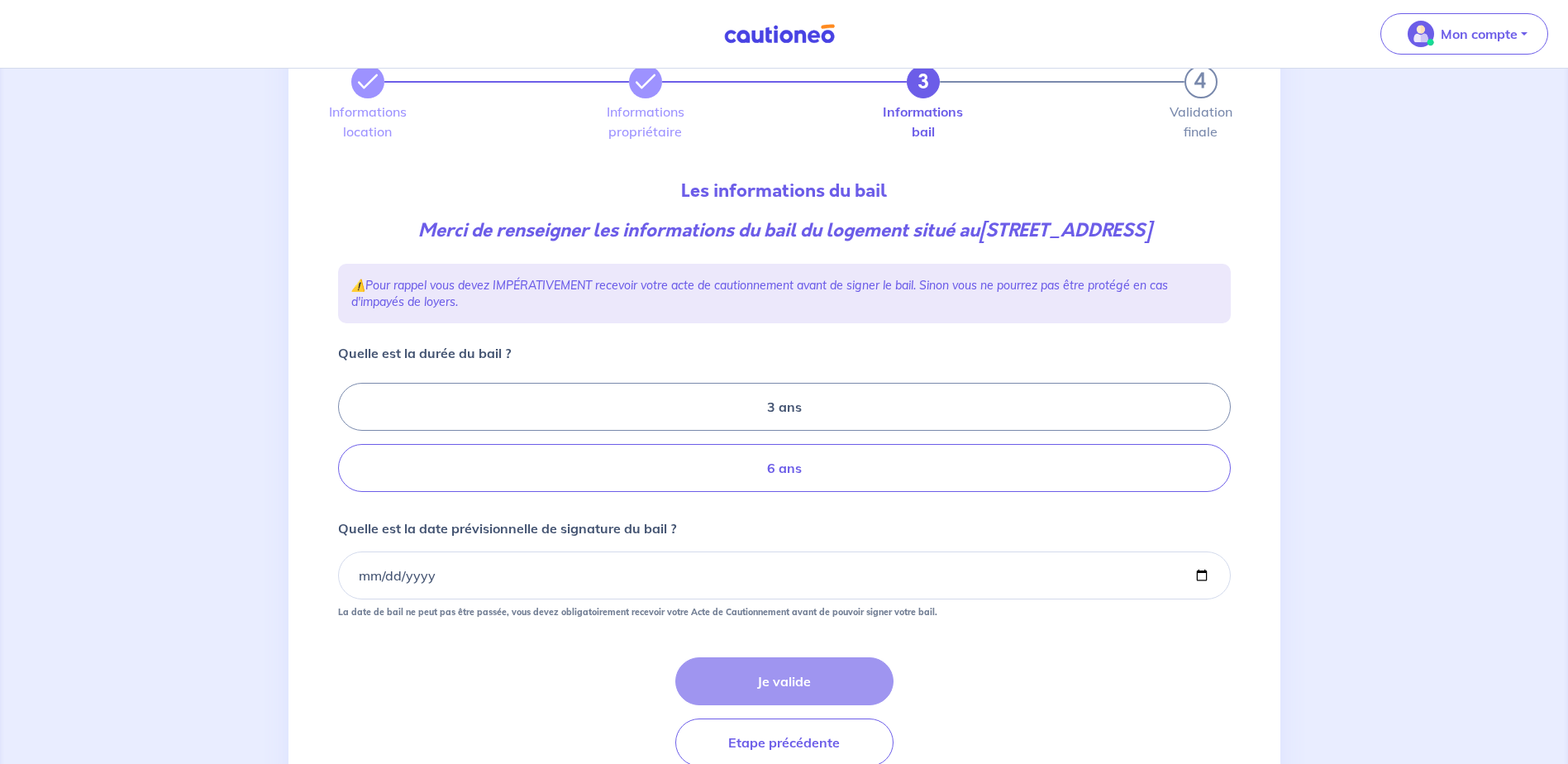
click at [743, 492] on label "6 ans" at bounding box center [784, 467] width 893 height 48
click at [349, 443] on input "6 ans" at bounding box center [343, 437] width 11 height 11
radio input "true"
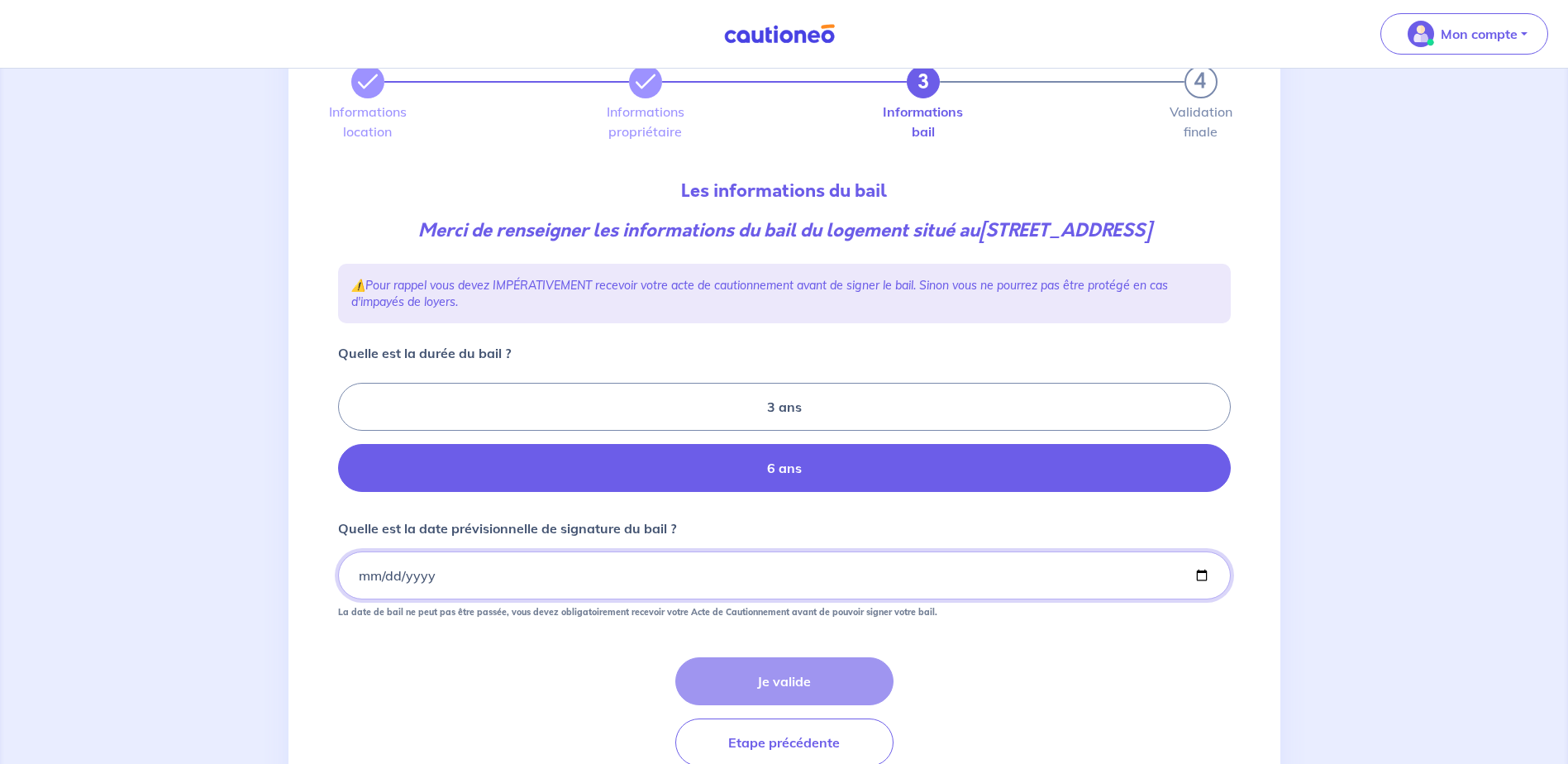
click at [1201, 599] on input "Quelle est la date prévisionnelle de signature du bail ?" at bounding box center [784, 575] width 893 height 48
type input "2025-10-21"
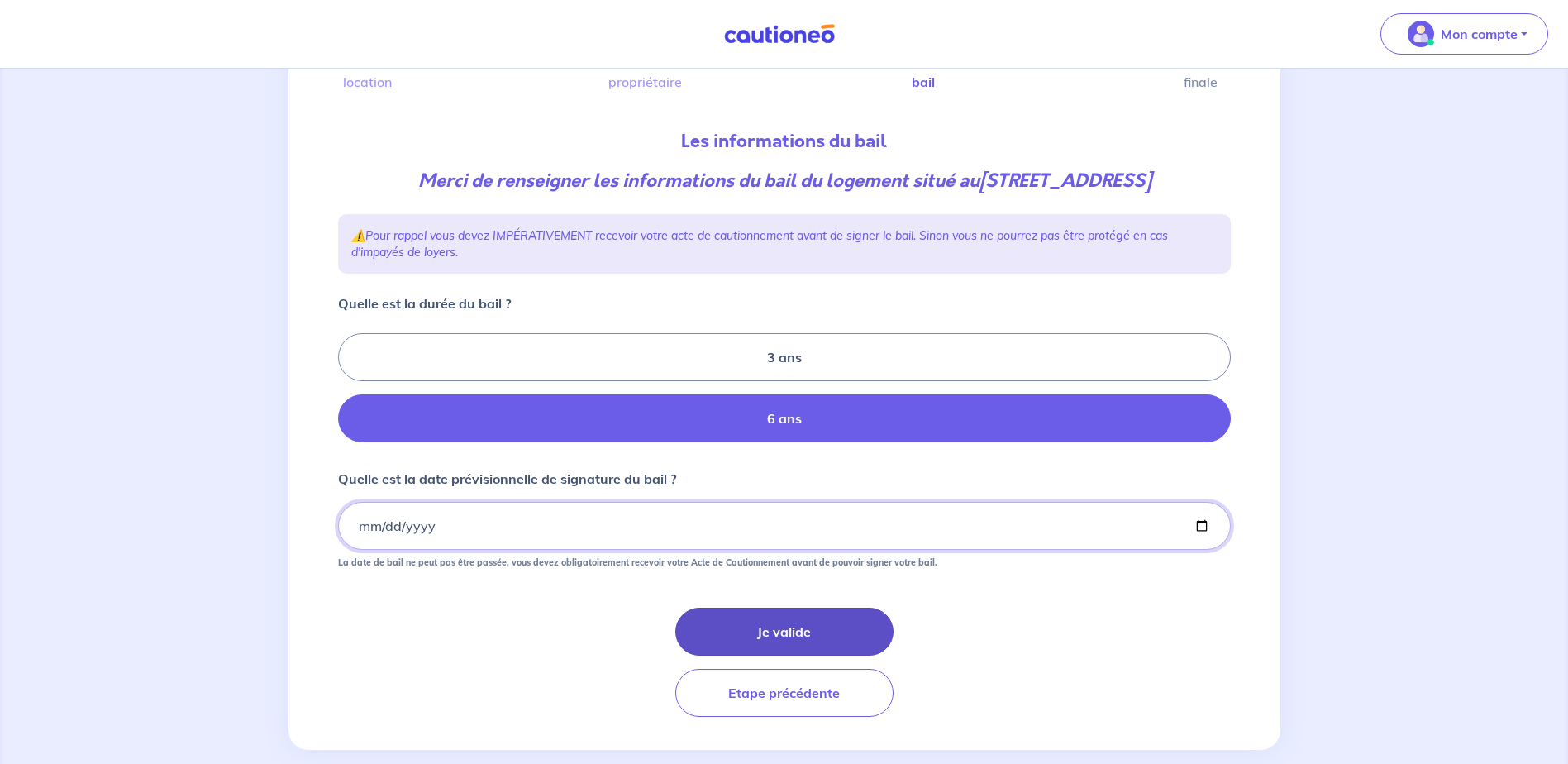
scroll to position [184, 0]
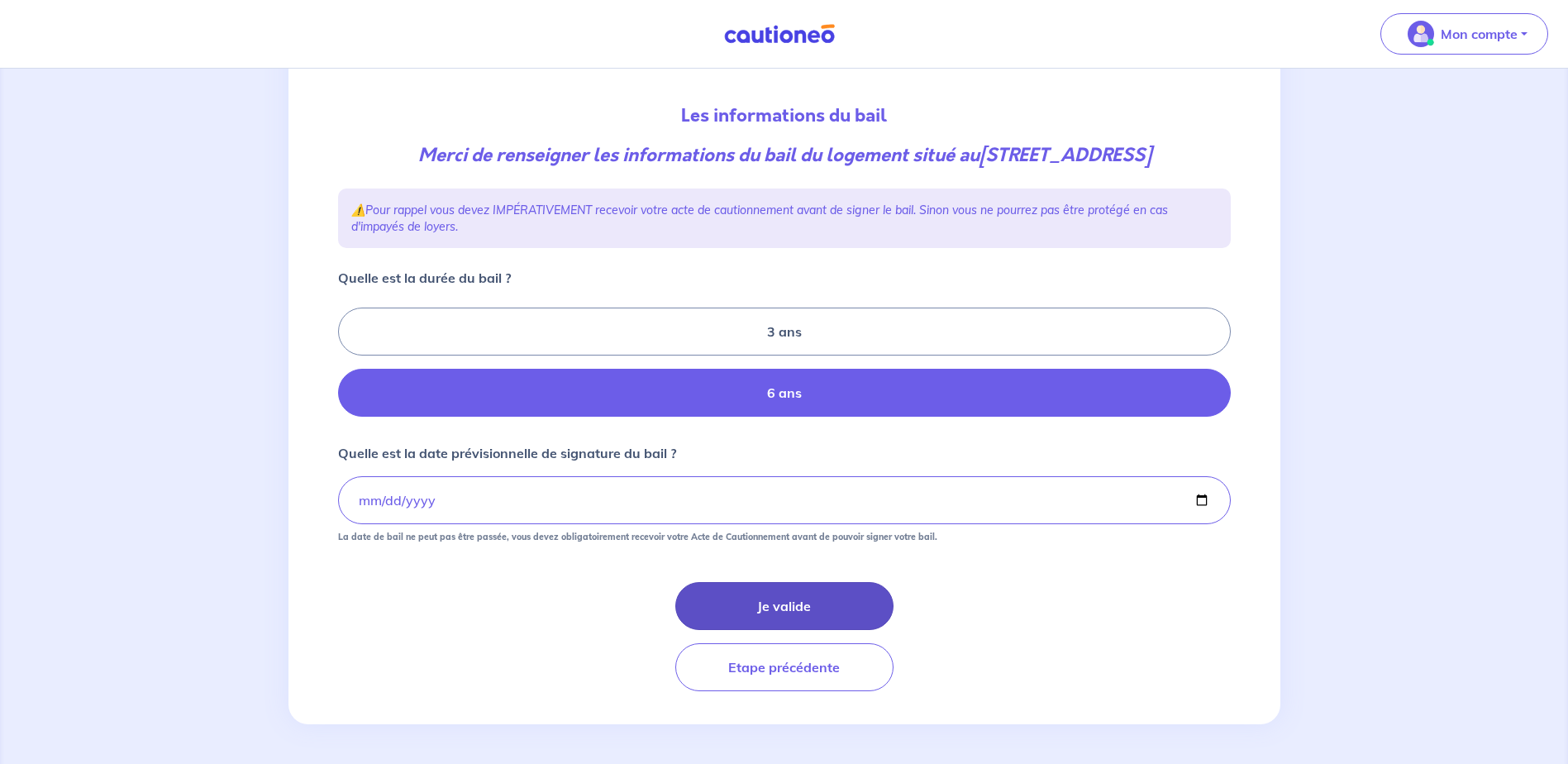
click at [761, 606] on button "Je valide" at bounding box center [784, 605] width 218 height 48
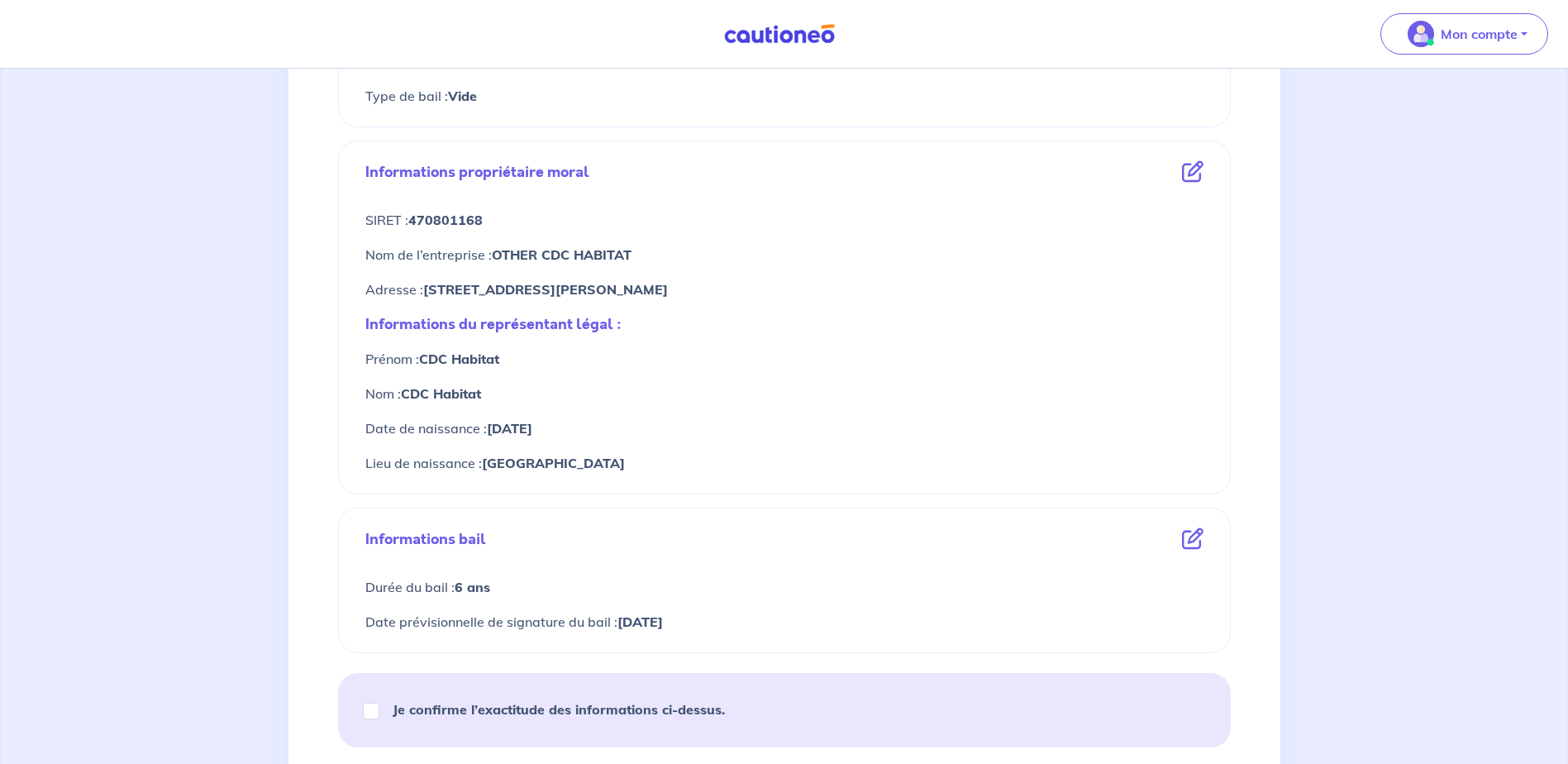
scroll to position [661, 0]
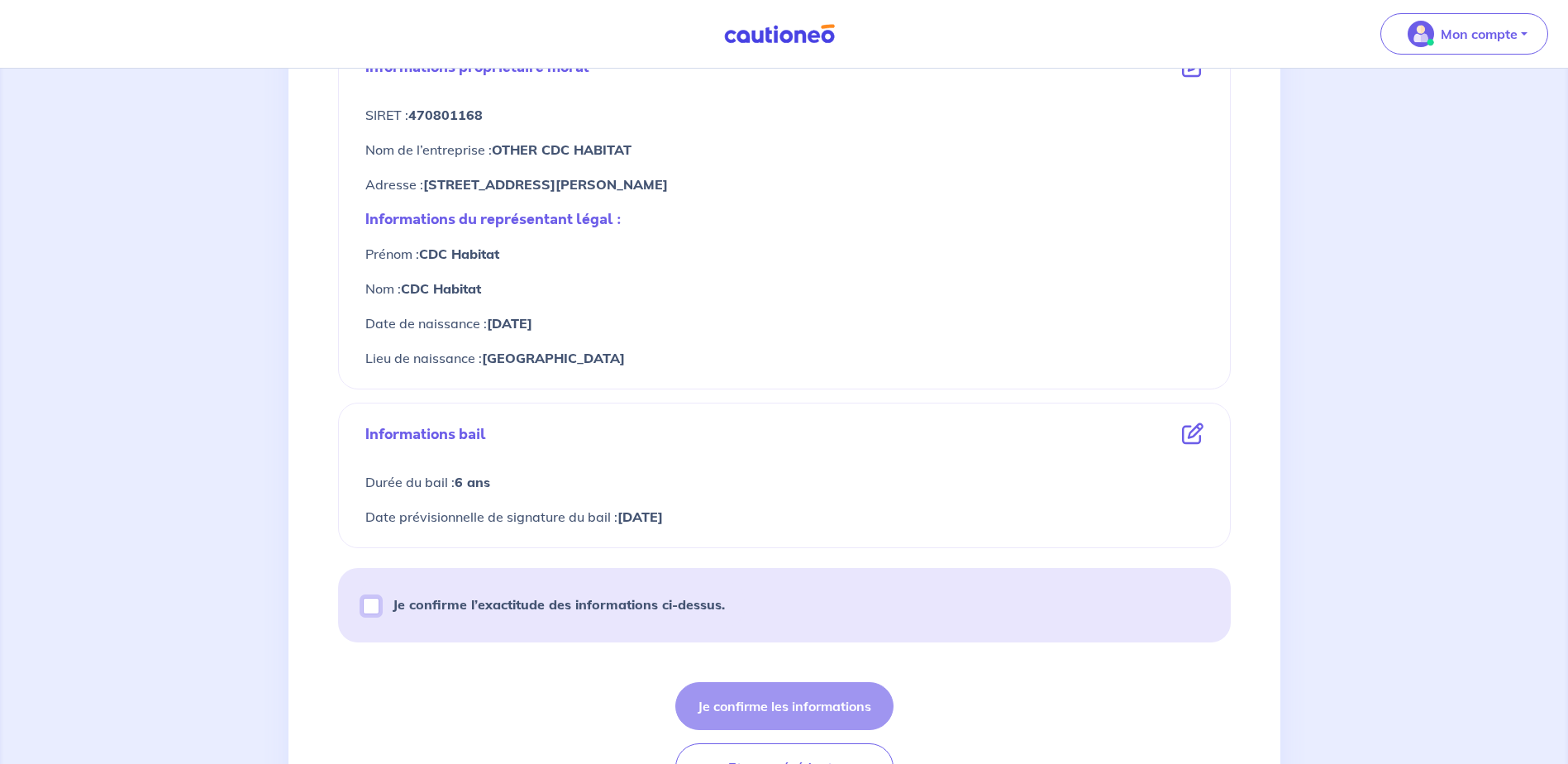
click at [371, 606] on input "Je confirme l’exactitude des informations ci-dessus." at bounding box center [370, 605] width 16 height 16
checkbox input "true"
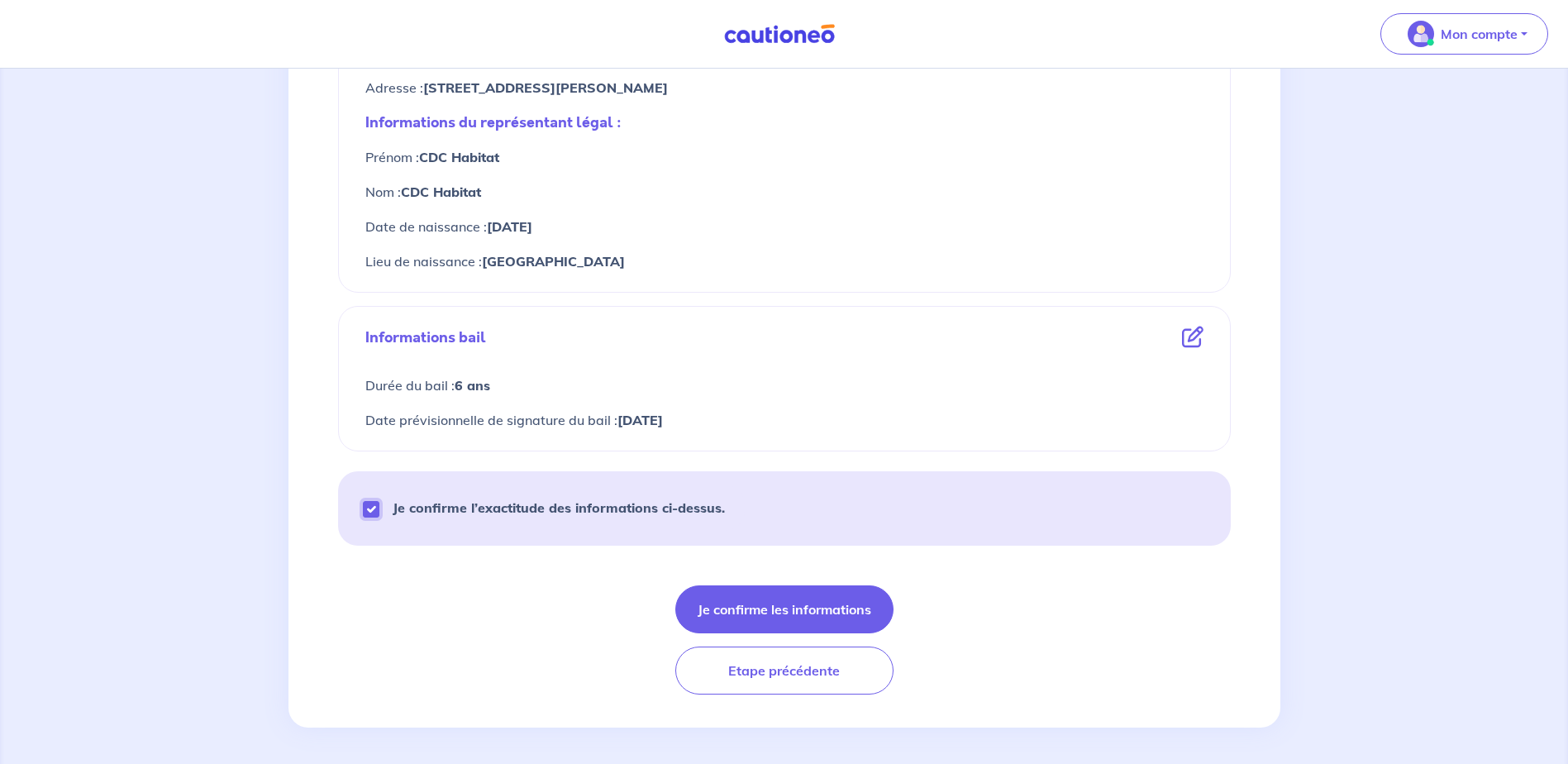
scroll to position [761, 0]
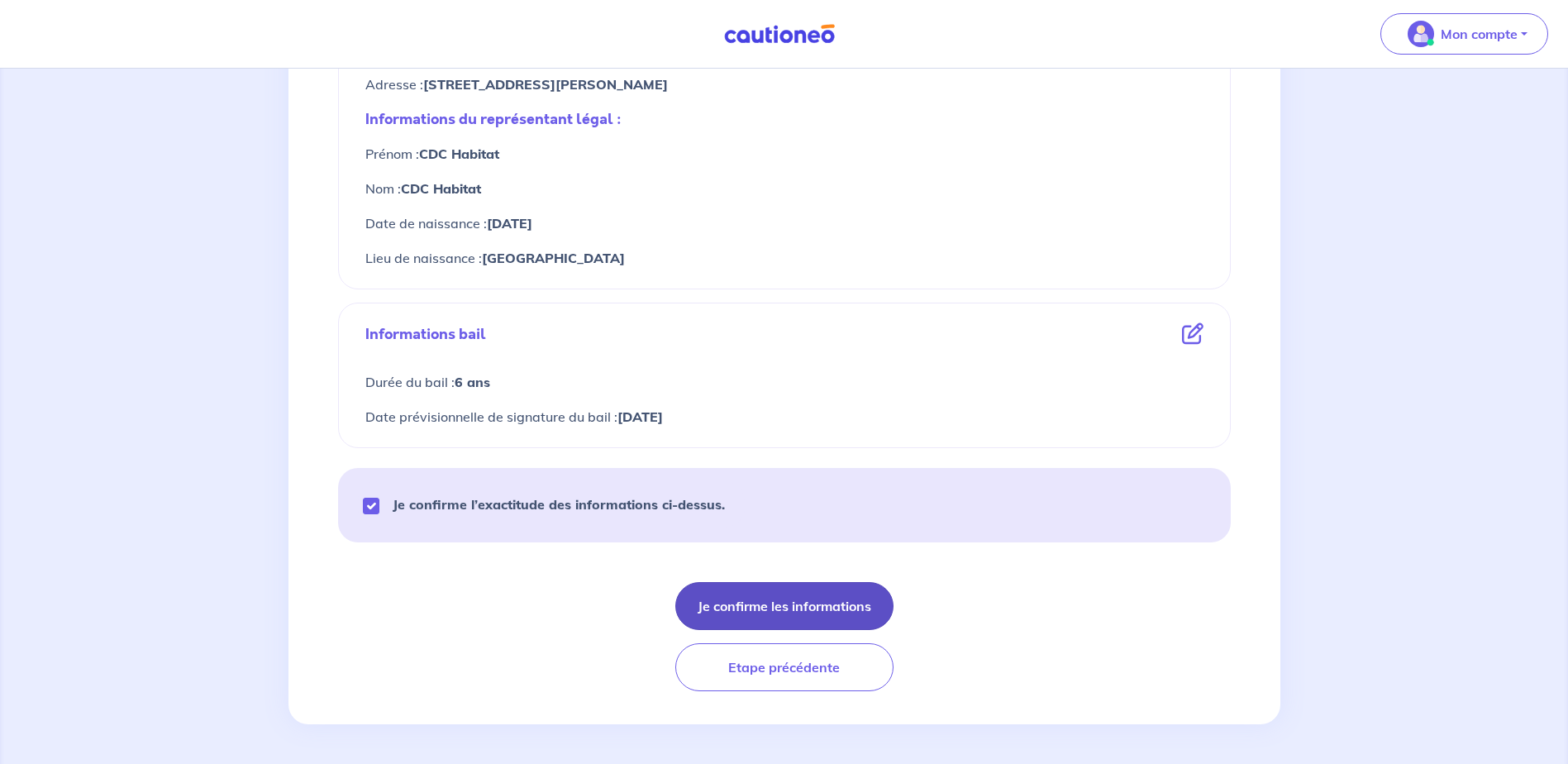
click at [853, 607] on button "Je confirme les informations" at bounding box center [784, 605] width 218 height 48
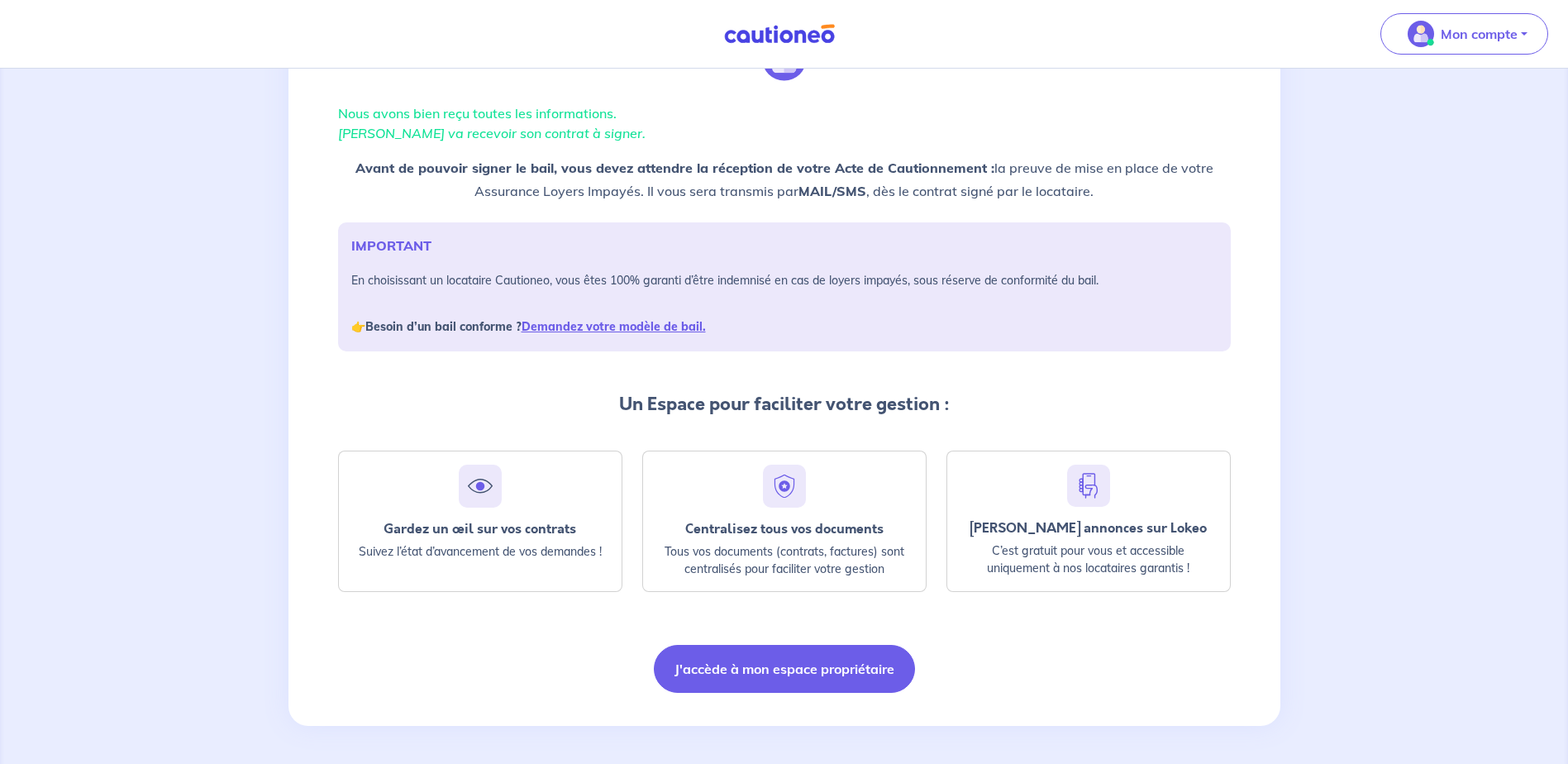
scroll to position [96, 0]
click at [726, 673] on button "J'accède à mon espace propriétaire" at bounding box center [784, 667] width 261 height 48
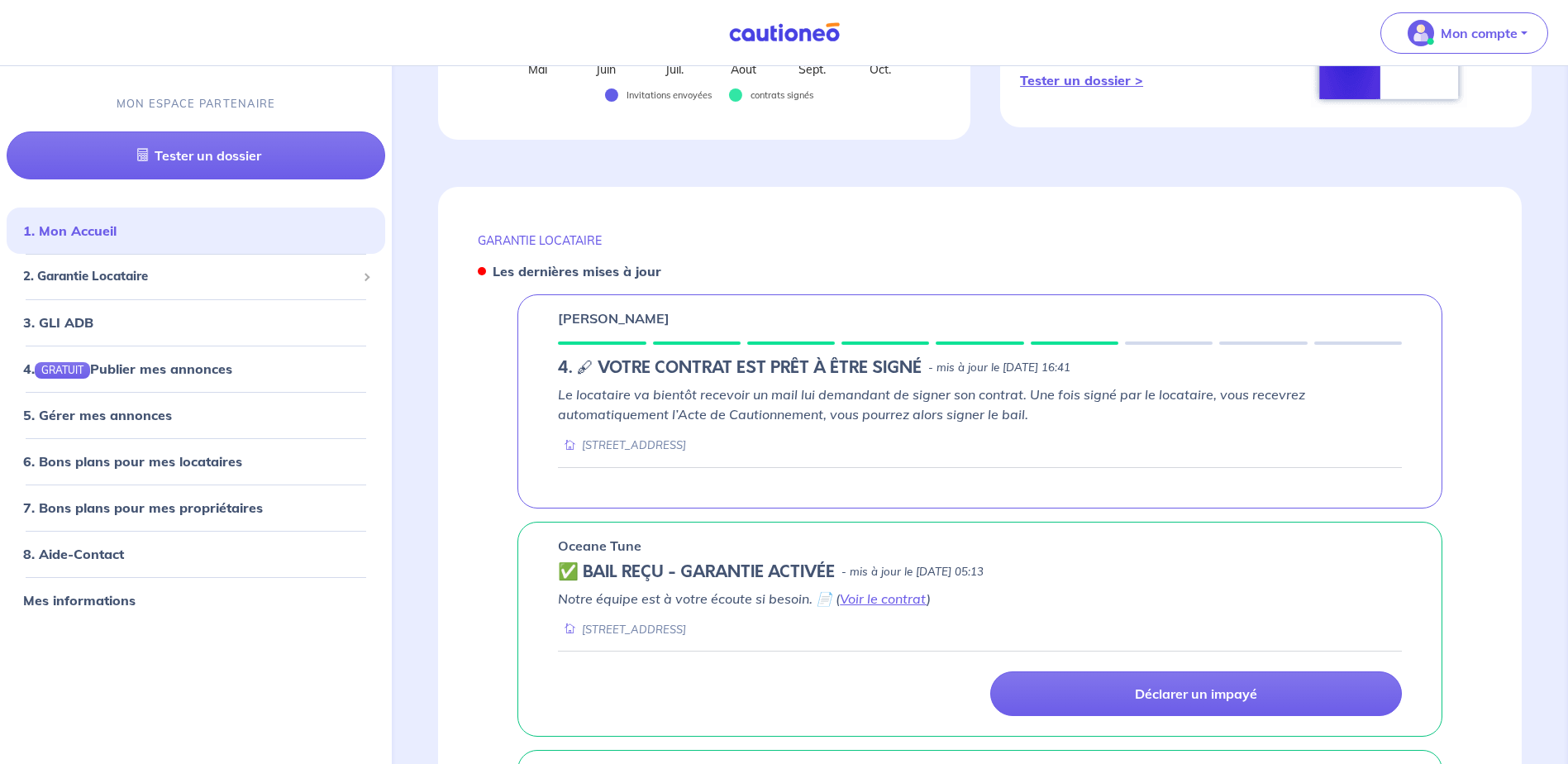
scroll to position [992, 0]
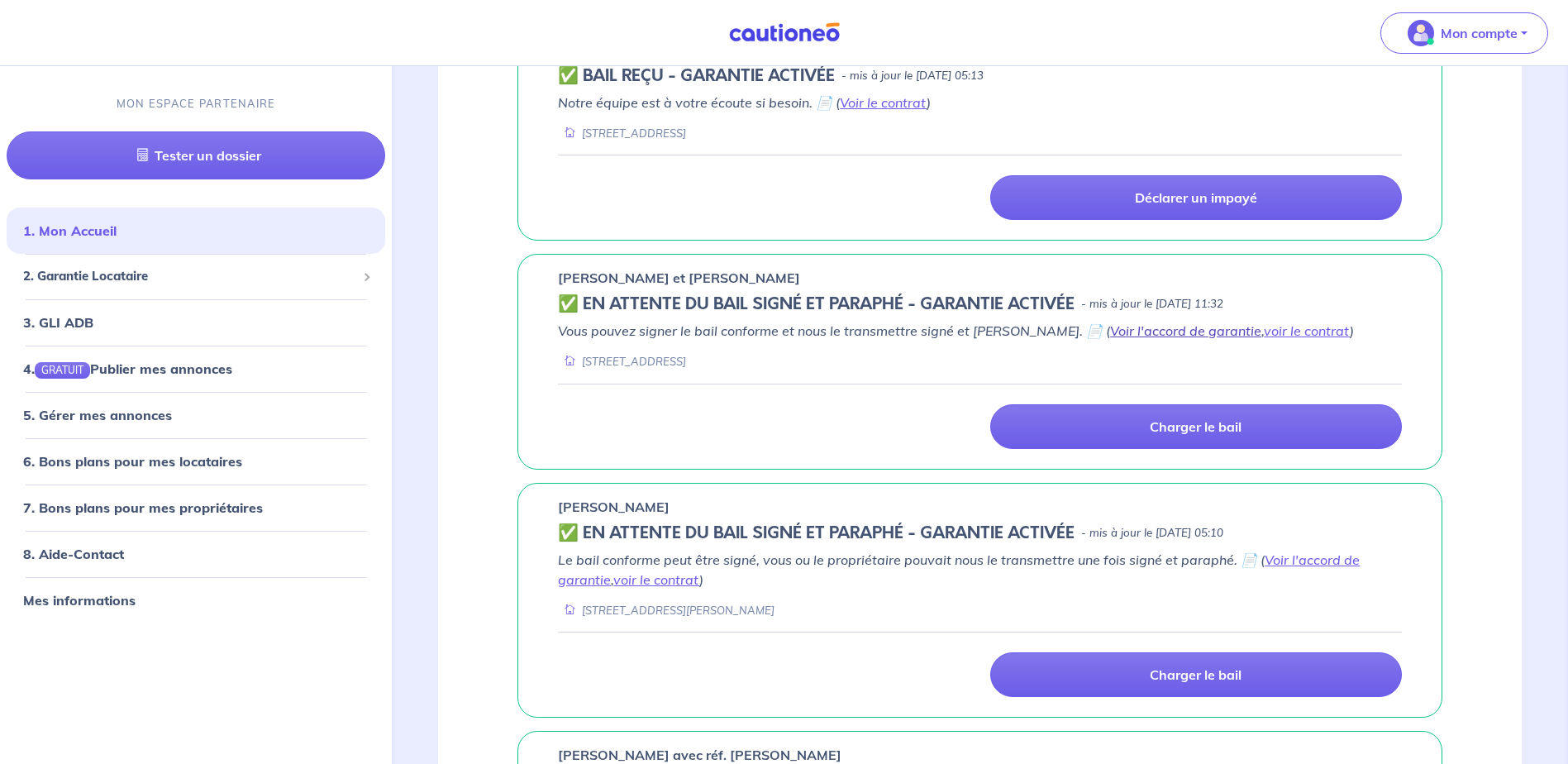
click at [1189, 333] on link "Voir l'accord de garantie" at bounding box center [1185, 330] width 151 height 16
click at [1277, 335] on link "voir le contrat" at bounding box center [1306, 330] width 86 height 16
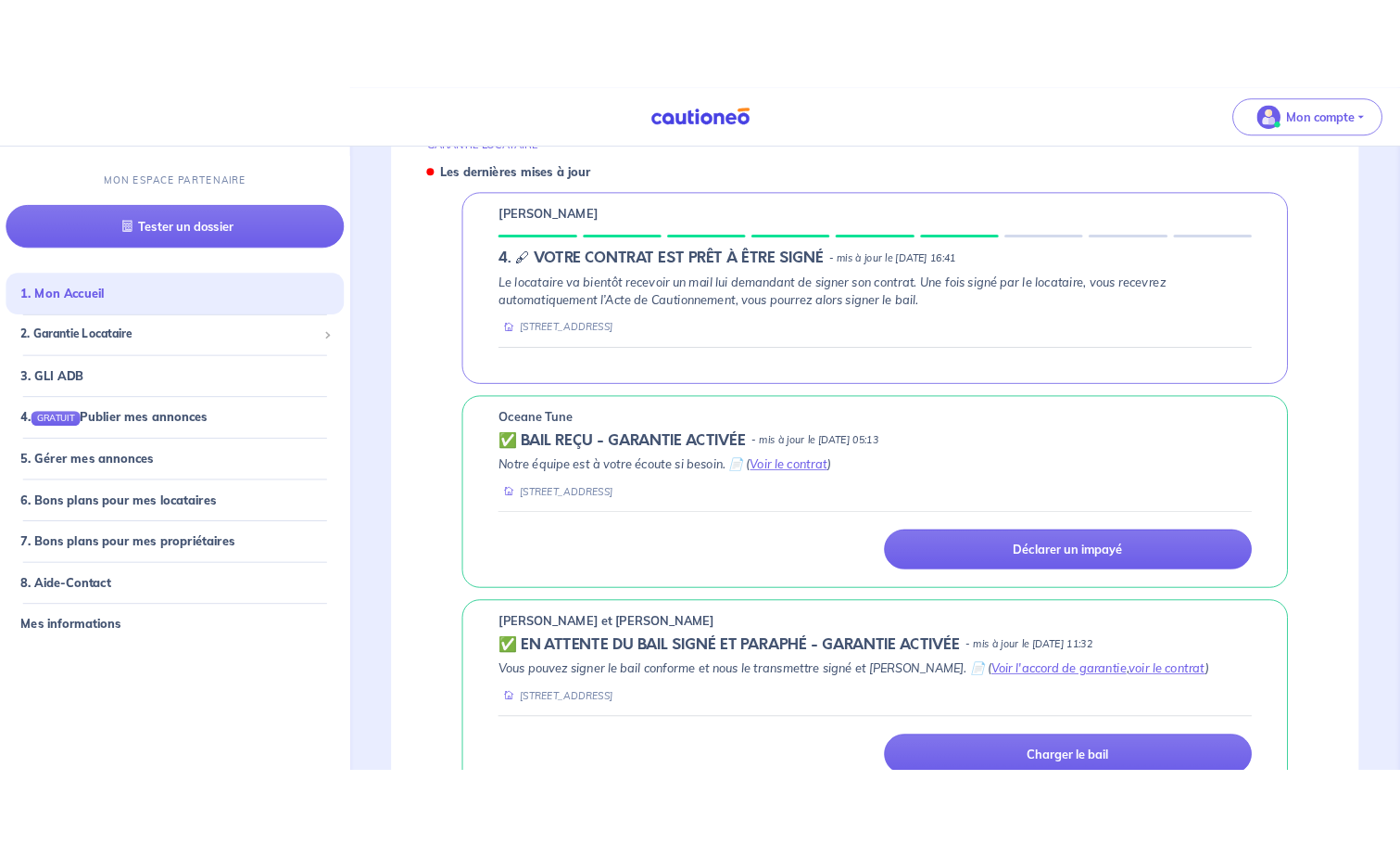
scroll to position [557, 0]
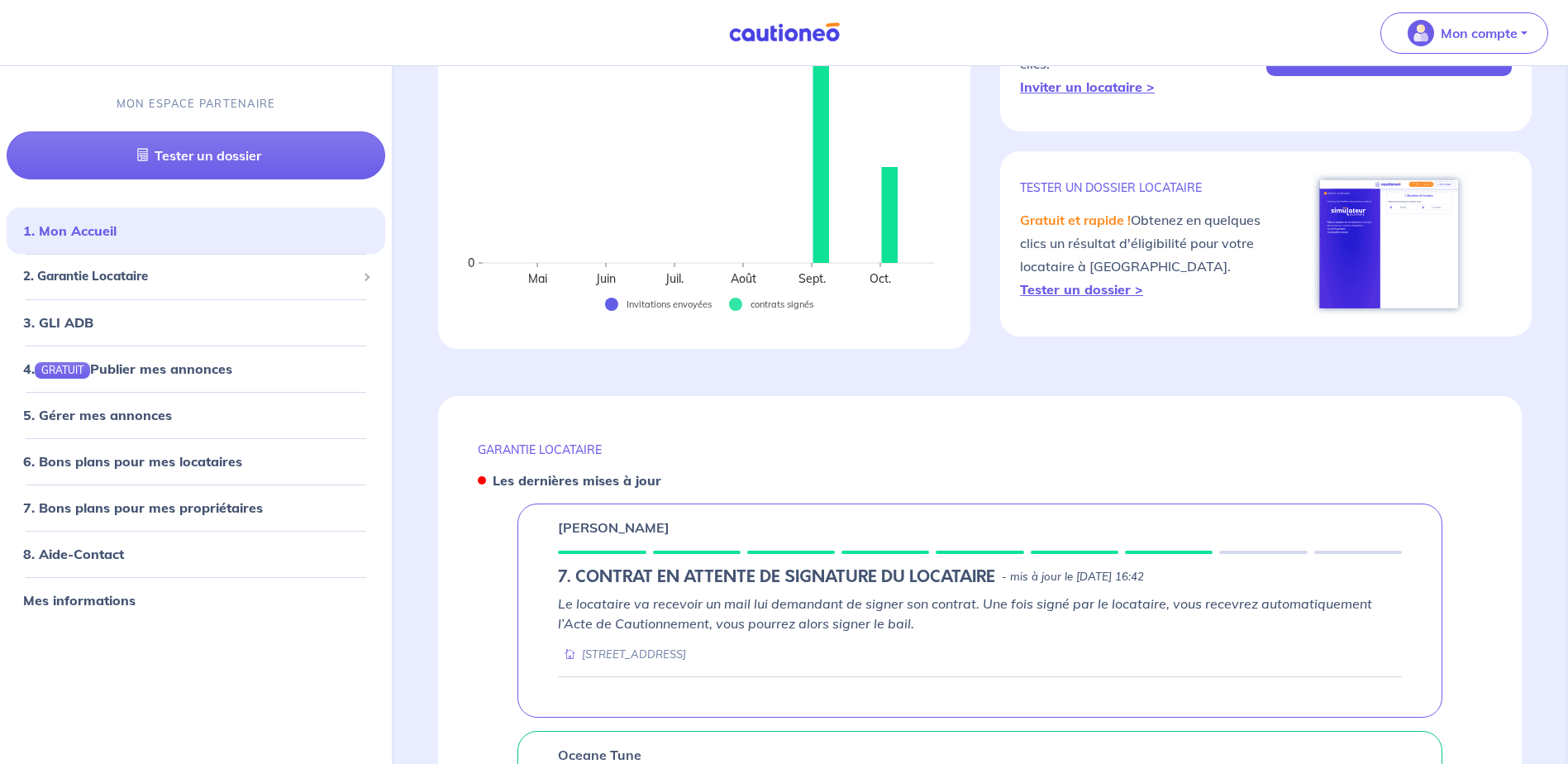
scroll to position [496, 0]
